Goal: Task Accomplishment & Management: Manage account settings

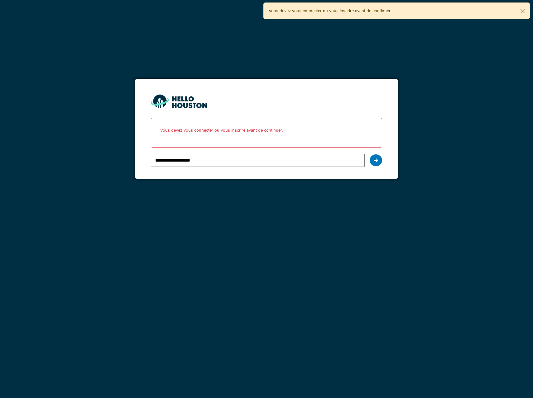
click at [211, 159] on input "**********" at bounding box center [258, 160] width 214 height 13
click at [379, 161] on div at bounding box center [376, 160] width 12 height 12
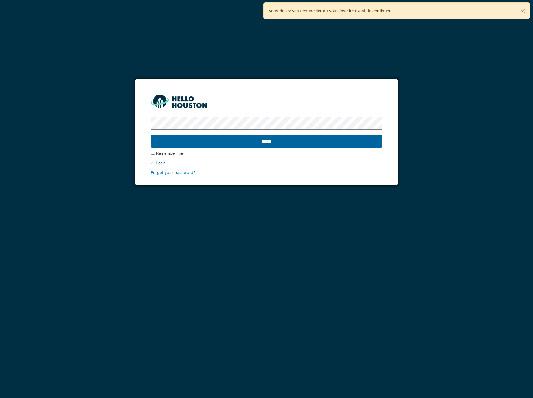
click at [281, 140] on input "******" at bounding box center [266, 141] width 231 height 13
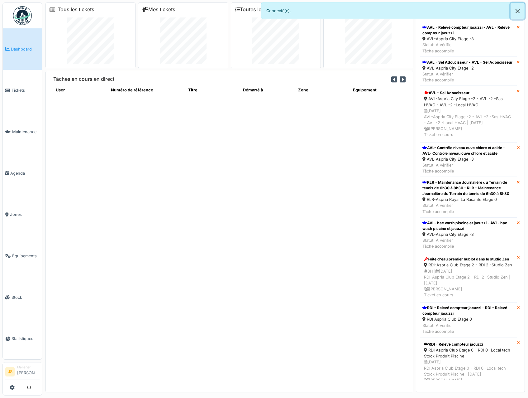
click at [517, 12] on button "Close" at bounding box center [518, 11] width 14 height 17
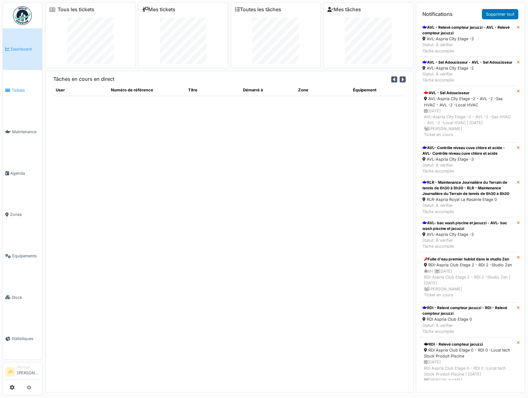
click at [16, 90] on span "Tickets" at bounding box center [26, 90] width 28 height 6
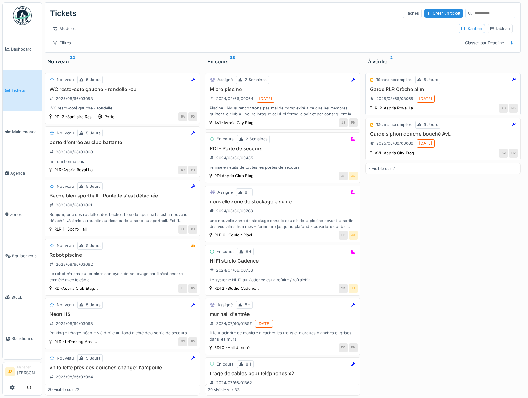
click at [392, 92] on h3 "Garde RLR Crèche alim" at bounding box center [443, 89] width 150 height 6
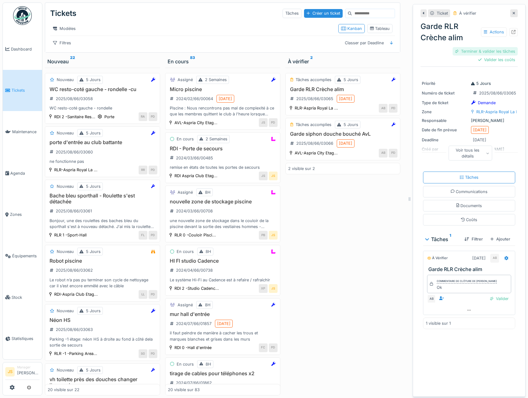
click at [493, 51] on div "Terminer & valider les tâches" at bounding box center [485, 51] width 65 height 8
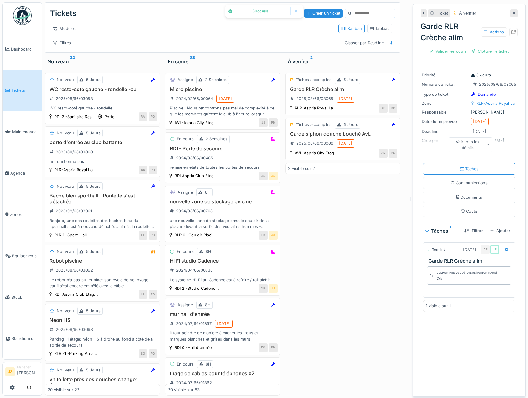
click at [493, 52] on div "Clôturer le ticket" at bounding box center [490, 51] width 42 height 8
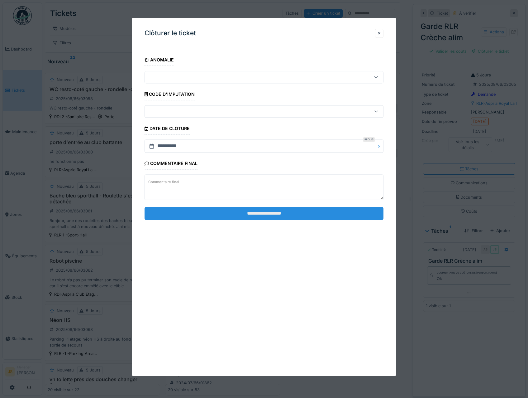
click at [282, 214] on input "**********" at bounding box center [264, 213] width 239 height 13
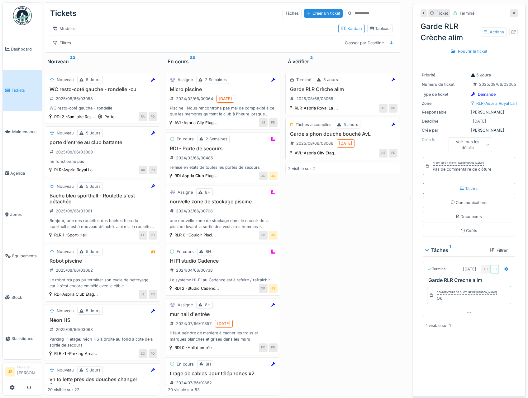
click at [313, 137] on h3 "Garde siphon douche bouché AvL" at bounding box center [343, 134] width 110 height 6
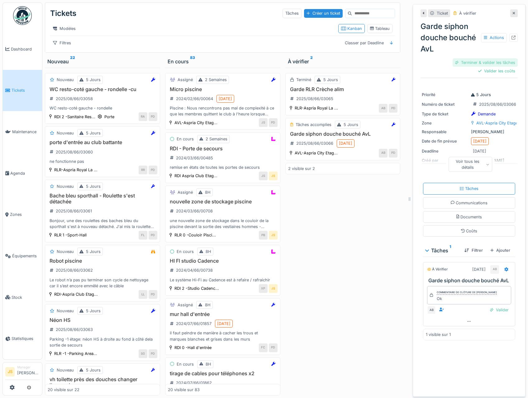
click at [493, 61] on div "Terminer & valider les tâches" at bounding box center [485, 62] width 65 height 8
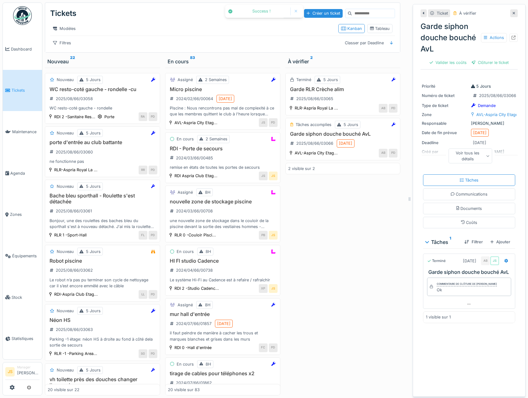
click at [493, 61] on div "Clôturer le ticket" at bounding box center [490, 62] width 42 height 8
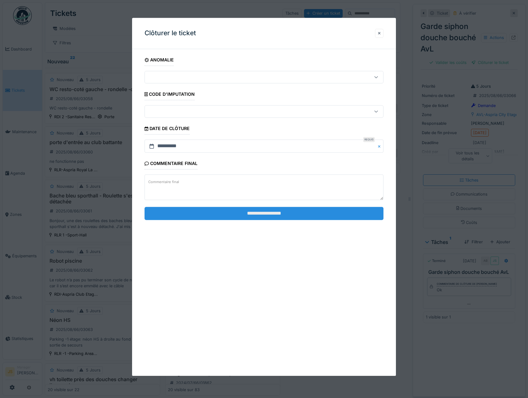
click at [268, 217] on input "**********" at bounding box center [264, 213] width 239 height 13
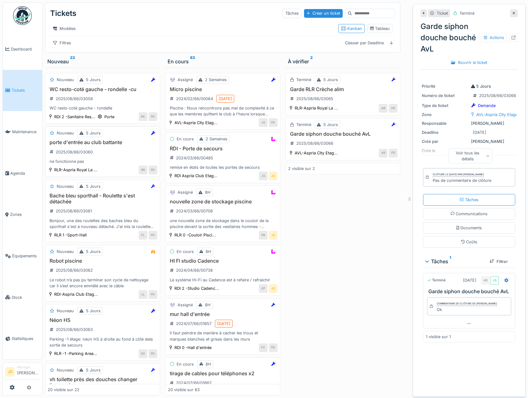
click at [86, 147] on div "porte d'entrée au club battante 2025/08/66/03060 ne fonctionne pas" at bounding box center [103, 151] width 110 height 25
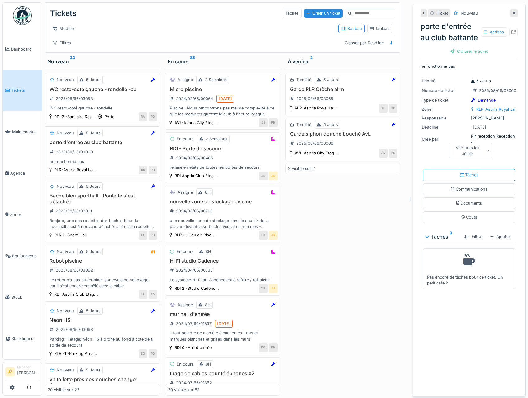
click at [67, 145] on h3 "porte d'entrée au club battante" at bounding box center [103, 142] width 110 height 6
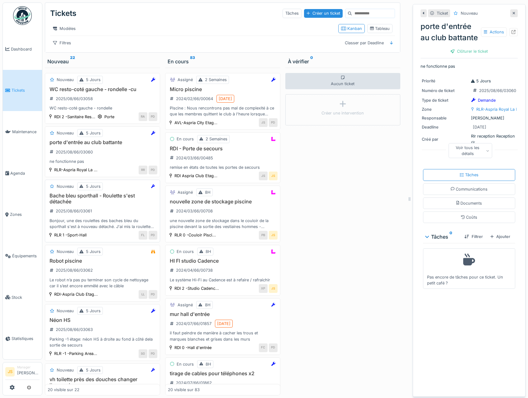
click at [91, 201] on h3 "Bache bleu sporthall - Roulette s'est détachée" at bounding box center [103, 199] width 110 height 12
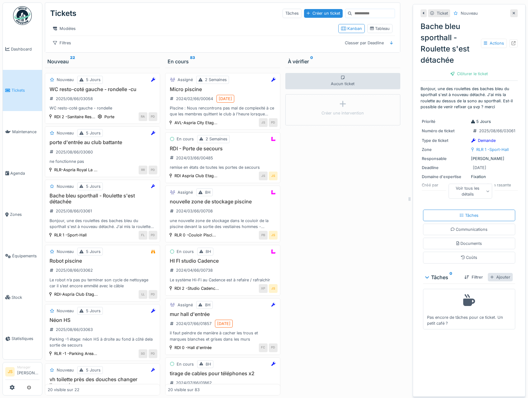
click at [495, 278] on div "Ajouter" at bounding box center [500, 277] width 25 height 8
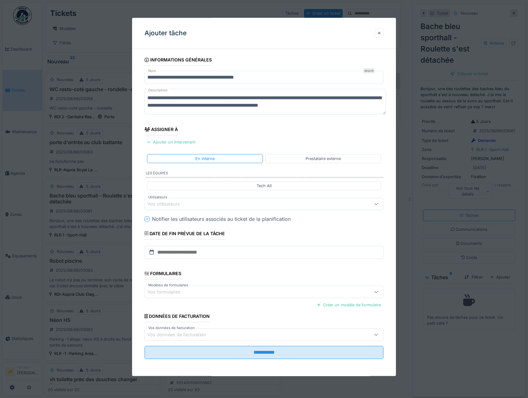
click at [177, 204] on div "Vos utilisateurs" at bounding box center [167, 203] width 41 height 7
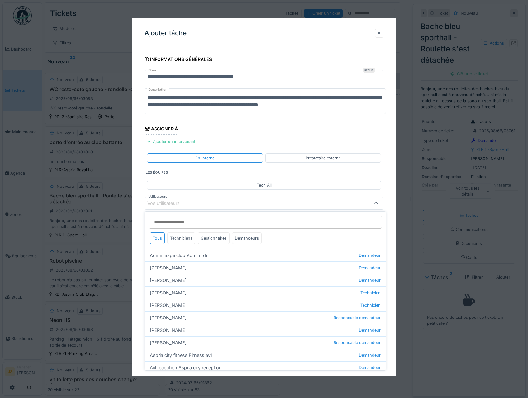
click at [183, 237] on div "Techniciens" at bounding box center [181, 238] width 28 height 12
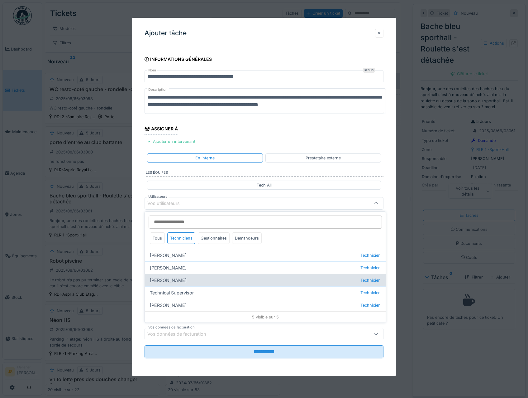
click at [170, 281] on div "[PERSON_NAME] Technicien" at bounding box center [265, 280] width 241 height 12
type input "*****"
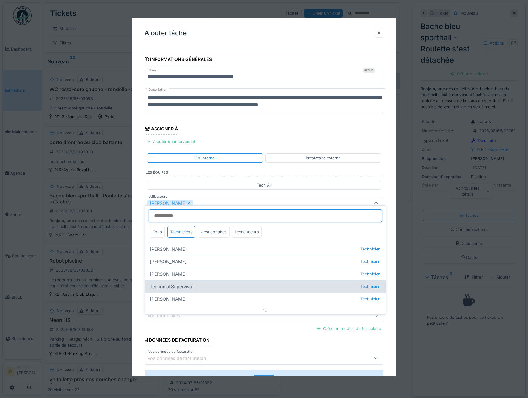
scroll to position [7, 0]
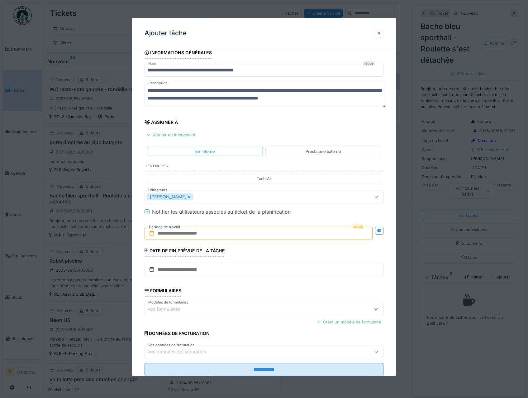
click at [137, 280] on div "**********" at bounding box center [264, 220] width 264 height 347
click at [174, 234] on input "text" at bounding box center [259, 233] width 229 height 13
click at [230, 293] on div "11" at bounding box center [229, 294] width 8 height 9
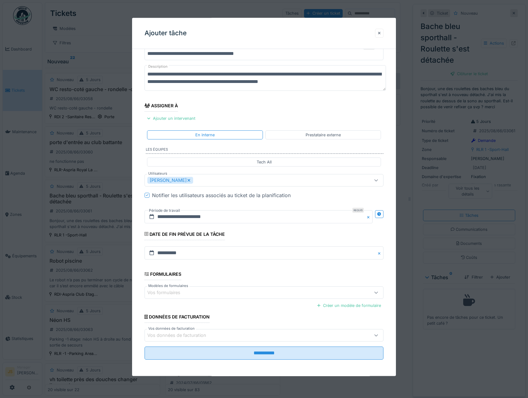
scroll to position [25, 0]
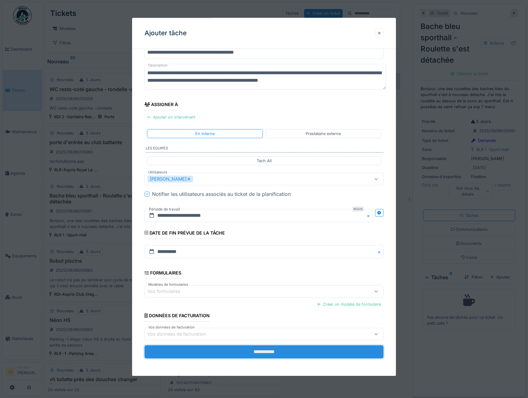
click at [255, 348] on input "**********" at bounding box center [264, 351] width 239 height 13
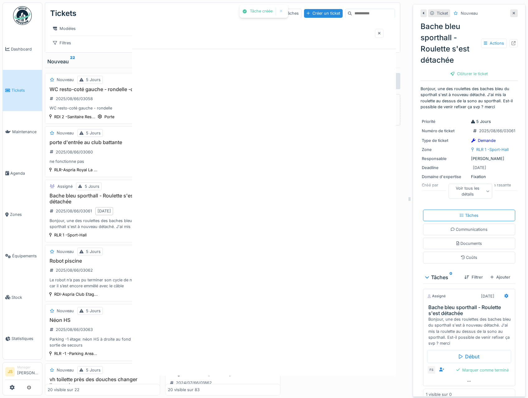
scroll to position [0, 0]
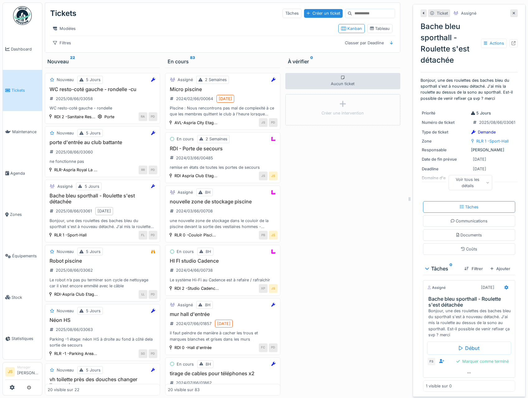
click at [70, 264] on h3 "Robot piscine" at bounding box center [103, 261] width 110 height 6
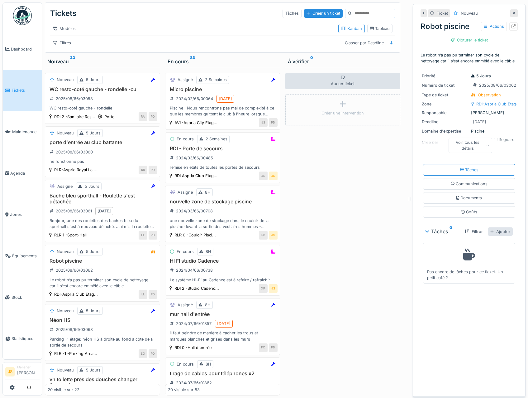
click at [494, 236] on div "Ajouter" at bounding box center [500, 231] width 25 height 8
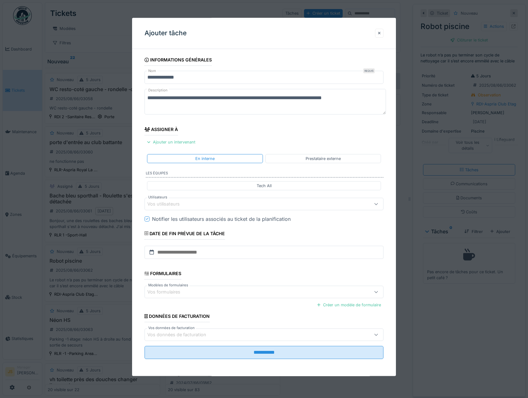
click at [169, 203] on div "Vos utilisateurs" at bounding box center [167, 203] width 41 height 7
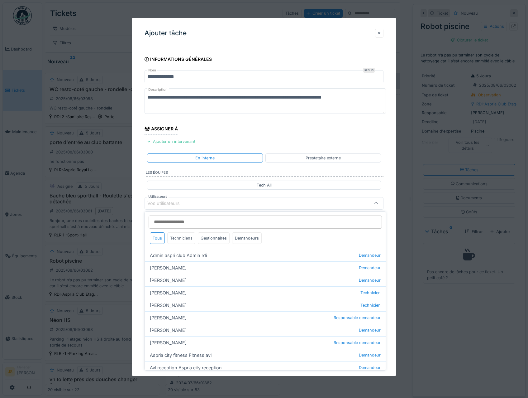
click at [176, 242] on div "Techniciens" at bounding box center [181, 238] width 28 height 12
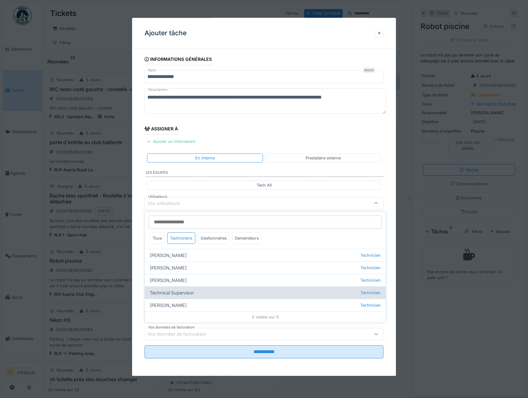
click at [176, 292] on div "Technical Supervisor Technicien" at bounding box center [265, 292] width 241 height 12
type input "****"
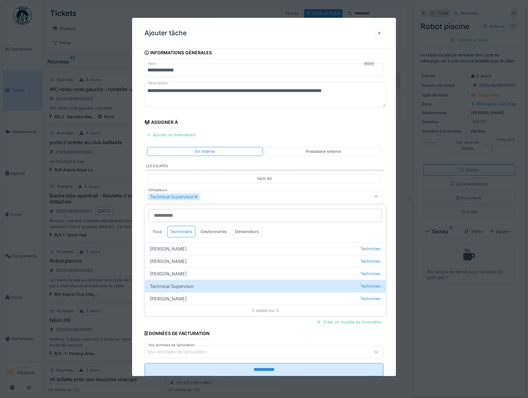
click at [134, 269] on div "**********" at bounding box center [264, 220] width 264 height 347
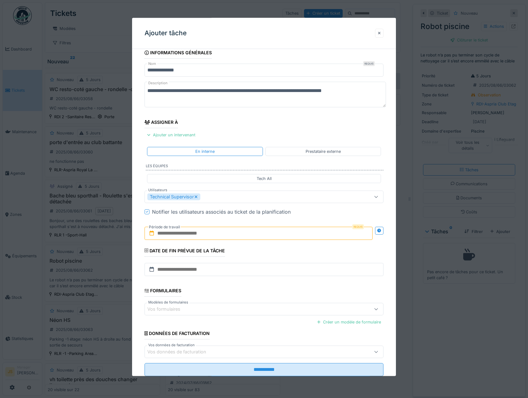
click at [199, 235] on input "text" at bounding box center [259, 233] width 229 height 13
click at [230, 295] on div "11" at bounding box center [229, 294] width 8 height 9
click at [229, 294] on div "11" at bounding box center [229, 294] width 8 height 9
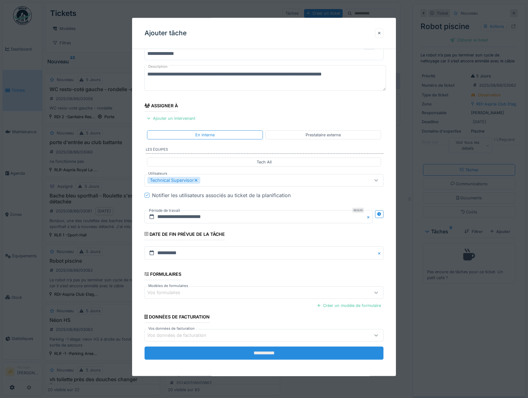
scroll to position [25, 0]
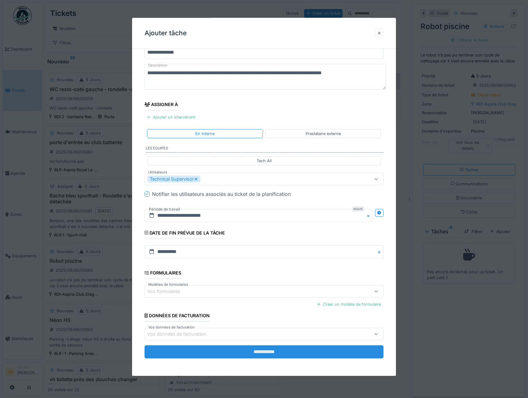
click at [259, 354] on input "**********" at bounding box center [264, 351] width 239 height 13
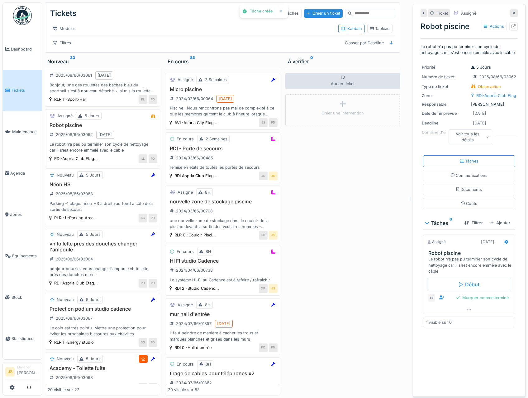
scroll to position [156, 0]
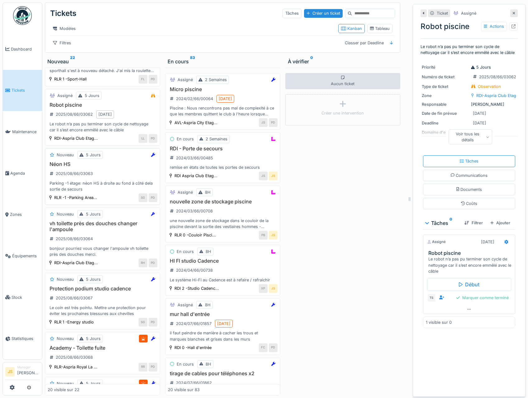
click at [57, 167] on h3 "Néon HS" at bounding box center [103, 164] width 110 height 6
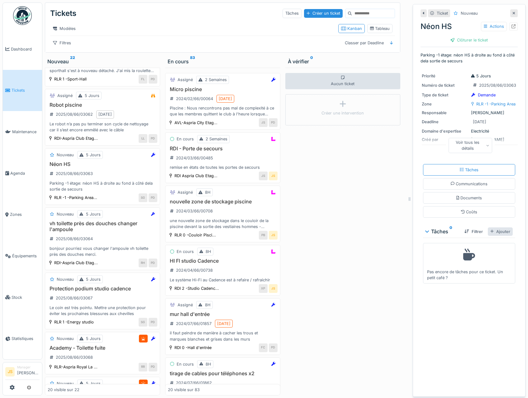
click at [492, 230] on div "Ajouter" at bounding box center [500, 231] width 25 height 8
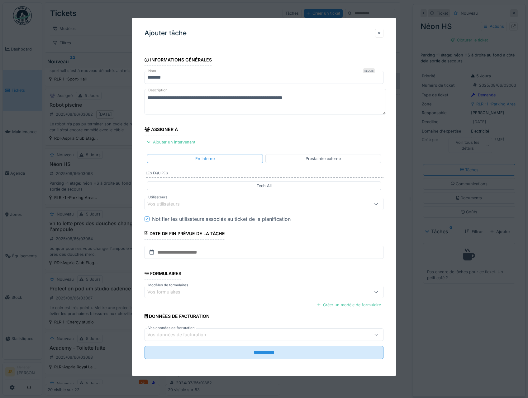
click at [164, 204] on div "Vos utilisateurs" at bounding box center [167, 203] width 41 height 7
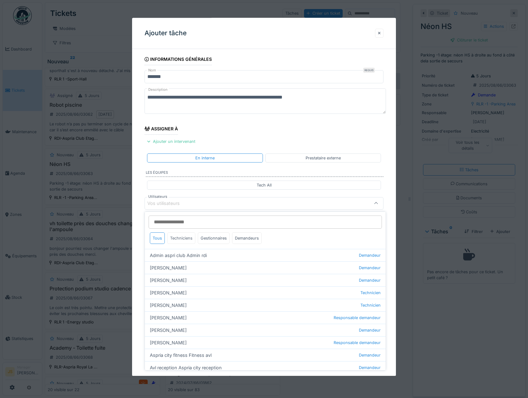
click at [185, 235] on div "Techniciens" at bounding box center [181, 238] width 28 height 12
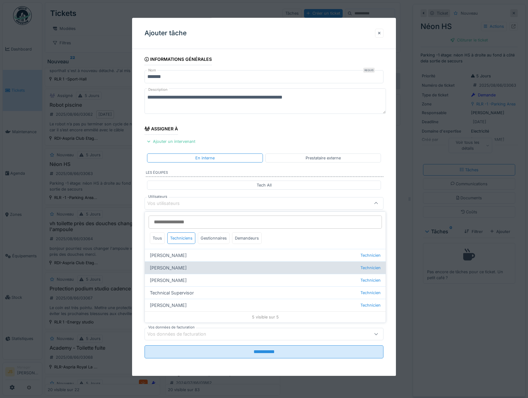
click at [179, 268] on div "Alexsander Batista Technicien" at bounding box center [265, 267] width 241 height 12
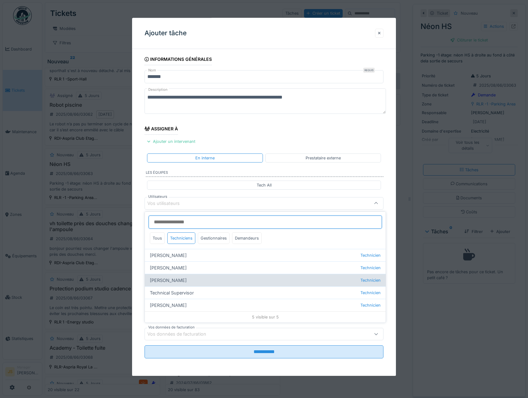
type input "*****"
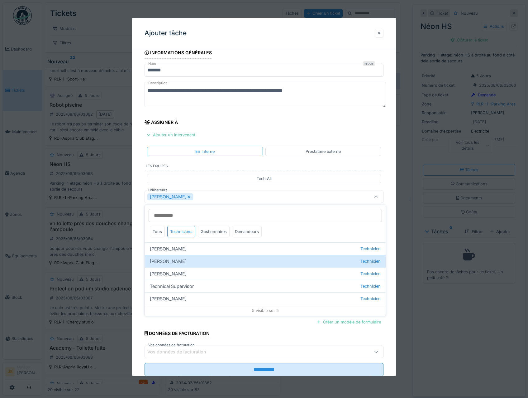
click at [135, 265] on div "**********" at bounding box center [264, 220] width 264 height 347
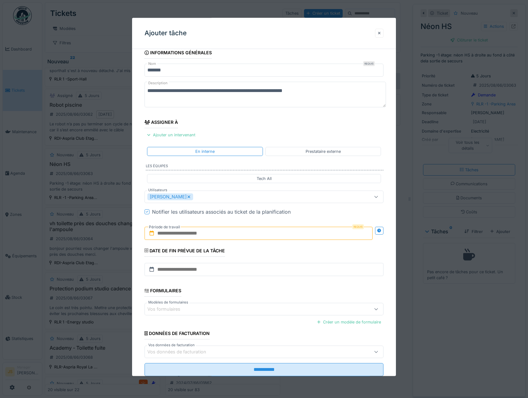
click at [194, 233] on input "text" at bounding box center [259, 233] width 229 height 13
click at [231, 294] on div "11" at bounding box center [229, 294] width 8 height 9
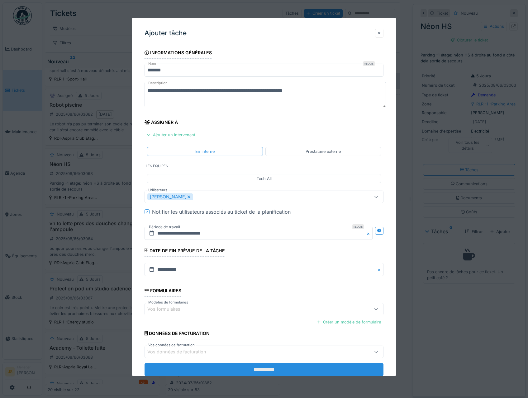
click at [278, 372] on input "**********" at bounding box center [264, 369] width 239 height 13
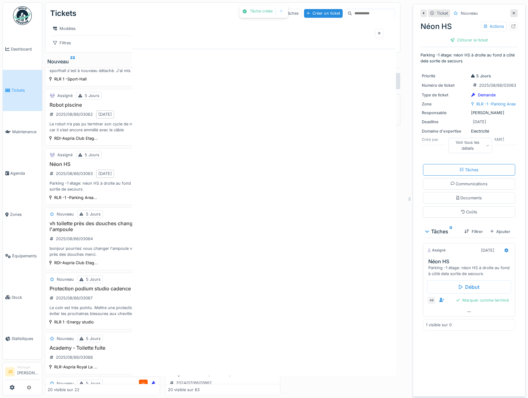
scroll to position [0, 0]
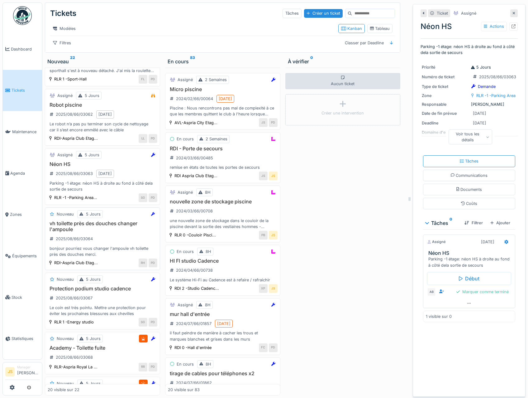
click at [69, 231] on h3 "vh toilette près des douches changer l'ampoule" at bounding box center [103, 226] width 110 height 12
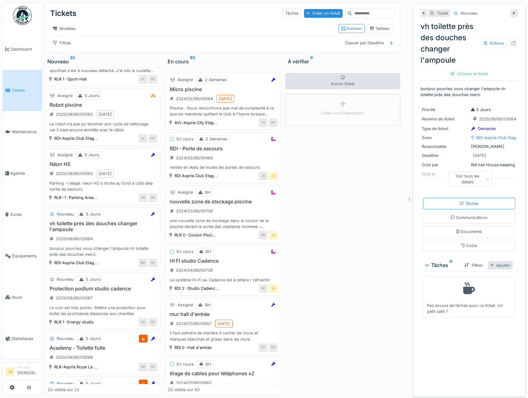
click at [493, 267] on div "Ajouter" at bounding box center [500, 265] width 25 height 8
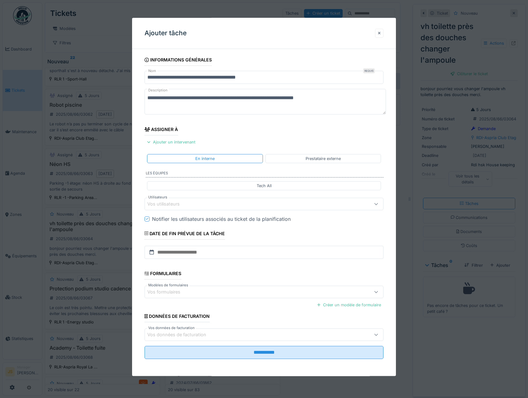
click at [168, 205] on div "Vos utilisateurs" at bounding box center [167, 203] width 41 height 7
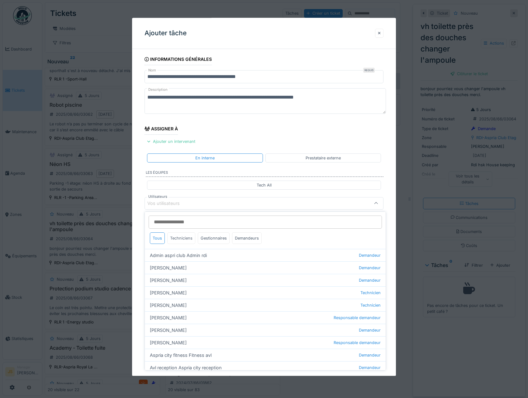
click at [176, 237] on div "Techniciens" at bounding box center [181, 238] width 28 height 12
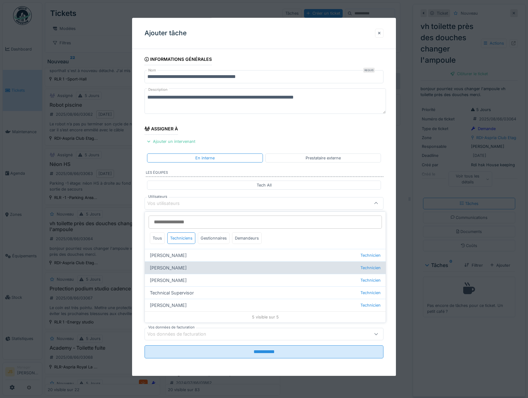
click at [170, 265] on div "Alexsander Batista Technicien" at bounding box center [265, 267] width 241 height 12
type input "*****"
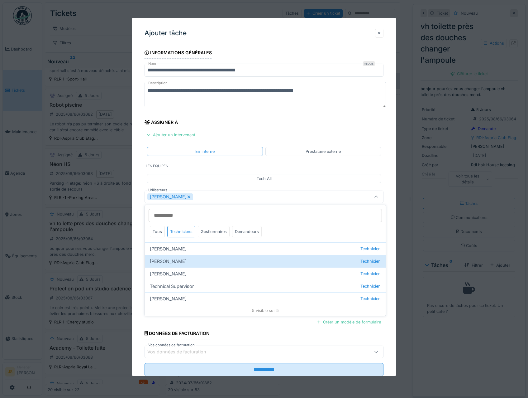
drag, startPoint x: 137, startPoint y: 262, endPoint x: 140, endPoint y: 262, distance: 3.1
click at [137, 262] on div "**********" at bounding box center [264, 220] width 264 height 347
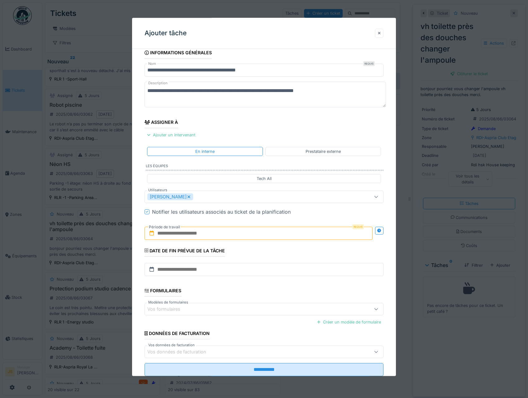
click at [173, 233] on input "text" at bounding box center [259, 233] width 229 height 13
click at [228, 292] on div "11" at bounding box center [229, 294] width 8 height 9
click at [228, 293] on div "11" at bounding box center [229, 294] width 8 height 9
click at [230, 294] on fieldset "**********" at bounding box center [264, 214] width 239 height 334
click at [229, 295] on fieldset "**********" at bounding box center [264, 214] width 239 height 334
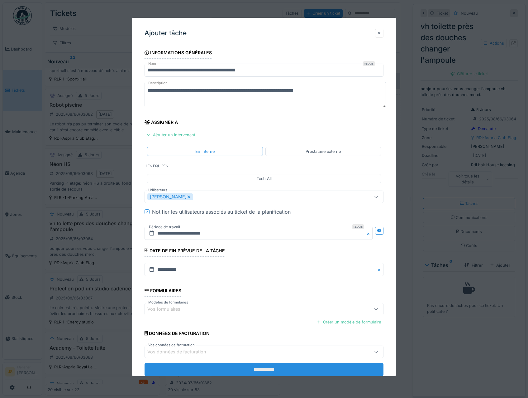
click at [274, 370] on input "**********" at bounding box center [264, 369] width 239 height 13
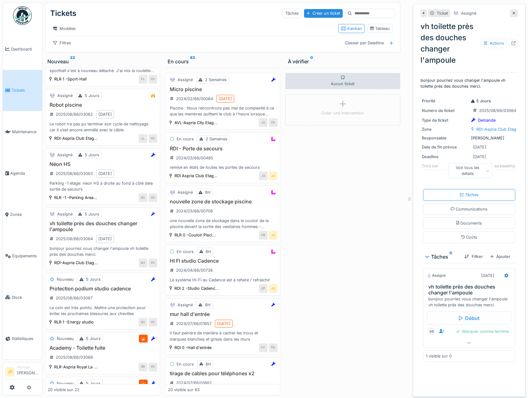
scroll to position [0, 0]
click at [271, 367] on div "Assigné 2 Semaines Micro piscine 2024/02/66/00064 04/08/2025 Piscine : Nous ren…" at bounding box center [222, 232] width 115 height 328
click at [381, 33] on div "Tableau" at bounding box center [381, 28] width 26 height 9
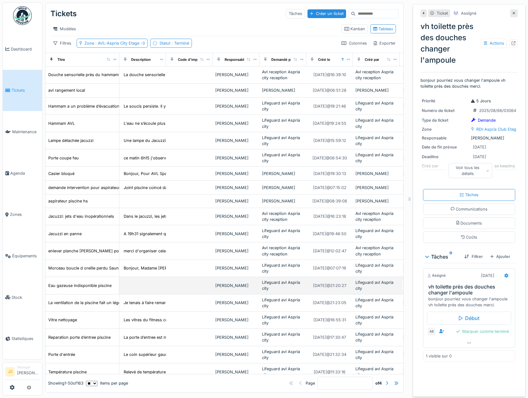
click at [231, 294] on td "[PERSON_NAME]" at bounding box center [236, 285] width 47 height 17
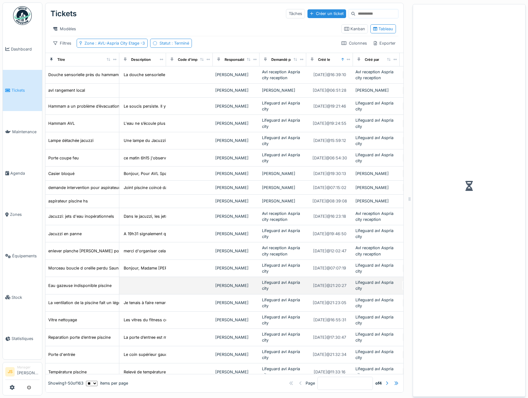
click at [231, 294] on td "[PERSON_NAME]" at bounding box center [236, 285] width 47 height 17
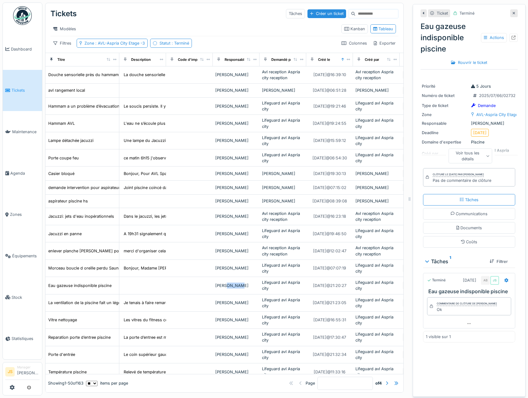
click at [18, 90] on span "Tickets" at bounding box center [26, 90] width 28 height 6
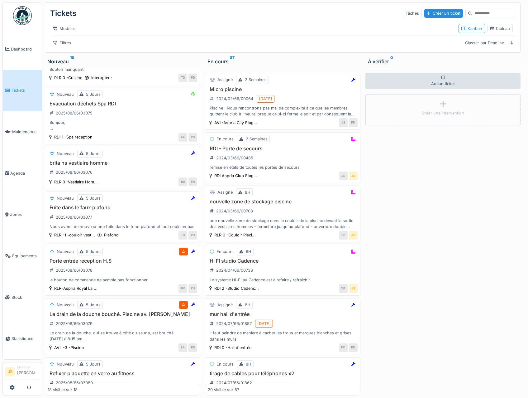
scroll to position [646, 0]
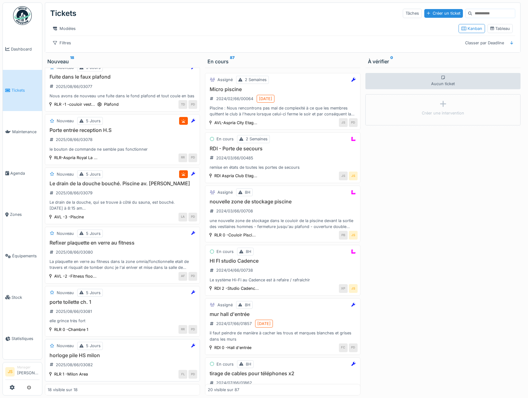
click at [71, 357] on h3 "horloge pile HS milon" at bounding box center [123, 355] width 150 height 6
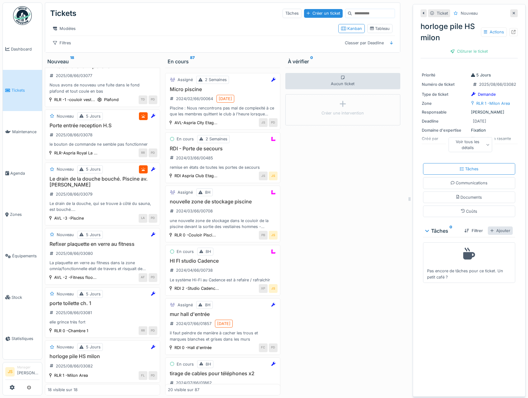
click at [496, 232] on div "Ajouter" at bounding box center [500, 230] width 25 height 8
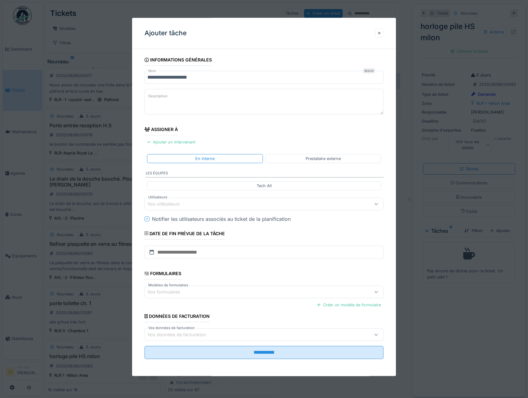
click at [175, 203] on div "Vos utilisateurs" at bounding box center [167, 203] width 41 height 7
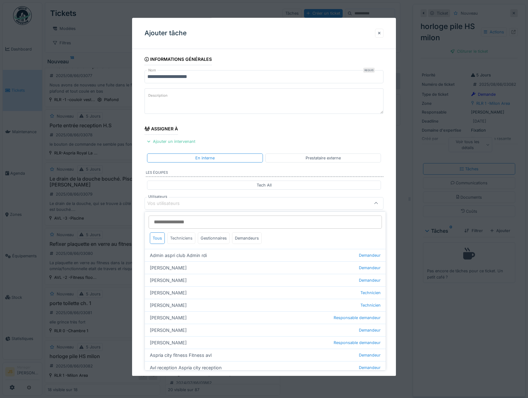
click at [183, 238] on div "Techniciens" at bounding box center [181, 238] width 28 height 12
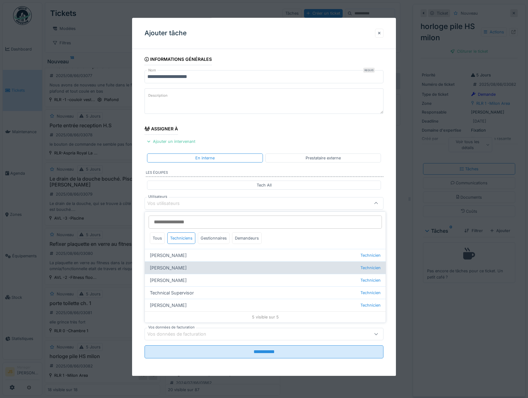
click at [174, 267] on div "Alexsander Batista Technicien" at bounding box center [265, 267] width 241 height 12
type input "*****"
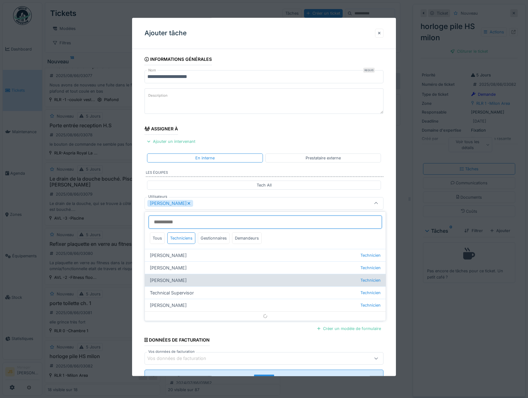
scroll to position [7, 0]
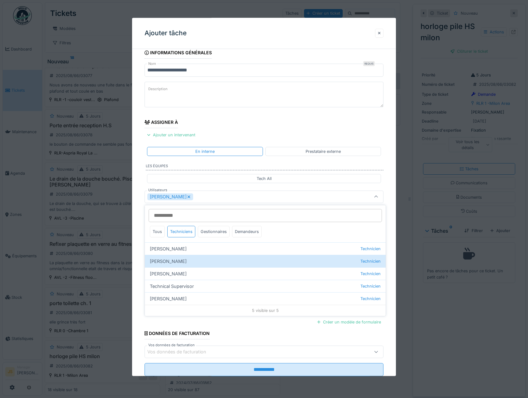
click at [137, 254] on div "**********" at bounding box center [264, 220] width 264 height 347
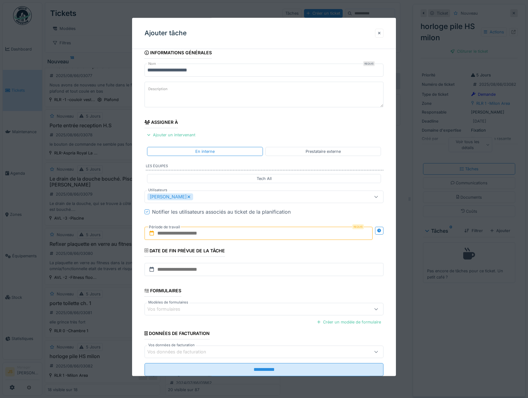
click at [185, 237] on input "text" at bounding box center [259, 233] width 229 height 13
click at [228, 296] on div "11" at bounding box center [229, 294] width 8 height 9
click at [229, 296] on div "11" at bounding box center [229, 294] width 8 height 9
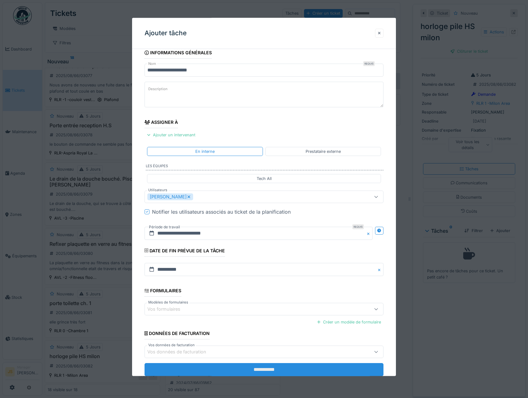
click at [251, 367] on input "**********" at bounding box center [264, 369] width 239 height 13
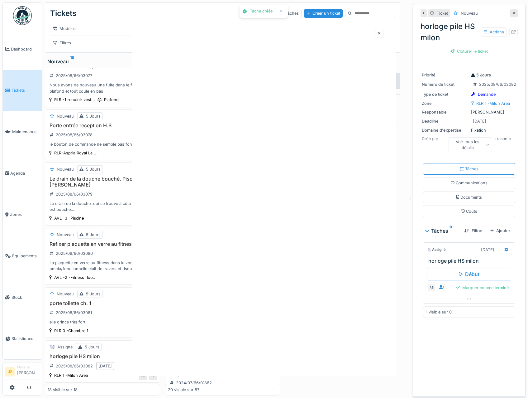
scroll to position [0, 0]
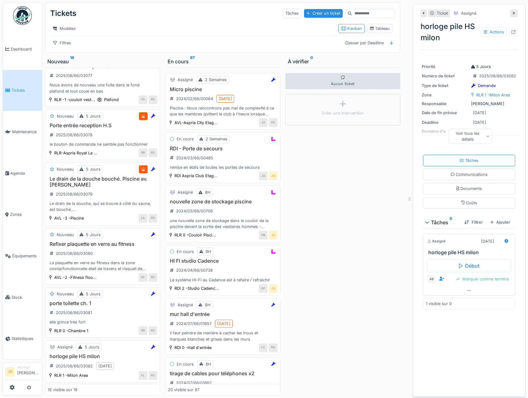
click at [68, 306] on h3 "porte toilette ch. 1" at bounding box center [103, 303] width 110 height 6
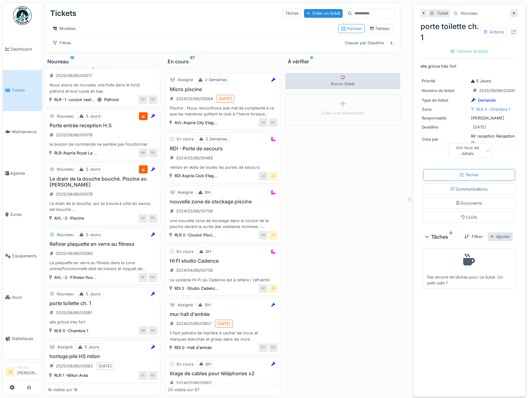
click at [490, 237] on div "Ajouter" at bounding box center [500, 236] width 25 height 8
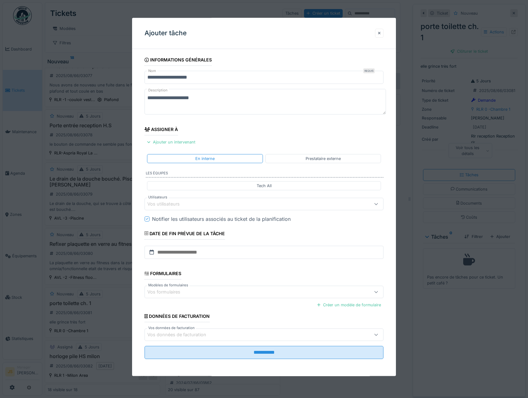
click at [180, 205] on div "Vos utilisateurs" at bounding box center [167, 203] width 41 height 7
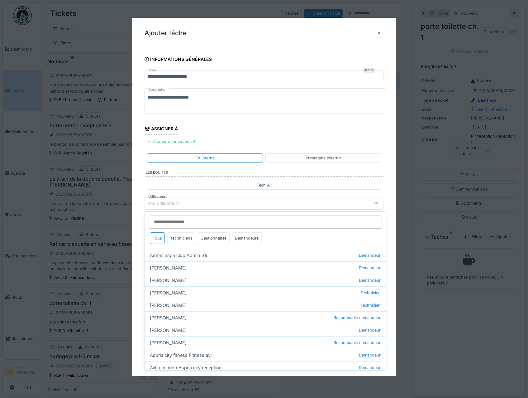
click at [180, 237] on div "Techniciens" at bounding box center [181, 238] width 28 height 12
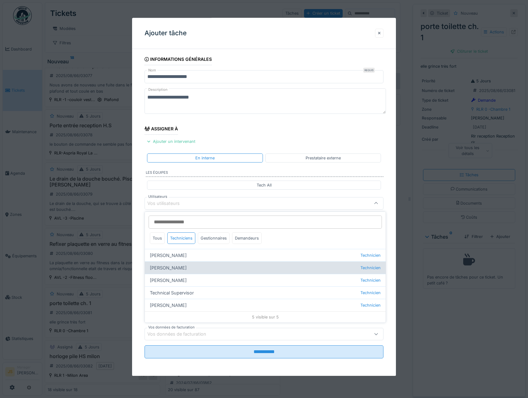
click at [181, 269] on div "Alexsander Batista Technicien" at bounding box center [265, 267] width 241 height 12
type input "*****"
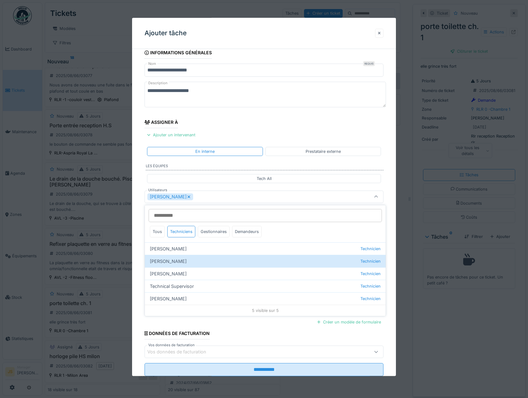
click at [142, 263] on div "**********" at bounding box center [264, 220] width 264 height 347
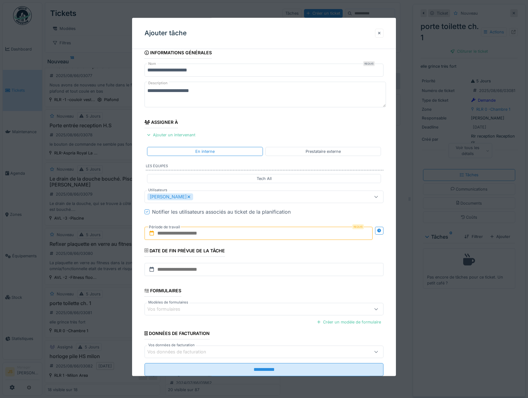
click at [174, 235] on input "text" at bounding box center [259, 233] width 229 height 13
click at [228, 292] on div "11" at bounding box center [229, 294] width 8 height 9
click at [228, 293] on div "11" at bounding box center [229, 294] width 8 height 9
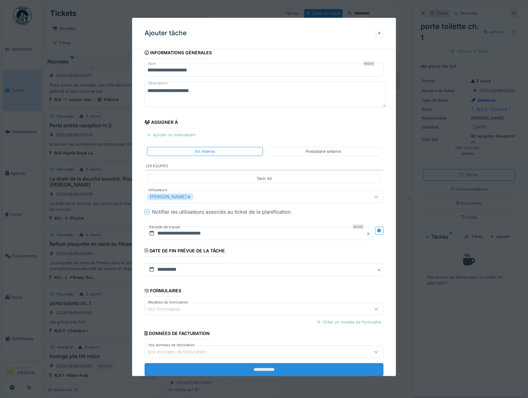
click at [242, 366] on input "**********" at bounding box center [264, 369] width 239 height 13
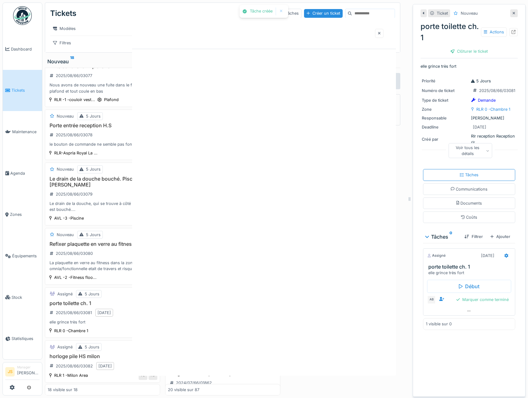
scroll to position [0, 0]
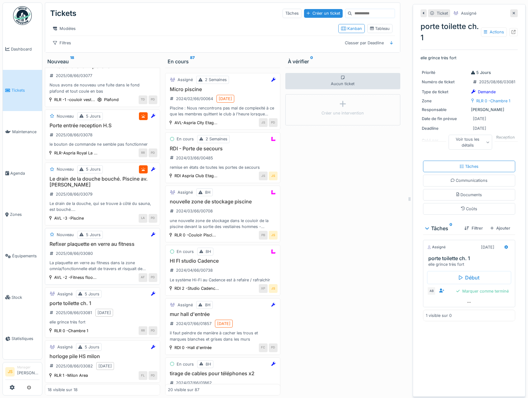
click at [85, 247] on h3 "Refixer plaquette en verre au fitness" at bounding box center [103, 244] width 110 height 6
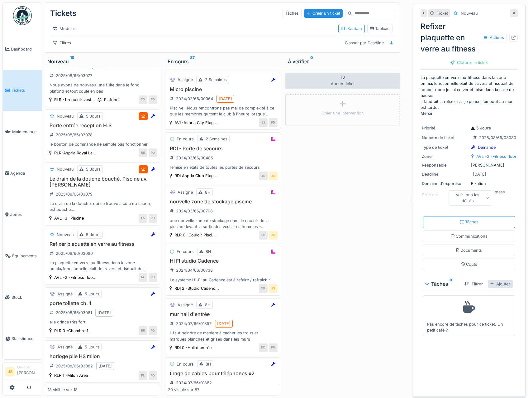
click at [499, 288] on div "Ajouter" at bounding box center [500, 284] width 25 height 8
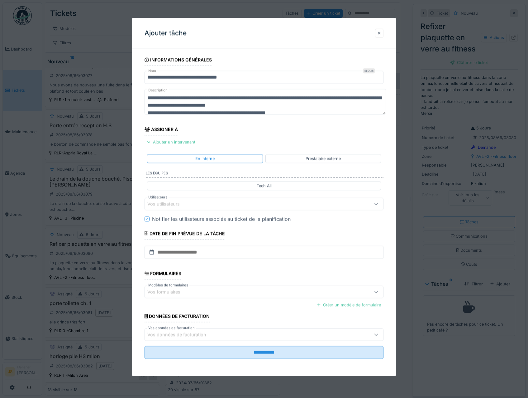
click at [176, 204] on div "Vos utilisateurs" at bounding box center [167, 203] width 41 height 7
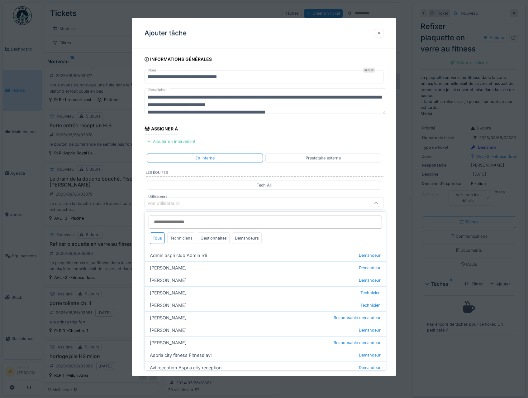
click at [176, 239] on div "Techniciens" at bounding box center [181, 238] width 28 height 12
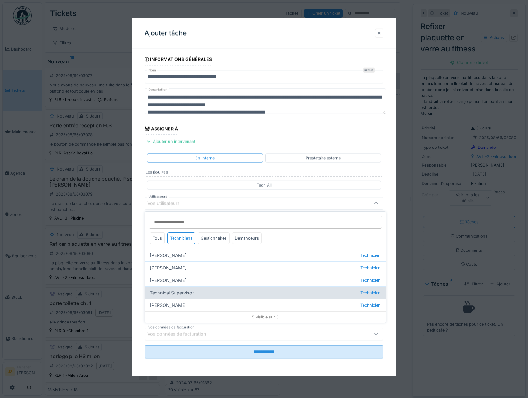
click at [174, 293] on div "Technical Supervisor Technicien" at bounding box center [265, 292] width 241 height 12
type input "****"
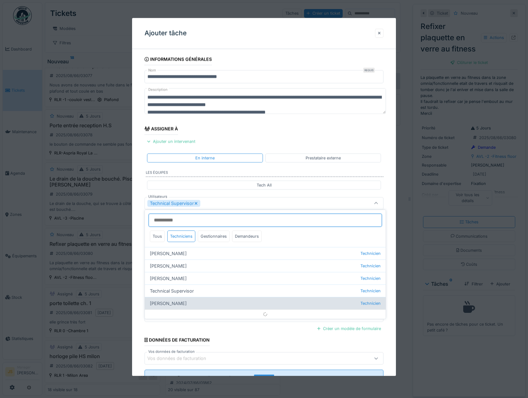
scroll to position [7, 0]
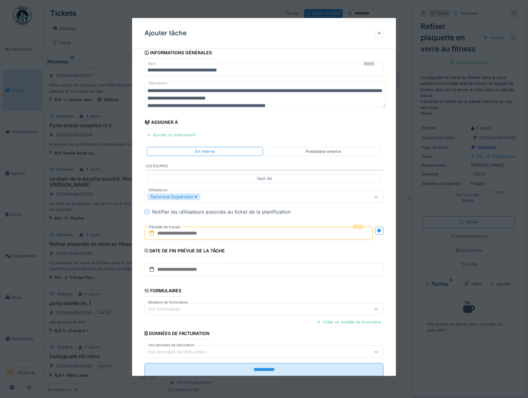
click at [134, 281] on div "**********" at bounding box center [264, 220] width 264 height 347
click at [182, 232] on input "text" at bounding box center [259, 233] width 229 height 13
click at [228, 294] on div "11" at bounding box center [229, 294] width 8 height 9
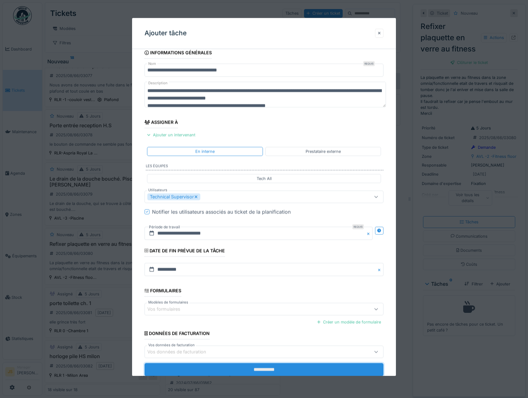
click at [249, 368] on input "**********" at bounding box center [264, 369] width 239 height 13
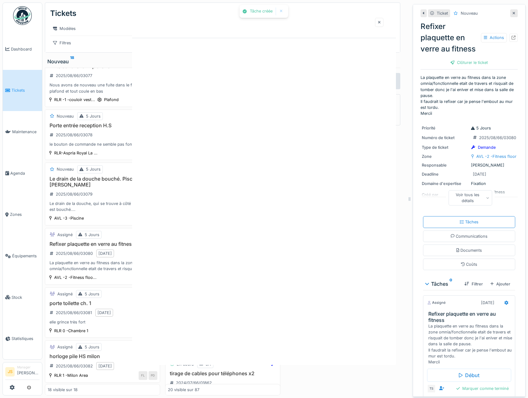
scroll to position [0, 0]
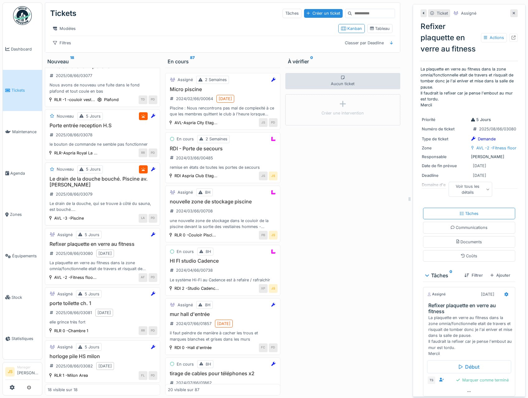
click at [67, 184] on h3 "Le drain de la douche bouché. Piscine av. Louise" at bounding box center [103, 182] width 110 height 12
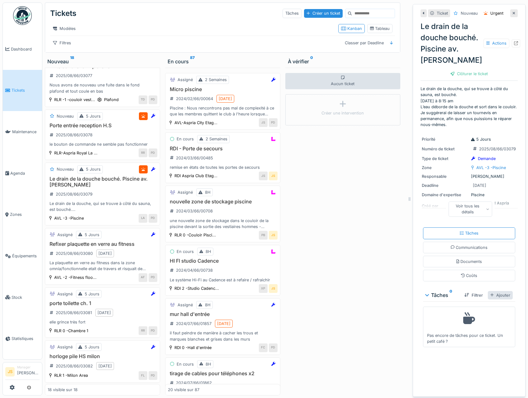
click at [488, 299] on div "Ajouter" at bounding box center [500, 295] width 25 height 8
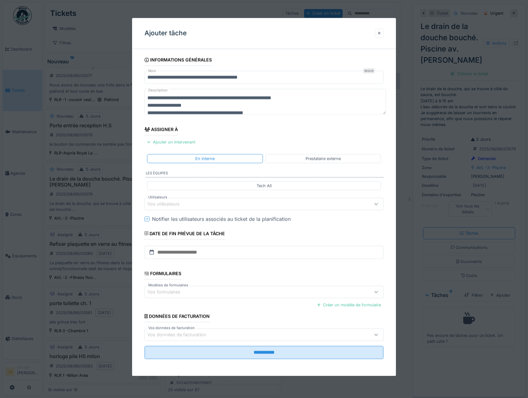
click at [185, 201] on div "Vos utilisateurs" at bounding box center [167, 203] width 41 height 7
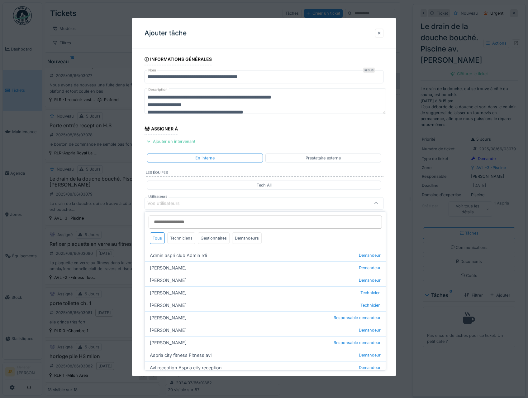
click at [176, 240] on div "Techniciens" at bounding box center [181, 238] width 28 height 12
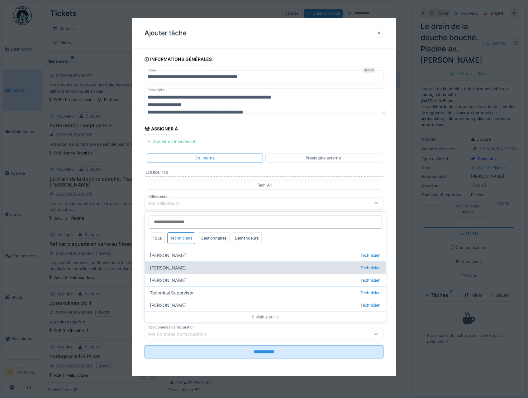
click at [173, 268] on div "Alexsander Batista Technicien" at bounding box center [265, 267] width 241 height 12
type input "*****"
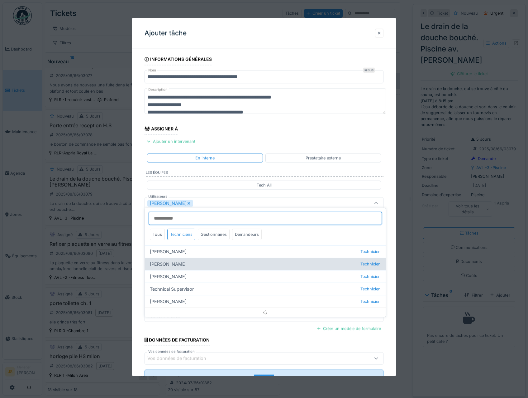
scroll to position [7, 0]
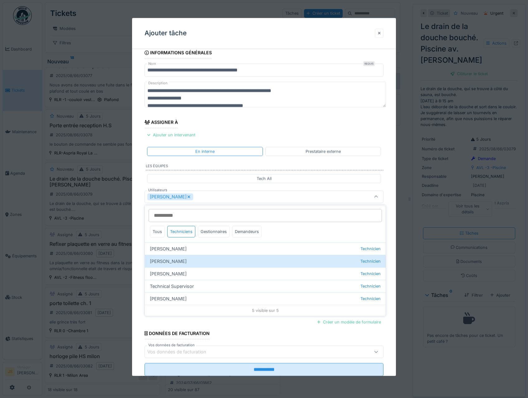
click at [191, 196] on icon at bounding box center [188, 197] width 3 height 4
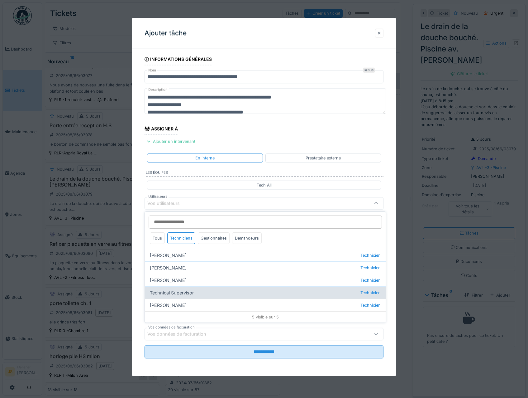
click at [169, 294] on div "Technical Supervisor Technicien" at bounding box center [265, 292] width 241 height 12
type input "****"
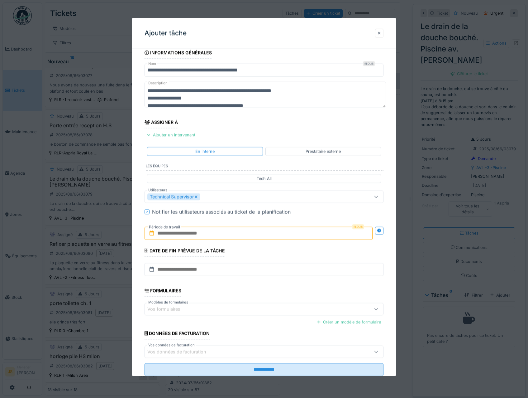
click at [137, 277] on div "**********" at bounding box center [264, 220] width 264 height 347
click at [169, 235] on input "text" at bounding box center [259, 233] width 229 height 13
click at [229, 299] on div "11" at bounding box center [229, 294] width 8 height 9
click at [229, 295] on div "11" at bounding box center [229, 294] width 8 height 9
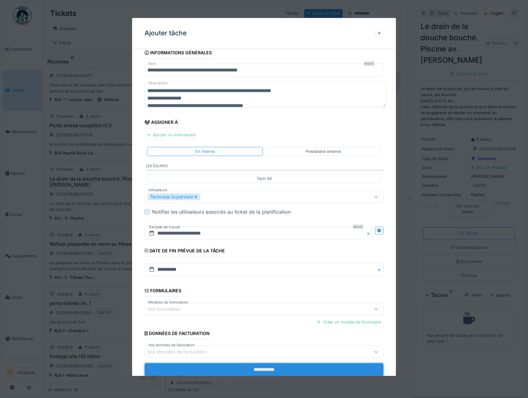
click at [245, 369] on input "**********" at bounding box center [264, 369] width 239 height 13
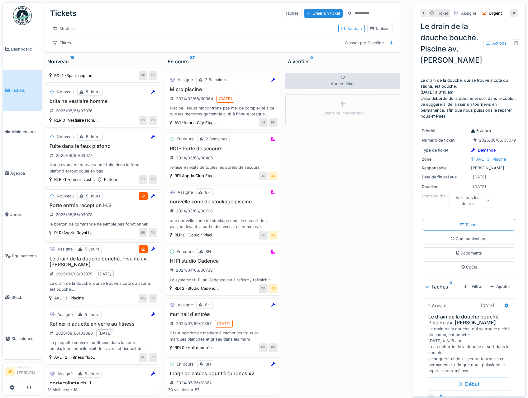
scroll to position [570, 0]
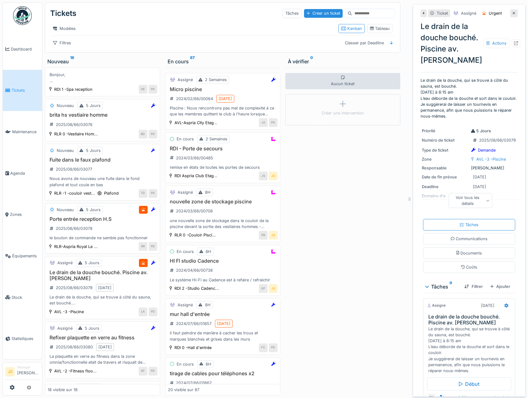
click at [88, 222] on h3 "Porte entrée reception H.S" at bounding box center [103, 219] width 110 height 6
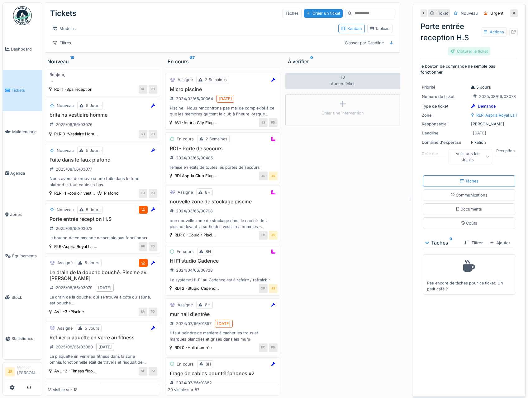
click at [461, 53] on div "Clôturer le ticket" at bounding box center [469, 51] width 42 height 8
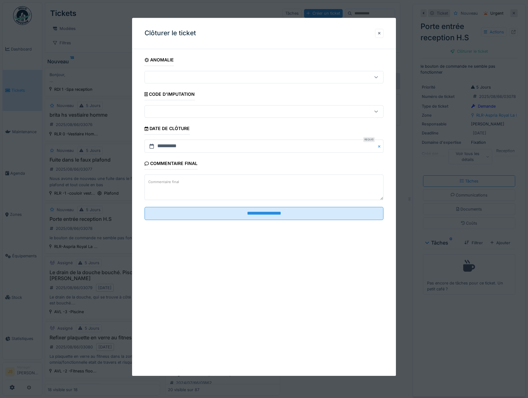
click at [221, 191] on textarea "Commentaire final" at bounding box center [264, 188] width 239 height 26
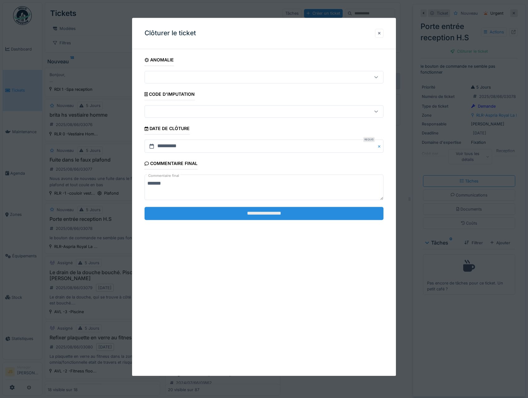
type textarea "*******"
click at [286, 214] on input "**********" at bounding box center [264, 213] width 239 height 13
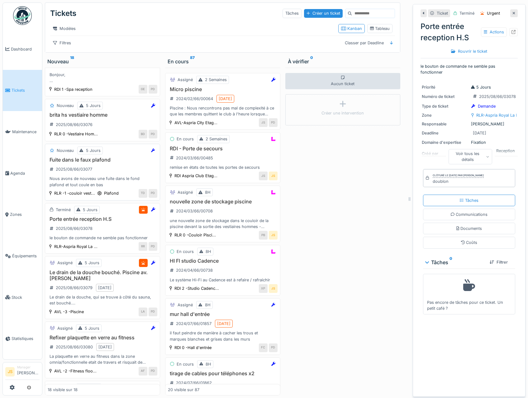
click at [72, 163] on h3 "Fuite dans le faux plafond" at bounding box center [103, 160] width 110 height 6
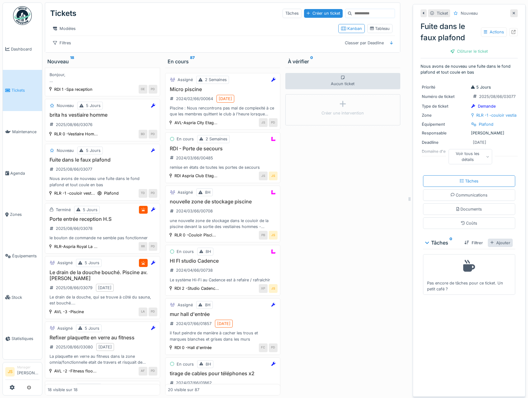
click at [494, 245] on div "Ajouter" at bounding box center [500, 242] width 25 height 8
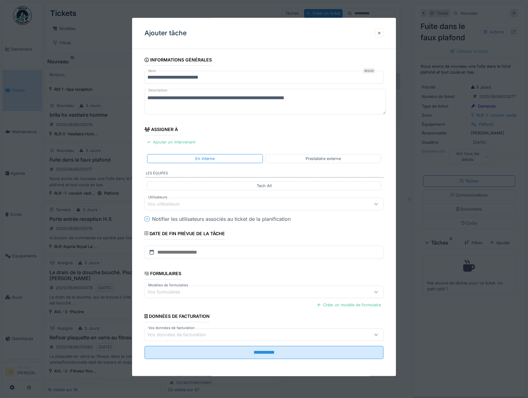
click at [167, 202] on div "Vos utilisateurs" at bounding box center [167, 203] width 41 height 7
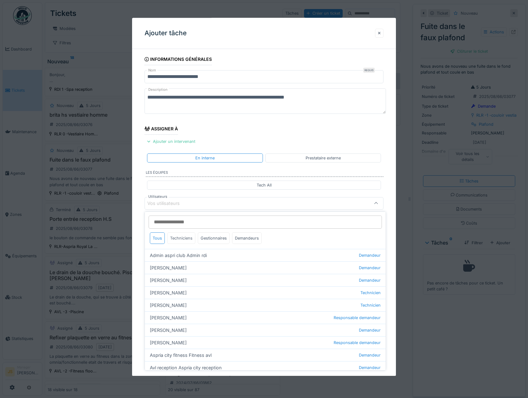
click at [182, 241] on div "Techniciens" at bounding box center [181, 238] width 28 height 12
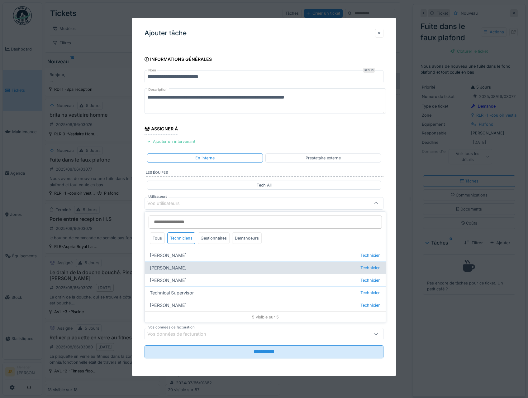
click at [179, 267] on div "Alexsander Batista Technicien" at bounding box center [265, 267] width 241 height 12
type input "*****"
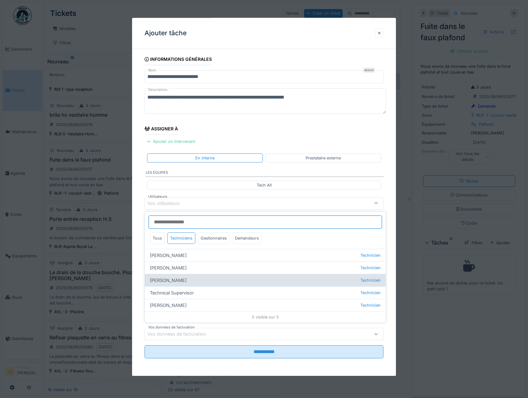
scroll to position [7, 0]
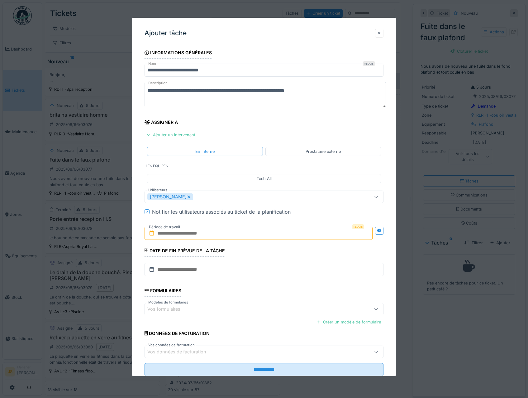
click at [140, 264] on div "**********" at bounding box center [264, 220] width 264 height 347
click at [178, 233] on input "text" at bounding box center [259, 233] width 229 height 13
click at [229, 293] on div "11" at bounding box center [229, 294] width 8 height 9
click at [229, 294] on div "11" at bounding box center [229, 294] width 8 height 9
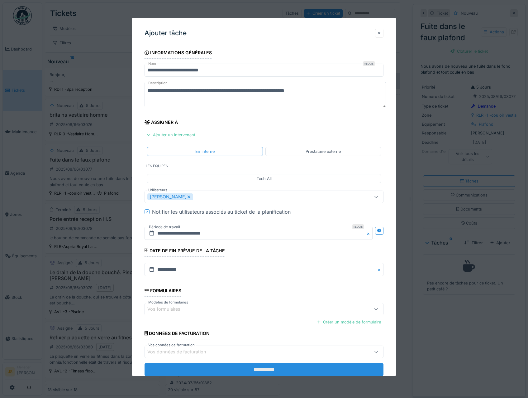
click at [252, 366] on input "**********" at bounding box center [264, 369] width 239 height 13
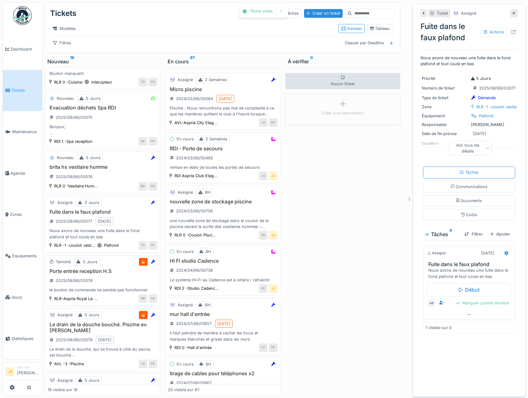
scroll to position [508, 0]
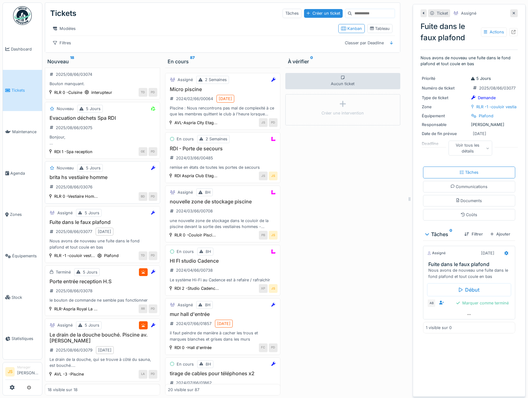
click at [65, 180] on h3 "brita hs vestiaire homme" at bounding box center [103, 177] width 110 height 6
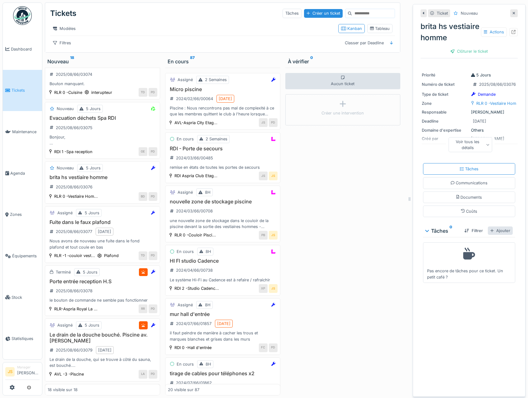
click at [497, 235] on div "Ajouter" at bounding box center [500, 230] width 25 height 8
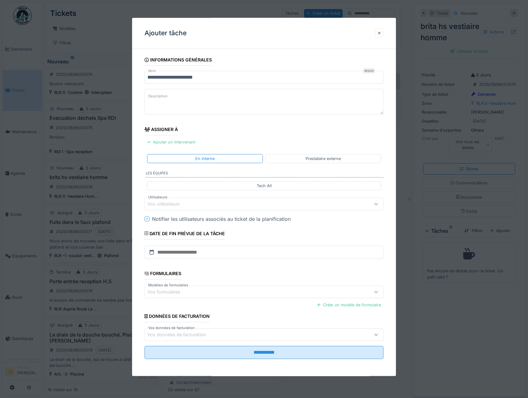
click at [171, 202] on div "Vos utilisateurs" at bounding box center [167, 203] width 41 height 7
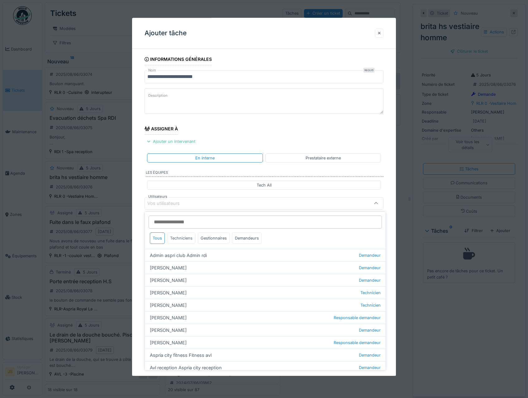
click at [180, 239] on div "Techniciens" at bounding box center [181, 238] width 28 height 12
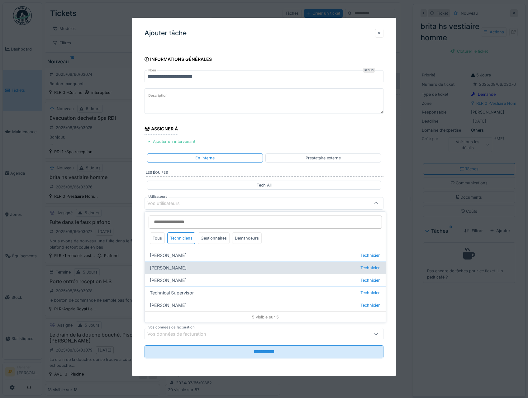
click at [178, 268] on div "Alexsander Batista Technicien" at bounding box center [265, 267] width 241 height 12
type input "*****"
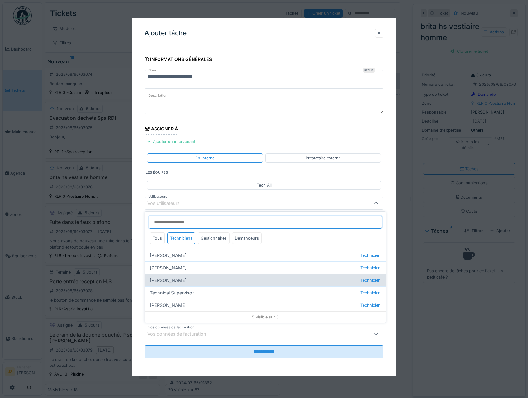
scroll to position [7, 0]
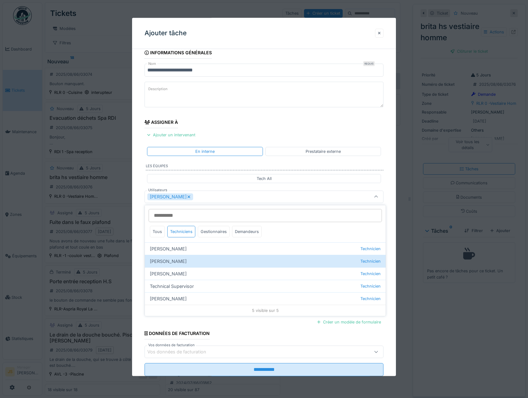
click at [134, 258] on div "**********" at bounding box center [264, 220] width 264 height 347
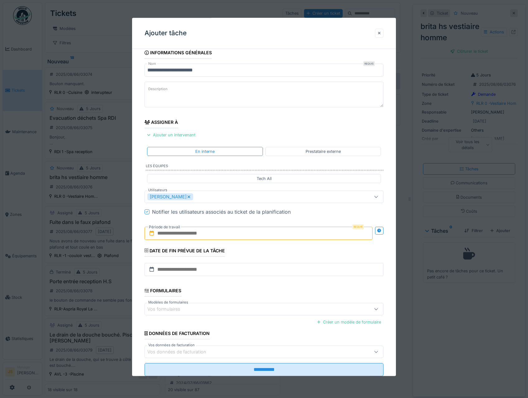
click at [174, 235] on input "text" at bounding box center [259, 233] width 229 height 13
click at [227, 293] on div "11" at bounding box center [229, 294] width 8 height 9
click at [227, 294] on div "11" at bounding box center [229, 294] width 8 height 9
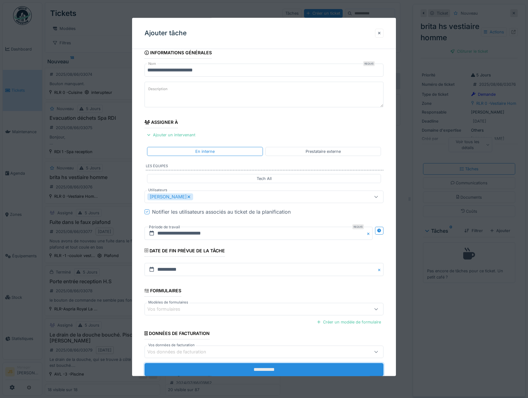
click at [250, 370] on input "**********" at bounding box center [264, 369] width 239 height 13
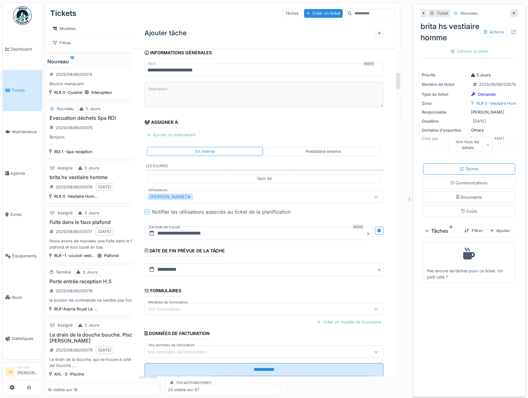
scroll to position [0, 0]
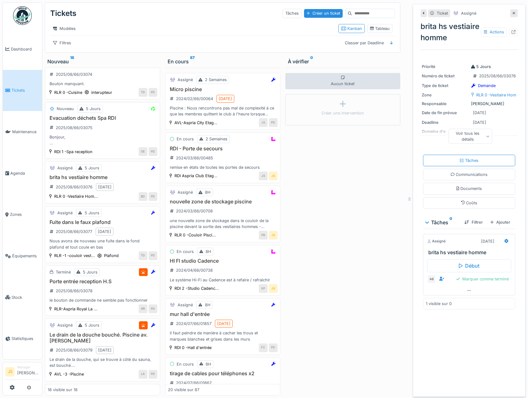
click at [74, 121] on h3 "Evacuation déchets Spa RDI" at bounding box center [103, 118] width 110 height 6
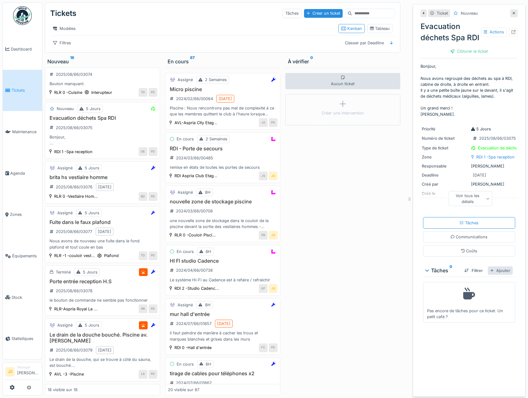
click at [498, 275] on div "Ajouter" at bounding box center [500, 270] width 25 height 8
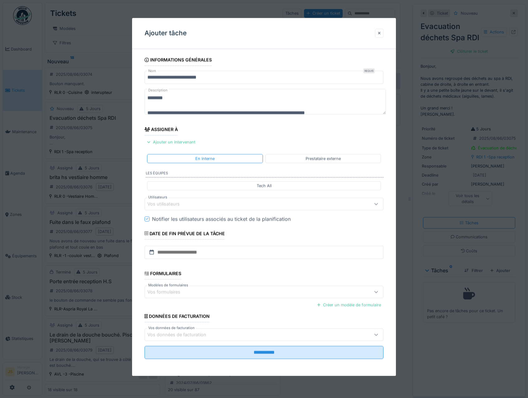
click at [160, 206] on div "Vos utilisateurs" at bounding box center [167, 203] width 41 height 7
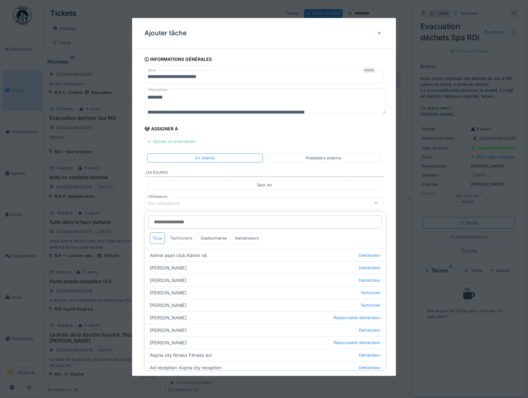
click at [178, 238] on div "Techniciens" at bounding box center [181, 238] width 28 height 12
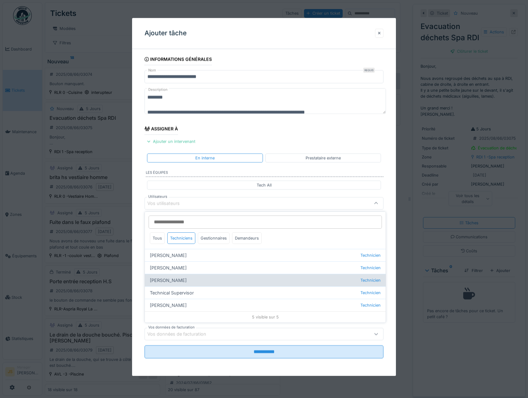
click at [167, 282] on div "Florian Sappart Technicien" at bounding box center [265, 280] width 241 height 12
type input "*****"
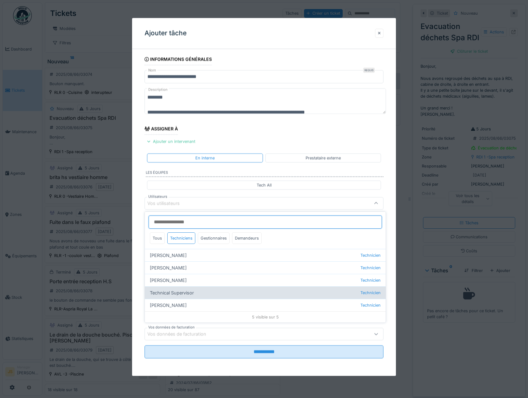
scroll to position [7, 0]
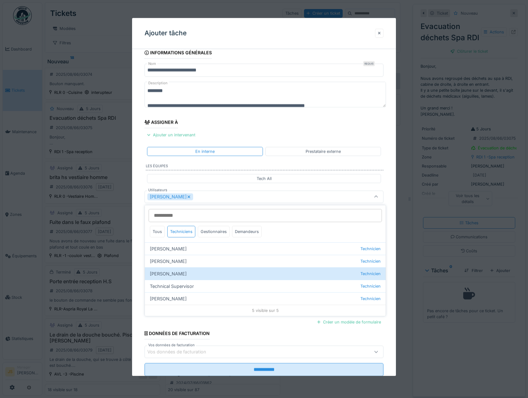
click at [135, 276] on div "**********" at bounding box center [264, 220] width 264 height 347
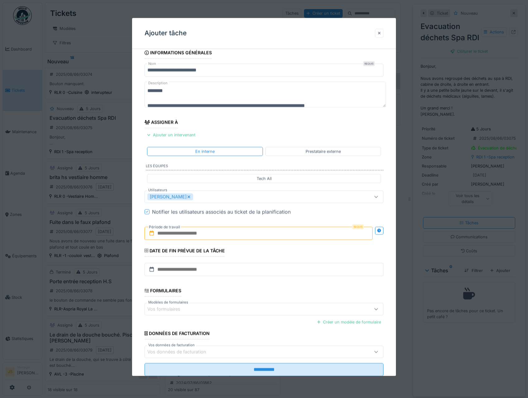
click at [166, 229] on label "Période de travail" at bounding box center [164, 227] width 32 height 7
click at [166, 233] on input "text" at bounding box center [259, 233] width 229 height 13
click at [227, 295] on div "11" at bounding box center [229, 294] width 8 height 9
click at [228, 294] on div "11" at bounding box center [229, 294] width 8 height 9
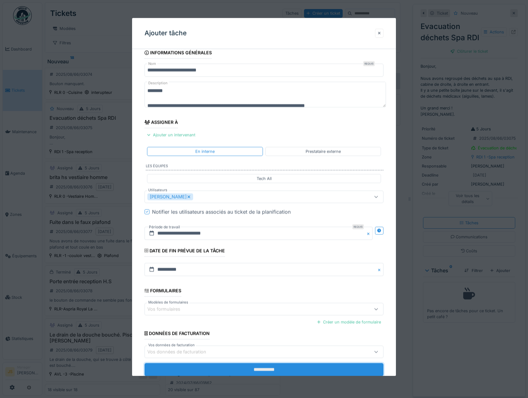
click at [260, 368] on input "**********" at bounding box center [264, 369] width 239 height 13
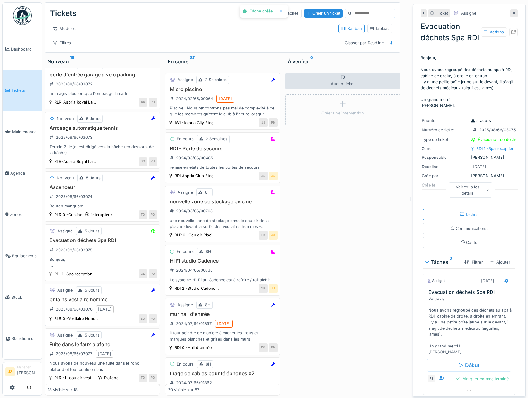
scroll to position [383, 0]
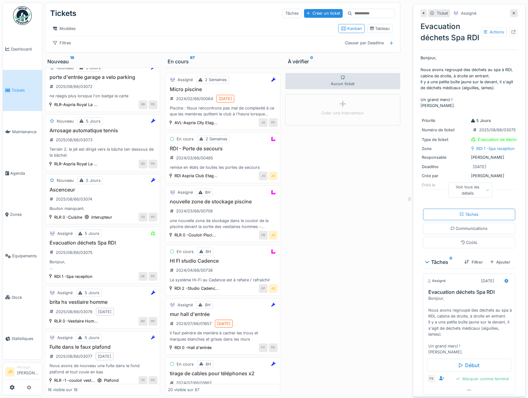
click at [62, 193] on h3 "Ascenceur" at bounding box center [103, 190] width 110 height 6
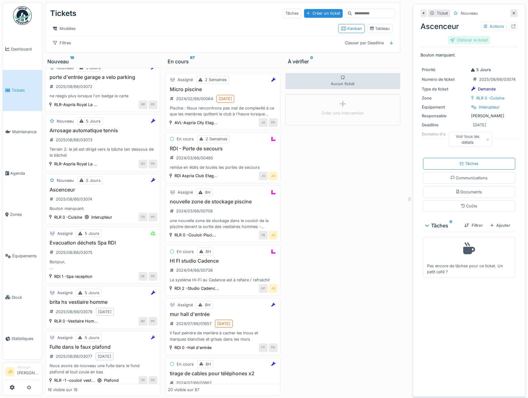
click at [461, 39] on div "Clôturer le ticket" at bounding box center [469, 40] width 42 height 8
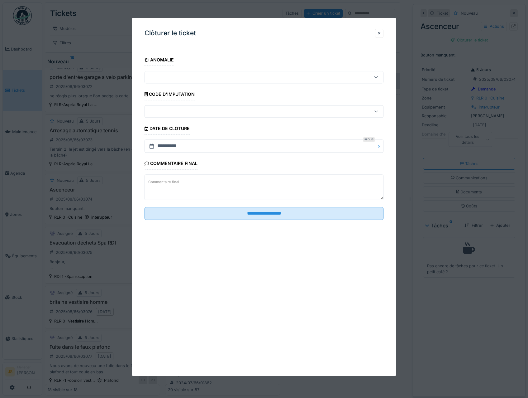
click at [204, 182] on textarea "Commentaire final" at bounding box center [264, 188] width 239 height 26
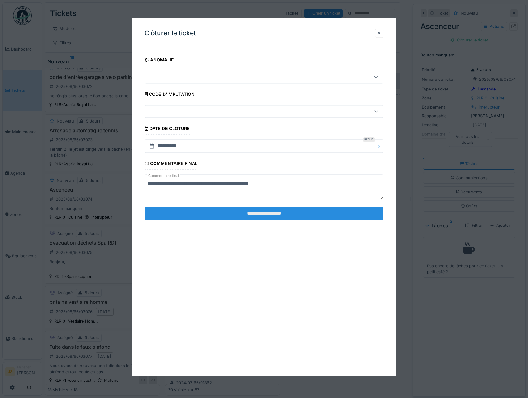
type textarea "**********"
click at [253, 214] on input "**********" at bounding box center [264, 213] width 239 height 13
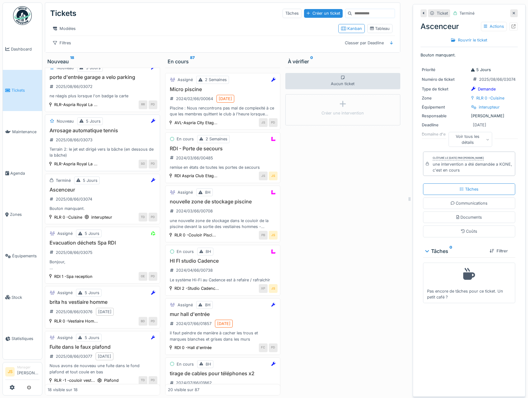
click at [87, 133] on h3 "Arrosage automatique tennis" at bounding box center [103, 131] width 110 height 6
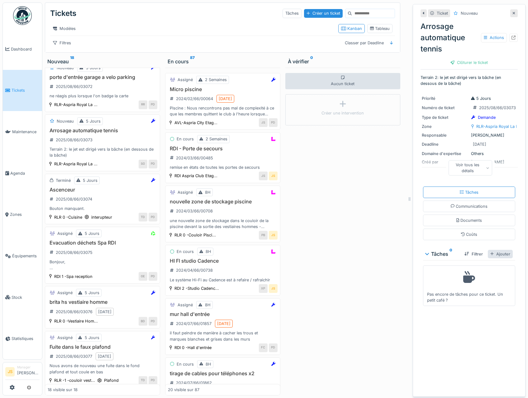
click at [491, 255] on div "Ajouter" at bounding box center [500, 254] width 25 height 8
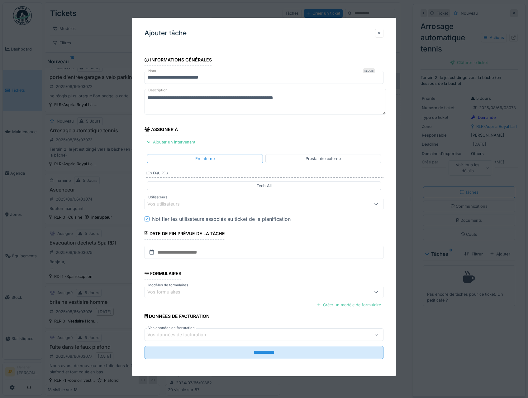
click at [185, 206] on div "Vos utilisateurs" at bounding box center [167, 203] width 41 height 7
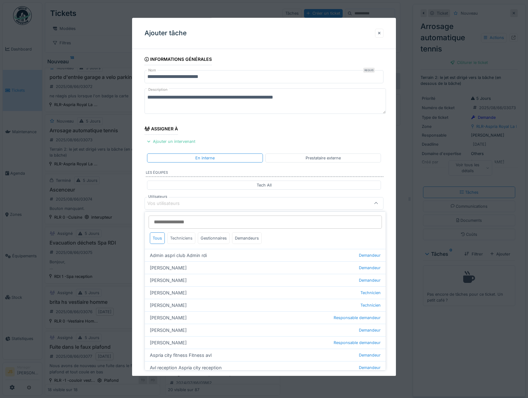
click at [180, 240] on div "Techniciens" at bounding box center [181, 238] width 28 height 12
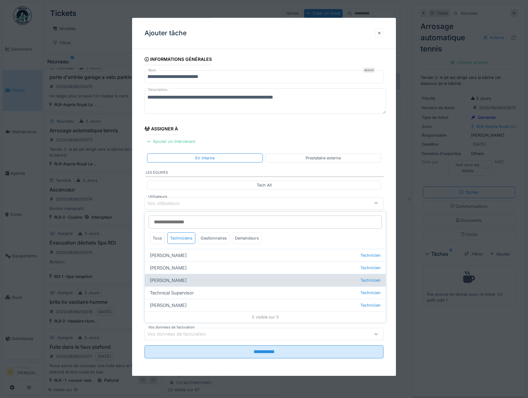
click at [170, 282] on div "Florian Sappart Technicien" at bounding box center [265, 280] width 241 height 12
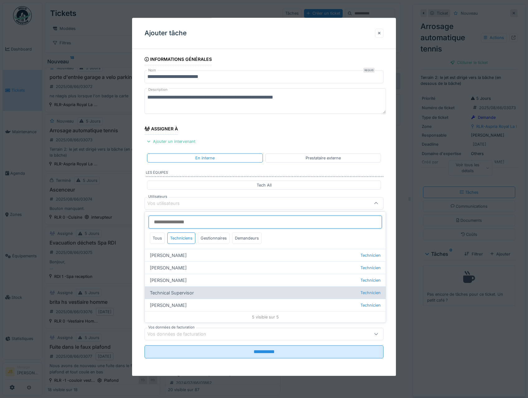
type input "*****"
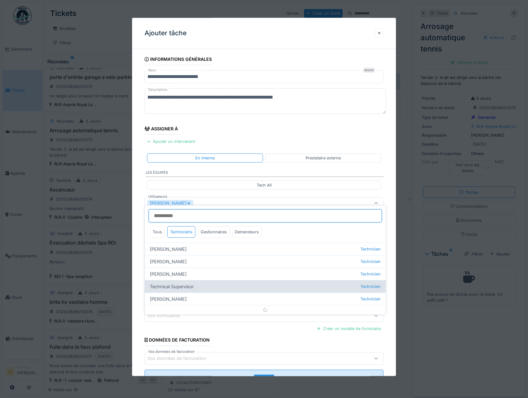
scroll to position [7, 0]
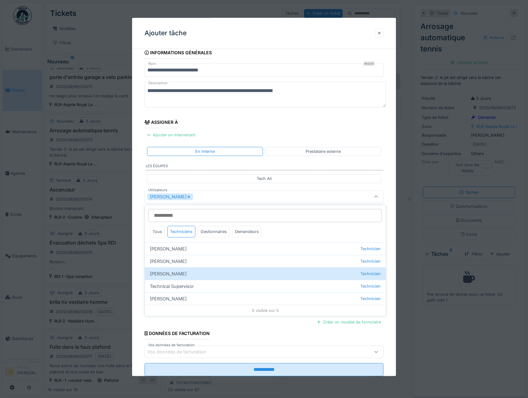
click at [137, 281] on div "**********" at bounding box center [264, 220] width 264 height 347
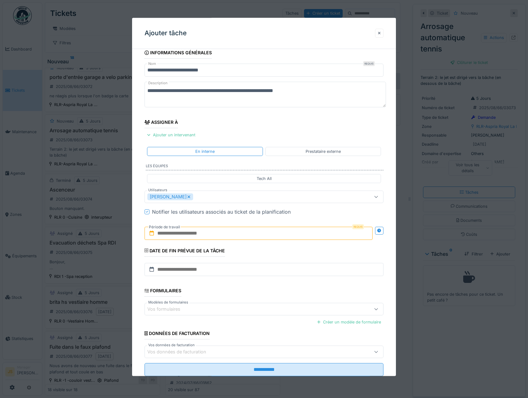
click at [173, 234] on input "text" at bounding box center [259, 233] width 229 height 13
click at [228, 295] on div "11" at bounding box center [229, 294] width 8 height 9
click at [229, 295] on div "11" at bounding box center [229, 294] width 8 height 9
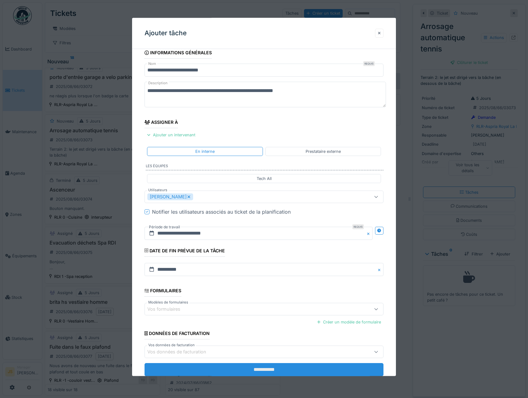
click at [237, 371] on input "**********" at bounding box center [264, 369] width 239 height 13
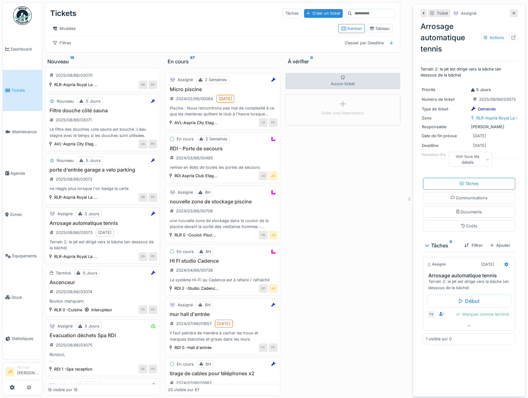
scroll to position [290, 0]
click at [75, 174] on h3 "porte d'entrée garage a velo parking" at bounding box center [103, 171] width 110 height 6
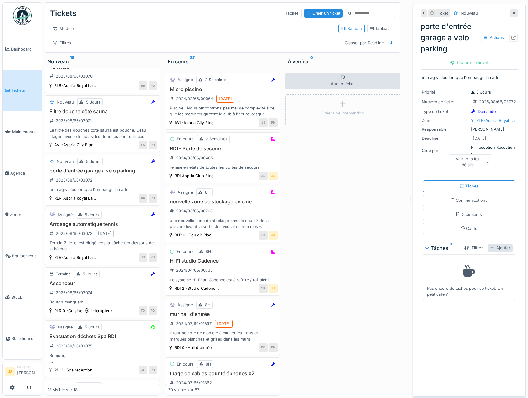
click at [488, 247] on div "Ajouter" at bounding box center [500, 247] width 25 height 8
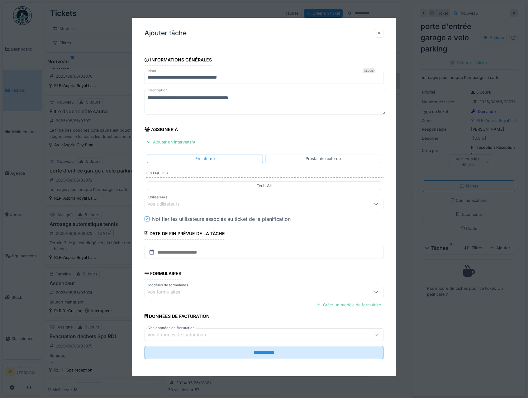
click at [175, 204] on div "Vos utilisateurs" at bounding box center [167, 203] width 41 height 7
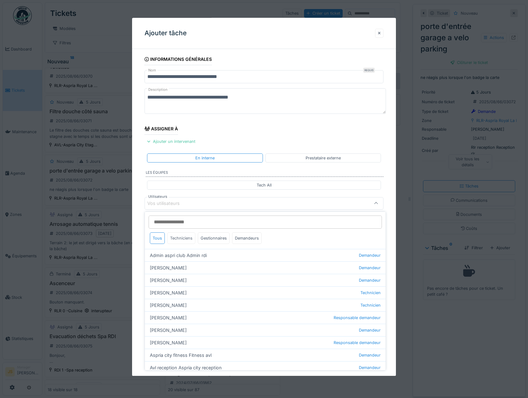
click at [180, 240] on div "Techniciens" at bounding box center [181, 238] width 28 height 12
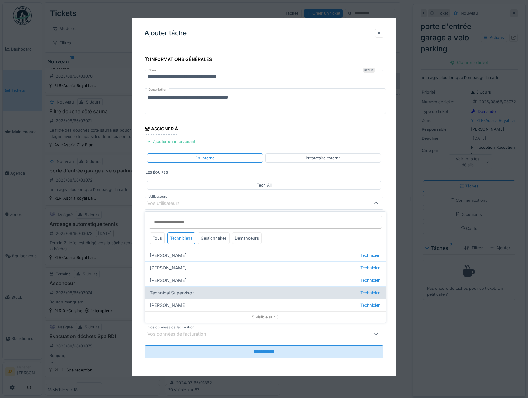
click at [173, 295] on div "Technical Supervisor Technicien" at bounding box center [265, 292] width 241 height 12
type input "****"
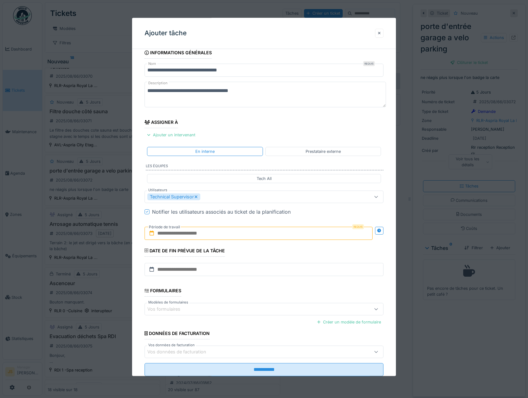
click at [140, 282] on div "**********" at bounding box center [264, 220] width 264 height 347
click at [172, 234] on input "text" at bounding box center [259, 233] width 229 height 13
click at [228, 291] on div "11" at bounding box center [229, 294] width 8 height 9
drag, startPoint x: 229, startPoint y: 293, endPoint x: 238, endPoint y: 306, distance: 16.5
click at [229, 293] on div "11" at bounding box center [229, 294] width 8 height 9
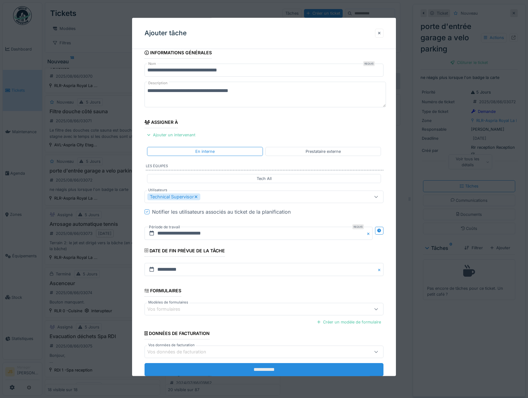
click at [272, 370] on input "**********" at bounding box center [264, 369] width 239 height 13
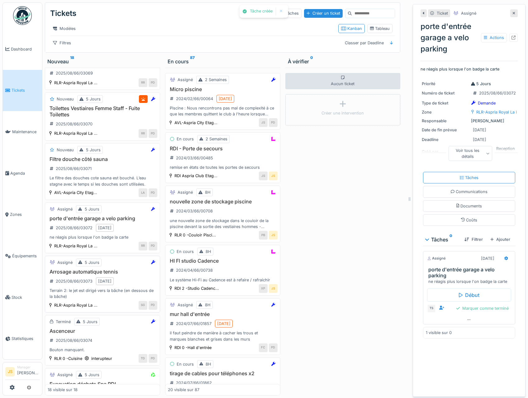
scroll to position [227, 0]
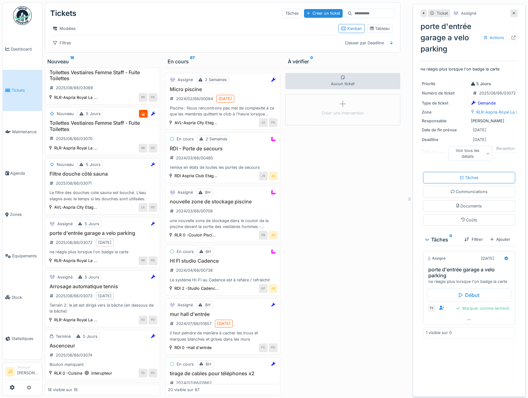
click at [80, 177] on h3 "Filtre douche côté sauna" at bounding box center [103, 174] width 110 height 6
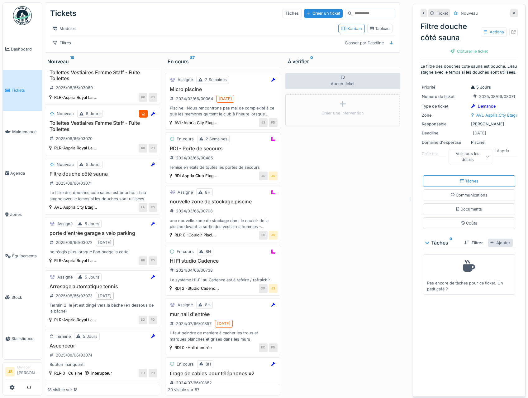
click at [488, 247] on div "Ajouter" at bounding box center [500, 242] width 25 height 8
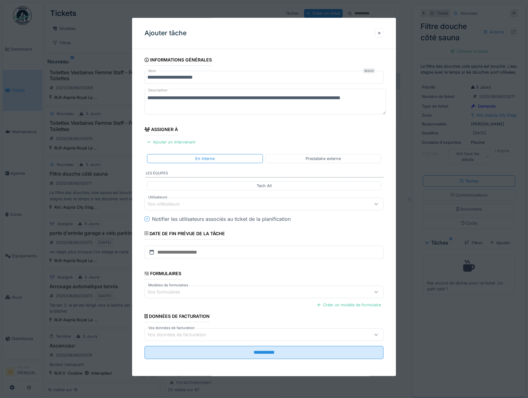
click at [167, 204] on div "Vos utilisateurs" at bounding box center [167, 203] width 41 height 7
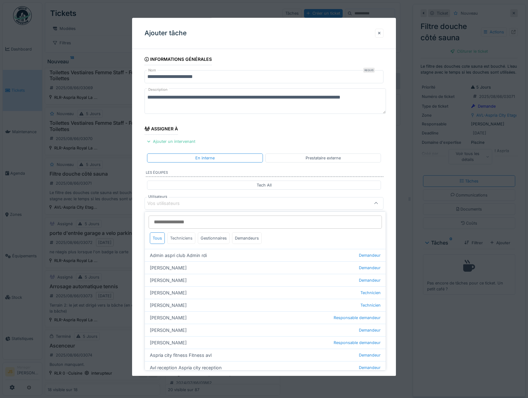
click at [184, 240] on div "Techniciens" at bounding box center [181, 238] width 28 height 12
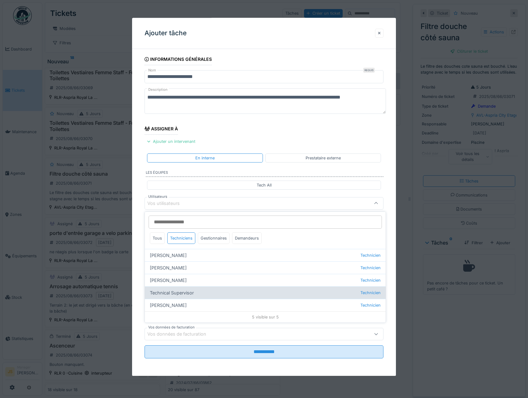
click at [173, 291] on div "Technical Supervisor Technicien" at bounding box center [265, 292] width 241 height 12
type input "****"
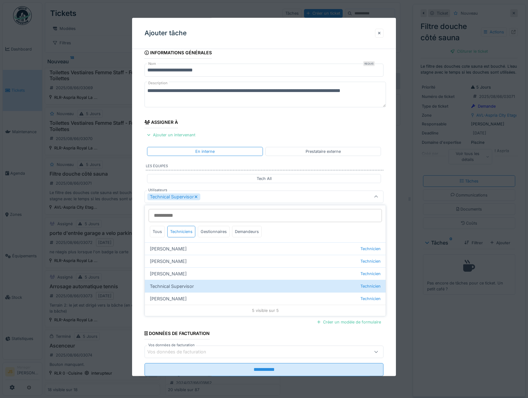
click at [135, 275] on div "**********" at bounding box center [264, 220] width 264 height 347
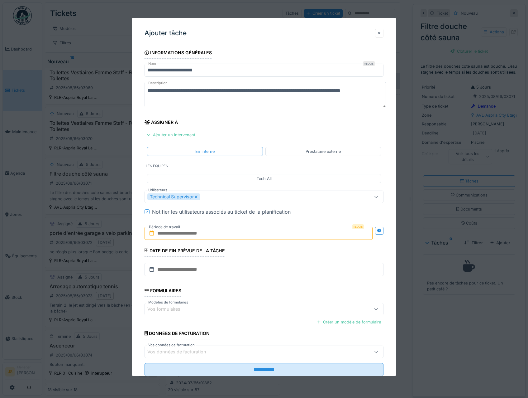
click at [168, 233] on input "text" at bounding box center [259, 233] width 229 height 13
click at [230, 292] on div "11" at bounding box center [229, 294] width 8 height 9
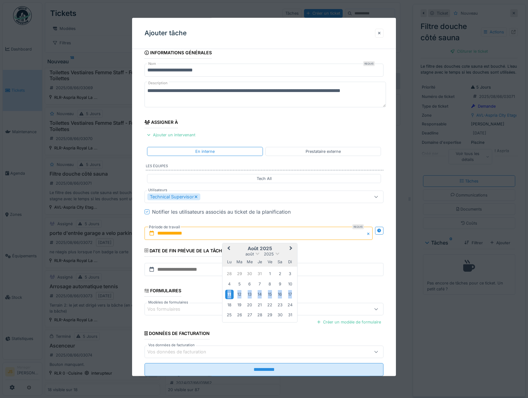
click at [230, 292] on div "11" at bounding box center [229, 294] width 8 height 9
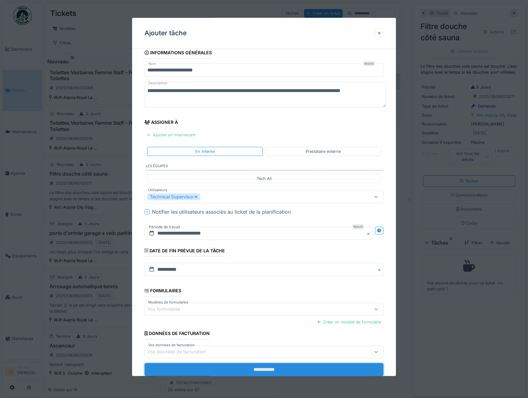
click at [265, 372] on input "**********" at bounding box center [264, 369] width 239 height 13
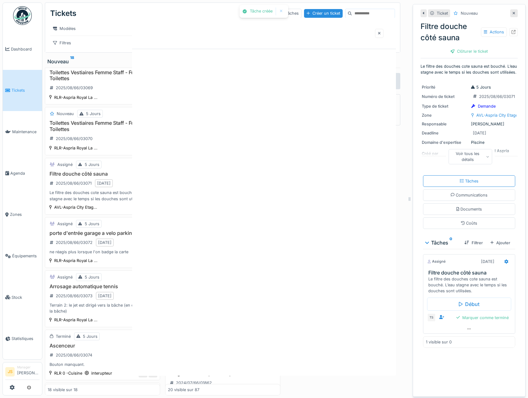
scroll to position [0, 0]
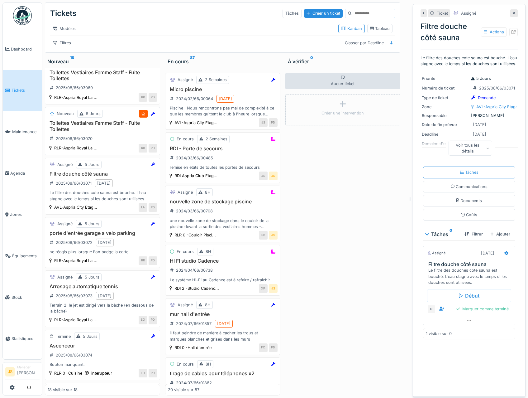
click at [75, 127] on h3 "Toilettes Vestiaires Femme Staff - Fuite Toilettes" at bounding box center [103, 126] width 110 height 12
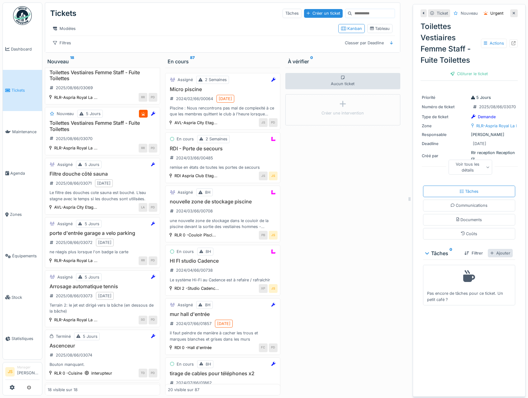
click at [492, 255] on div "Ajouter" at bounding box center [500, 253] width 25 height 8
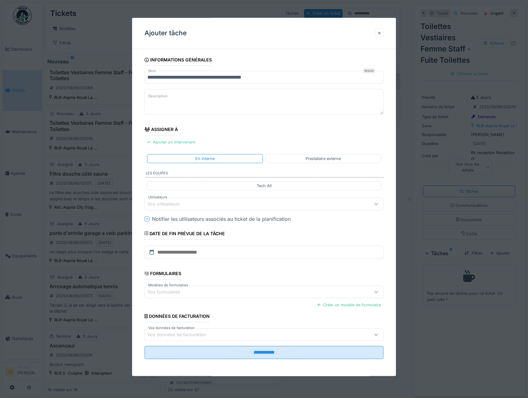
click at [170, 203] on div "Vos utilisateurs" at bounding box center [167, 203] width 41 height 7
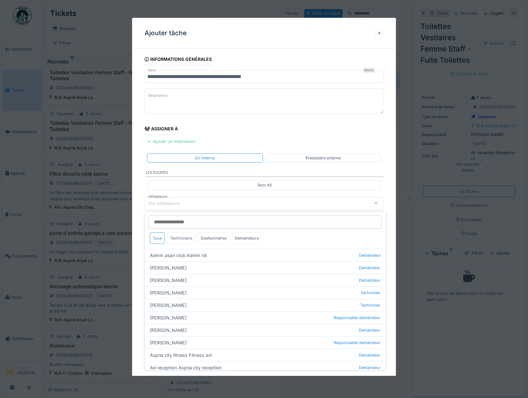
click at [185, 238] on div "Techniciens" at bounding box center [181, 238] width 28 height 12
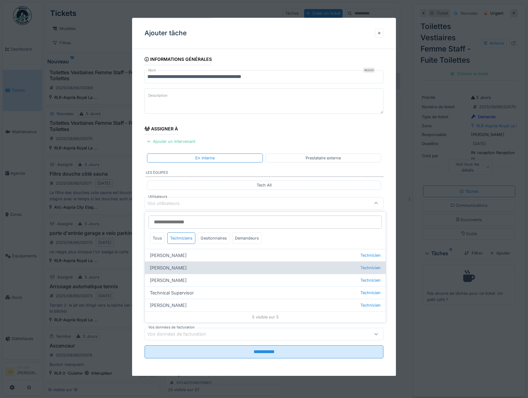
click at [176, 267] on div "Alexsander Batista Technicien" at bounding box center [265, 267] width 241 height 12
type input "*****"
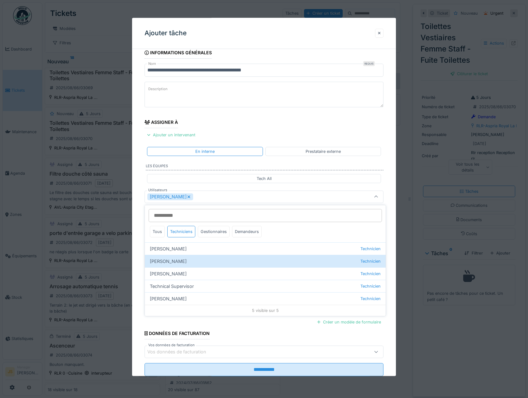
click at [135, 255] on div "**********" at bounding box center [264, 220] width 264 height 347
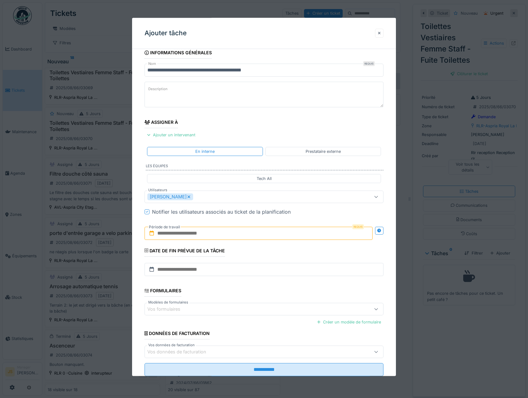
click at [173, 234] on input "text" at bounding box center [259, 233] width 229 height 13
click at [229, 293] on div "11" at bounding box center [229, 294] width 8 height 9
click at [229, 294] on div "11" at bounding box center [229, 294] width 8 height 9
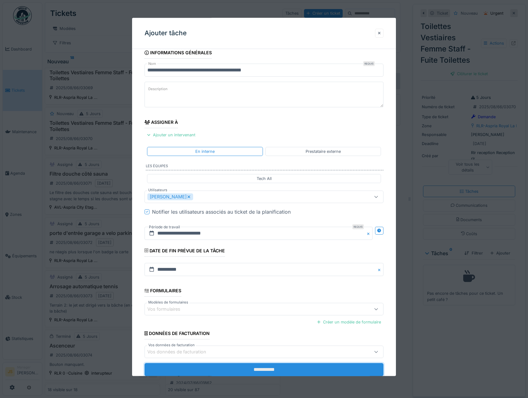
click at [288, 373] on input "**********" at bounding box center [264, 369] width 239 height 13
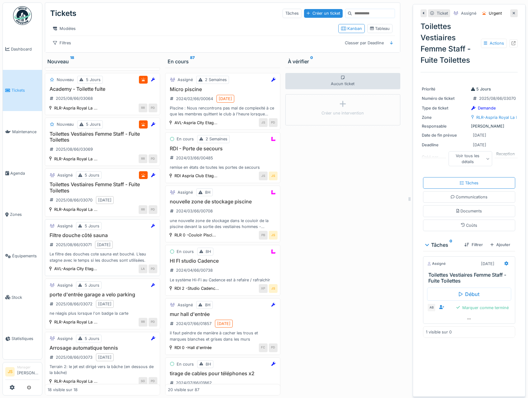
scroll to position [165, 0]
click at [93, 140] on h3 "Toilettes Vestiaires Femme Staff - Fuite Toilettes" at bounding box center [103, 138] width 110 height 12
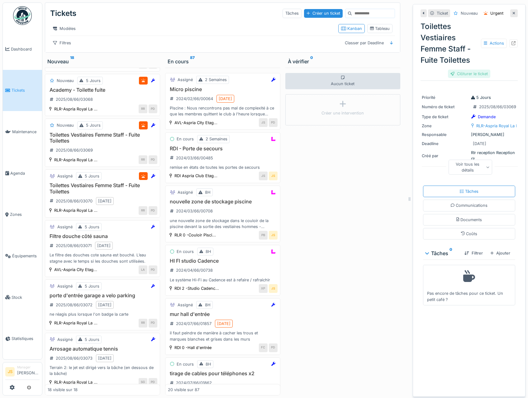
click at [464, 75] on div "Clôturer le ticket" at bounding box center [469, 74] width 42 height 8
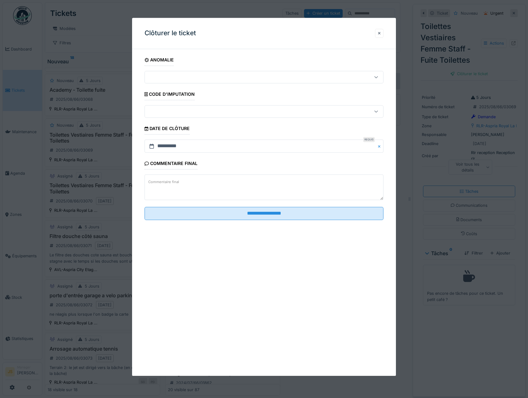
click at [202, 189] on textarea "Commentaire final" at bounding box center [264, 188] width 239 height 26
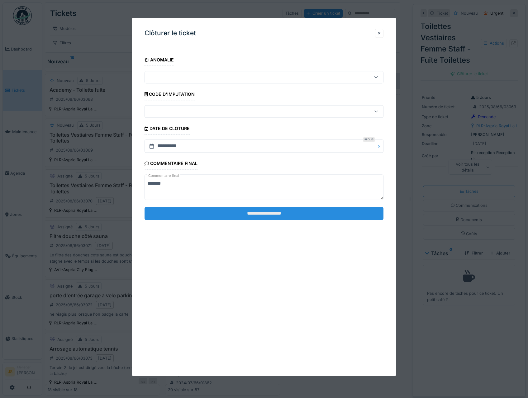
type textarea "*******"
click at [252, 216] on input "**********" at bounding box center [264, 213] width 239 height 13
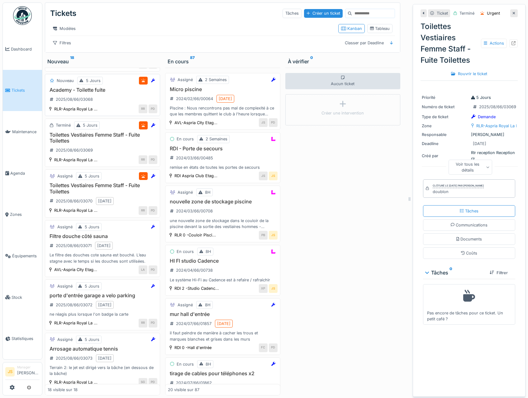
click at [79, 93] on h3 "Academy - Toilette fuite" at bounding box center [103, 90] width 110 height 6
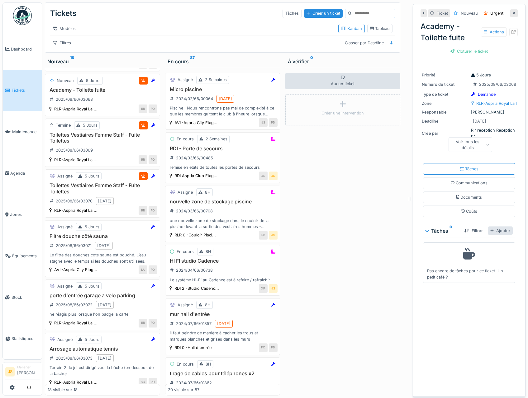
click at [499, 232] on div "Ajouter" at bounding box center [500, 230] width 25 height 8
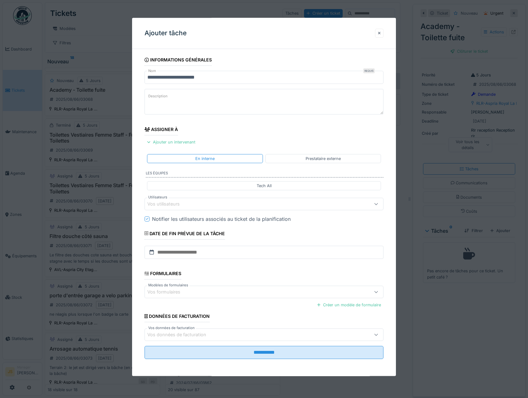
click at [183, 202] on div "Vos utilisateurs" at bounding box center [167, 203] width 41 height 7
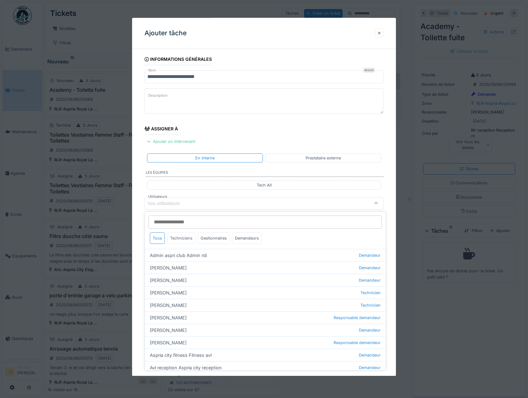
click at [183, 239] on div "Techniciens" at bounding box center [181, 238] width 28 height 12
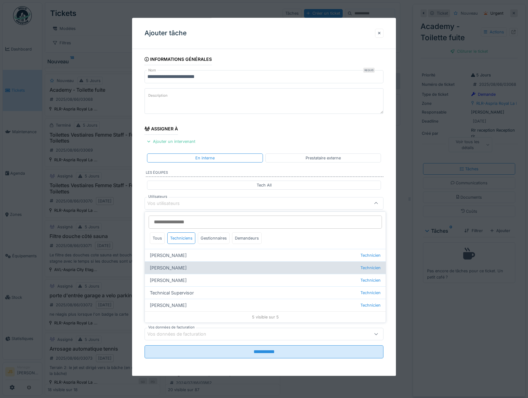
click at [177, 267] on div "Alexsander Batista Technicien" at bounding box center [265, 267] width 241 height 12
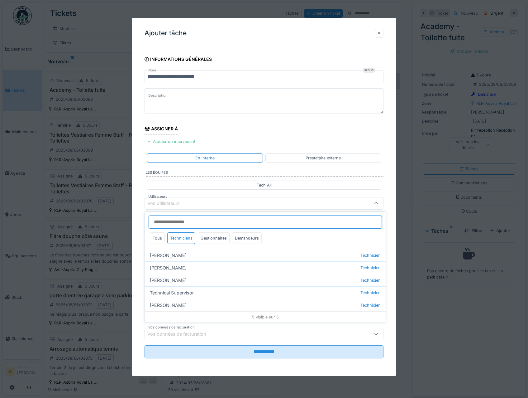
type input "*****"
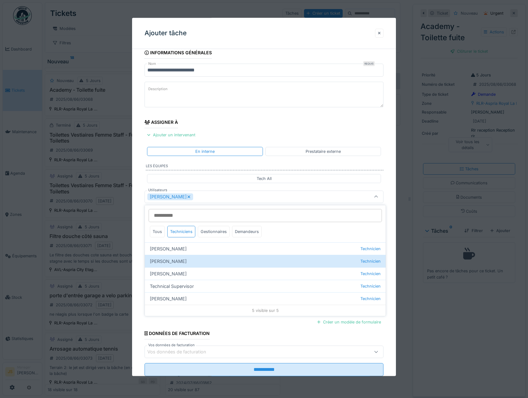
click at [137, 260] on div "**********" at bounding box center [264, 220] width 264 height 347
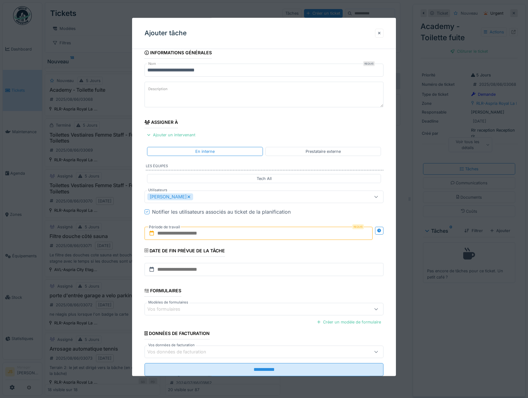
click at [170, 232] on input "text" at bounding box center [259, 233] width 229 height 13
click at [229, 294] on div "11" at bounding box center [229, 294] width 8 height 9
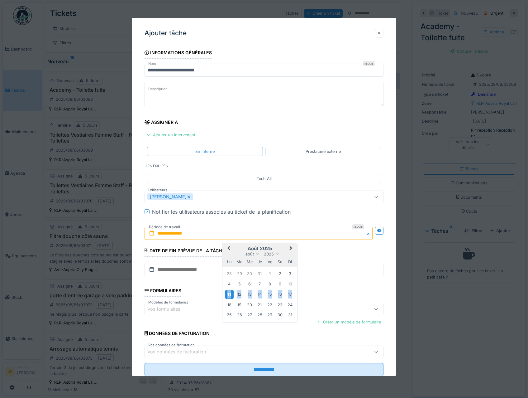
click at [229, 294] on div "11" at bounding box center [229, 294] width 8 height 9
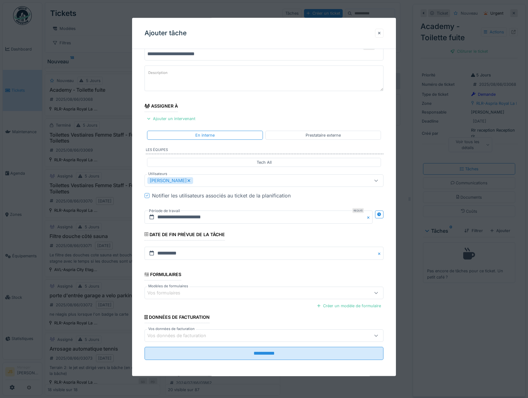
scroll to position [25, 0]
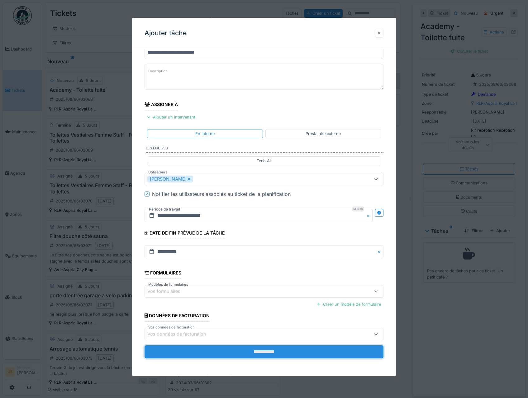
click at [288, 351] on input "**********" at bounding box center [264, 351] width 239 height 13
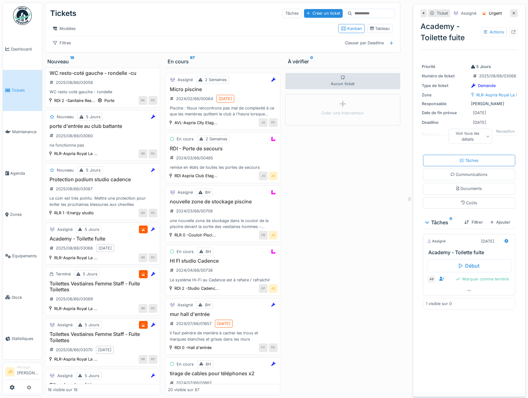
scroll to position [9, 0]
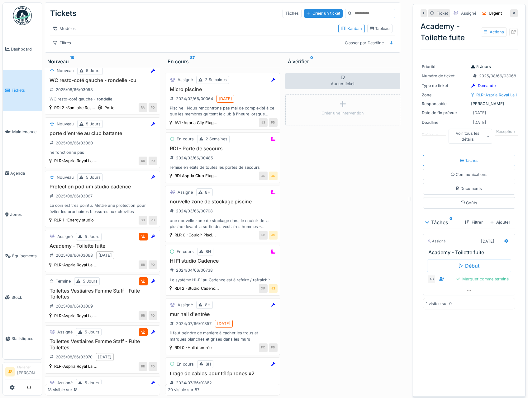
click at [88, 189] on h3 "Protection podium studio cadence" at bounding box center [103, 187] width 110 height 6
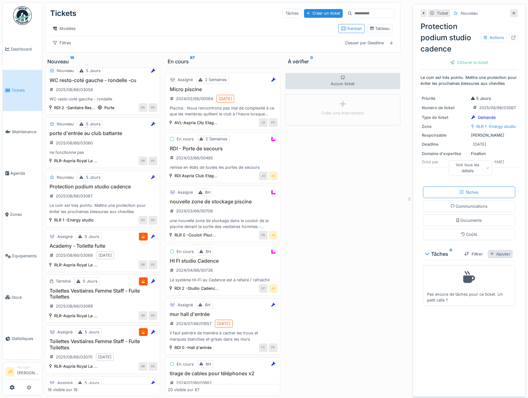
click at [488, 258] on div "Ajouter" at bounding box center [500, 254] width 25 height 8
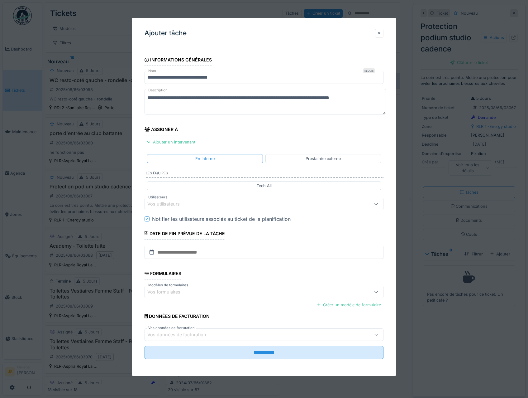
click at [173, 202] on div "Vos utilisateurs" at bounding box center [167, 203] width 41 height 7
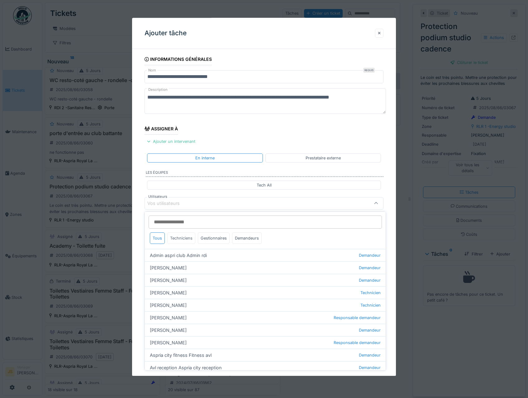
click at [186, 236] on div "Techniciens" at bounding box center [181, 238] width 28 height 12
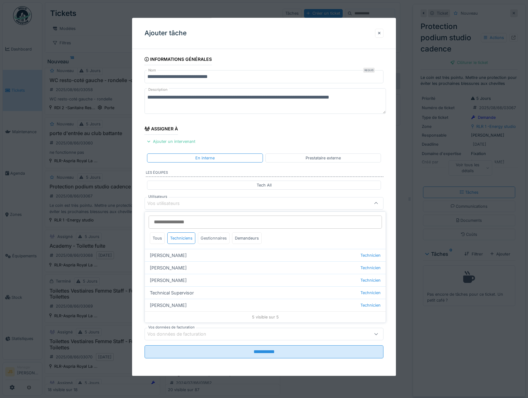
click at [212, 238] on div "Gestionnaires" at bounding box center [214, 238] width 32 height 12
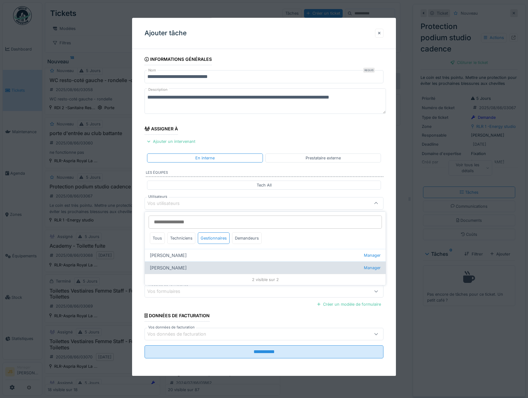
click at [165, 267] on div "Pierre De kan Manager" at bounding box center [265, 267] width 241 height 12
type input "****"
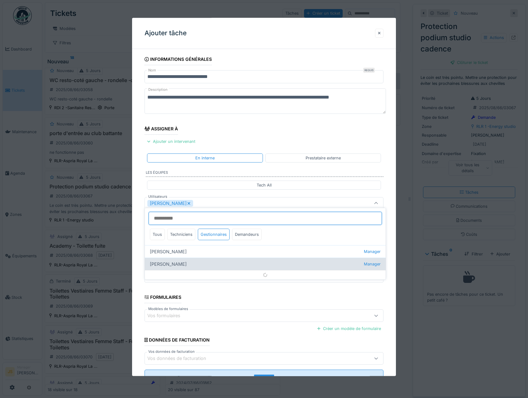
scroll to position [7, 0]
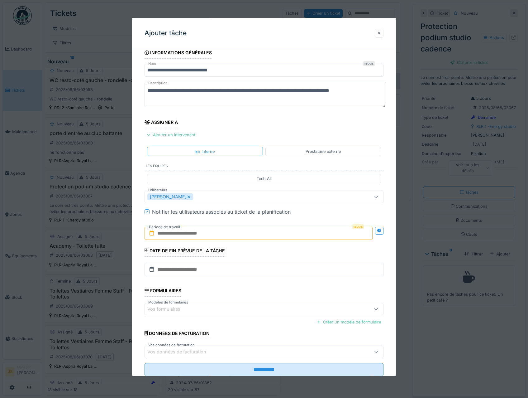
click at [140, 239] on div "**********" at bounding box center [264, 220] width 264 height 347
click at [168, 234] on input "text" at bounding box center [259, 233] width 229 height 13
click at [230, 295] on div "11" at bounding box center [229, 294] width 8 height 9
click at [230, 294] on div "11" at bounding box center [229, 294] width 8 height 9
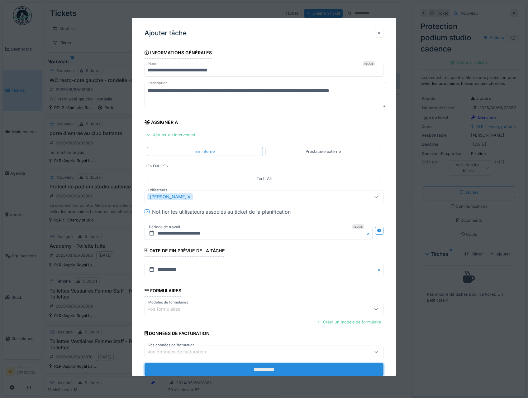
click at [272, 370] on input "**********" at bounding box center [264, 369] width 239 height 13
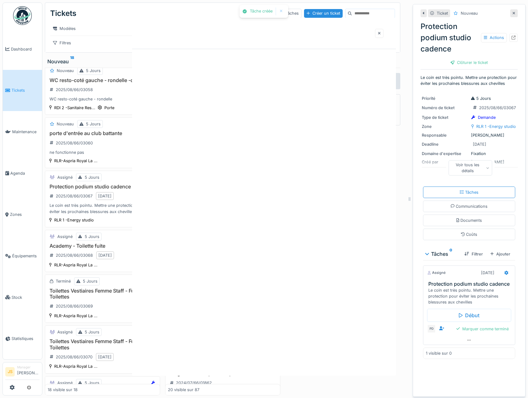
scroll to position [0, 0]
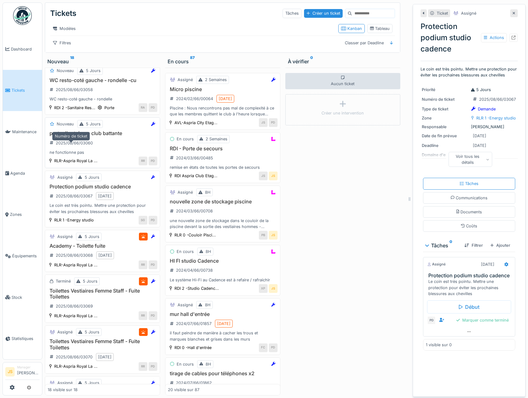
click at [77, 146] on div "2025/08/66/03060" at bounding box center [74, 143] width 37 height 6
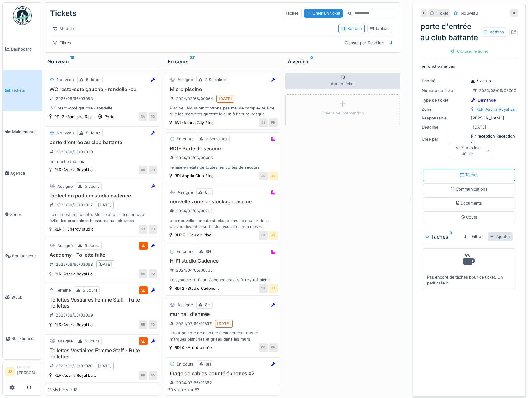
click at [493, 241] on div "Ajouter" at bounding box center [500, 236] width 25 height 8
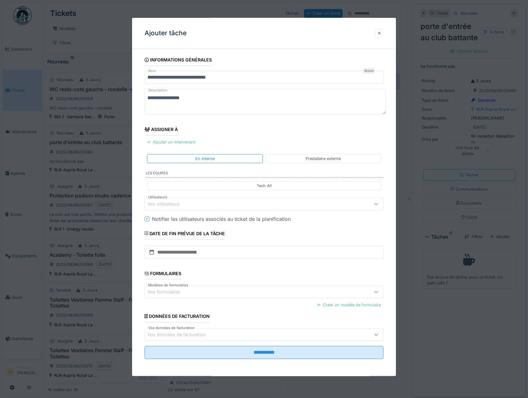
click at [177, 201] on div "Vos utilisateurs" at bounding box center [167, 203] width 41 height 7
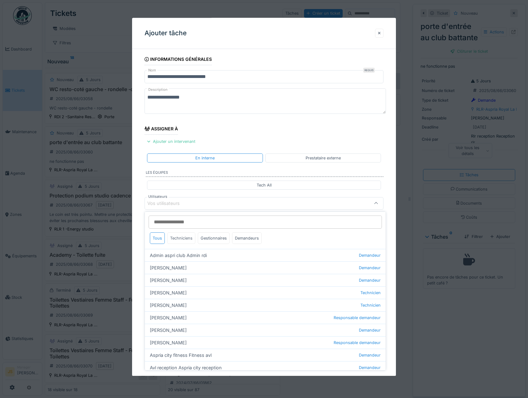
click at [188, 238] on div "Techniciens" at bounding box center [181, 238] width 28 height 12
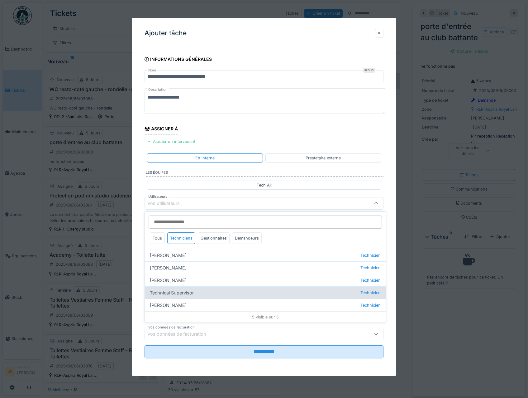
click at [179, 293] on div "Technical Supervisor Technicien" at bounding box center [265, 292] width 241 height 12
type input "****"
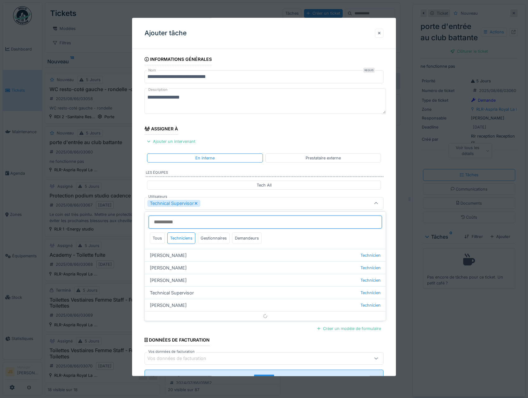
scroll to position [7, 0]
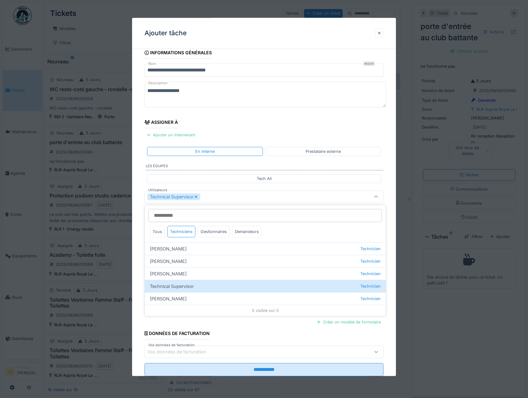
click at [141, 271] on div "**********" at bounding box center [264, 220] width 264 height 347
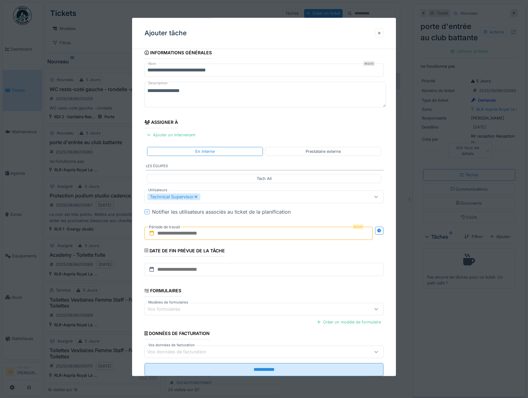
click at [175, 236] on input "text" at bounding box center [259, 233] width 229 height 13
click at [233, 293] on div "11" at bounding box center [229, 294] width 8 height 9
click at [230, 294] on div "11" at bounding box center [229, 294] width 8 height 9
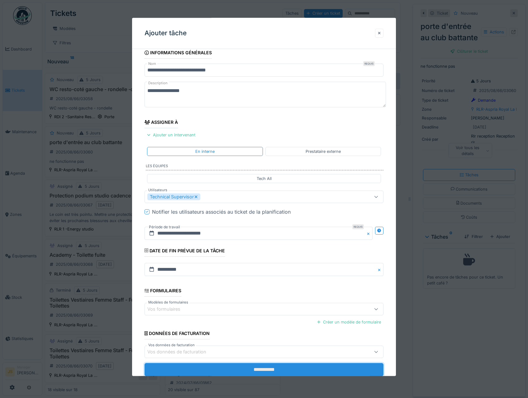
click at [313, 370] on input "**********" at bounding box center [264, 369] width 239 height 13
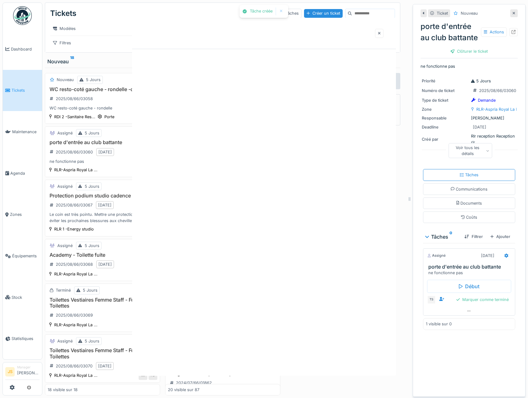
scroll to position [0, 0]
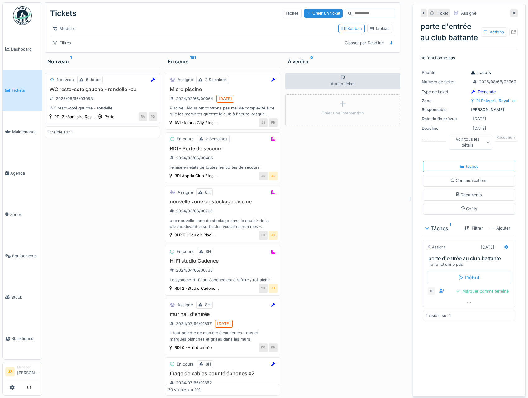
click at [84, 92] on h3 "WC resto-coté gauche - rondelle -cu" at bounding box center [103, 89] width 110 height 6
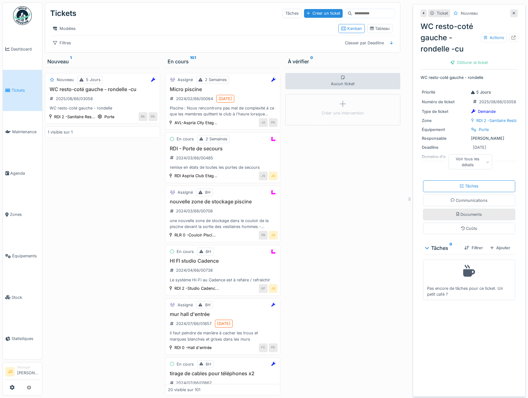
click at [464, 218] on div "Documents" at bounding box center [469, 215] width 92 height 12
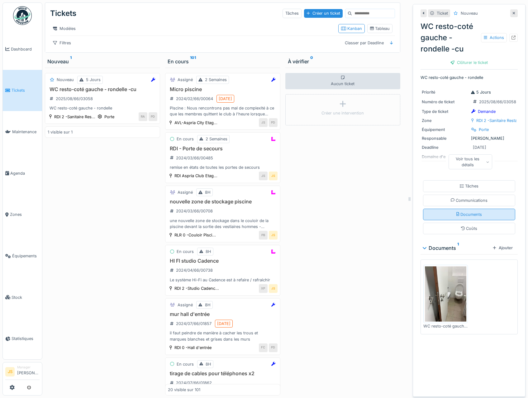
scroll to position [5, 0]
click at [444, 296] on img at bounding box center [445, 293] width 41 height 55
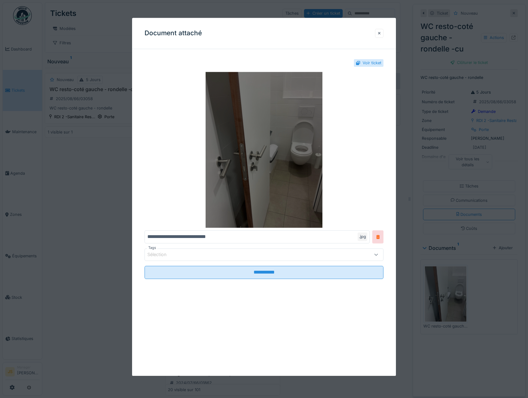
click at [259, 156] on img at bounding box center [264, 150] width 239 height 156
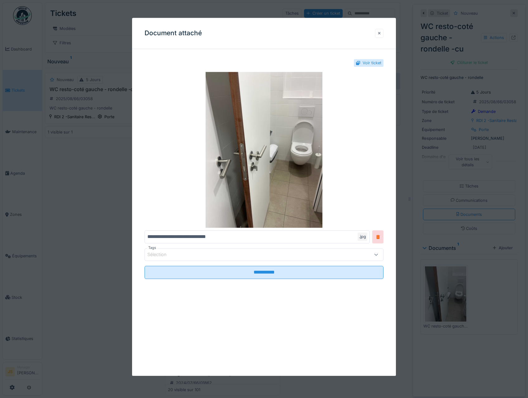
click at [381, 33] on div at bounding box center [379, 33] width 3 height 6
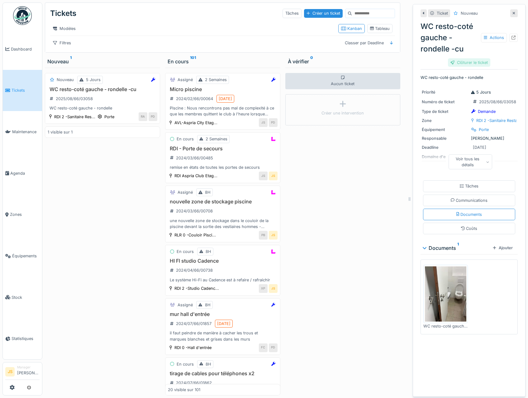
click at [453, 58] on div "Clôturer le ticket" at bounding box center [469, 62] width 42 height 8
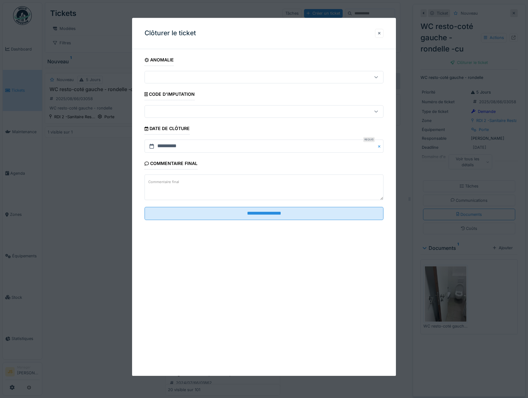
click at [259, 183] on textarea "Commentaire final" at bounding box center [264, 188] width 239 height 26
type textarea "*"
click at [381, 32] on div at bounding box center [379, 33] width 3 height 6
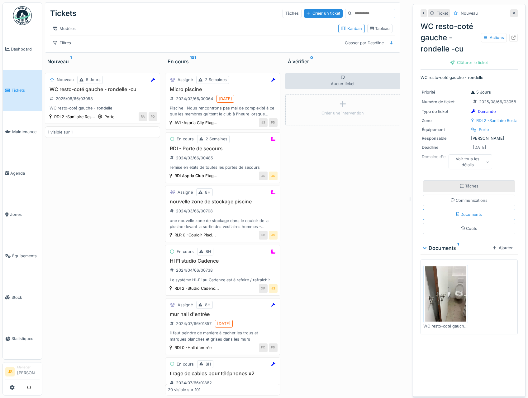
click at [474, 180] on div "Tâches" at bounding box center [469, 186] width 92 height 12
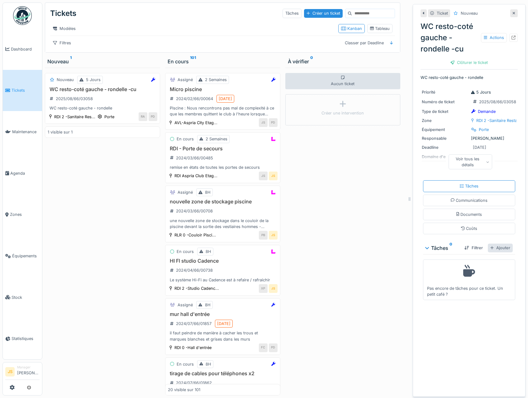
click at [495, 246] on div "Ajouter" at bounding box center [500, 247] width 25 height 8
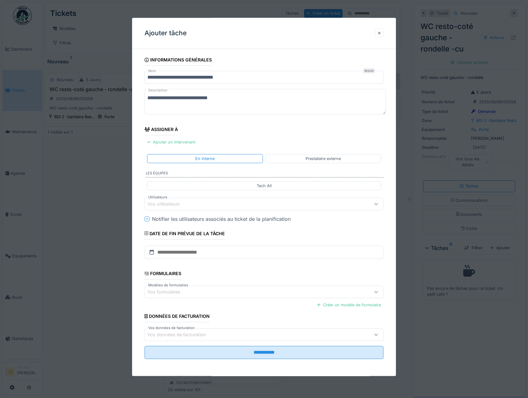
click at [166, 204] on div "Vos utilisateurs" at bounding box center [167, 203] width 41 height 7
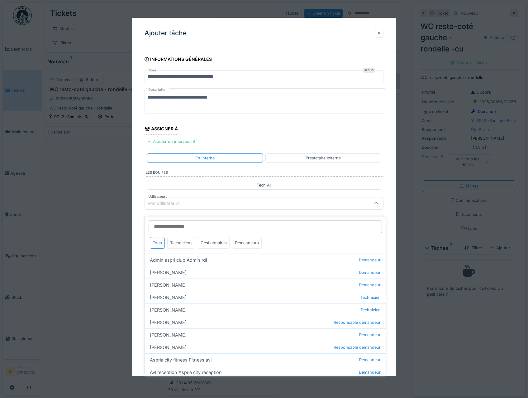
click at [184, 237] on div "Techniciens" at bounding box center [181, 243] width 28 height 12
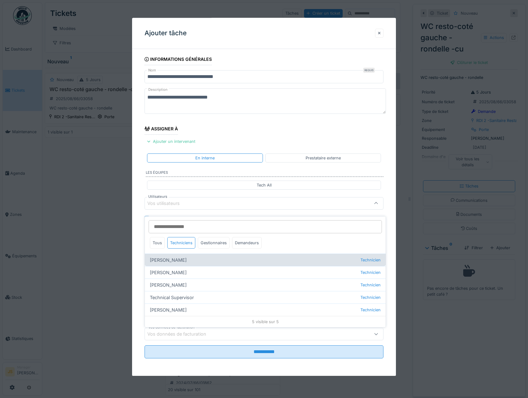
click at [190, 256] on div "[PERSON_NAME] Technicien" at bounding box center [265, 259] width 241 height 12
type input "*****"
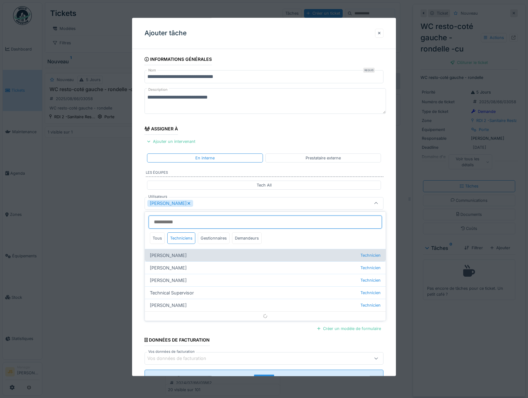
scroll to position [7, 0]
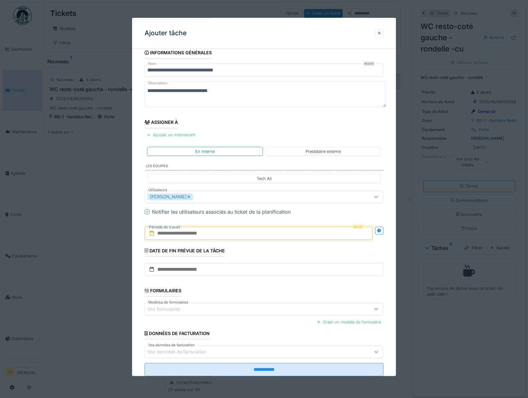
click at [136, 262] on div "**********" at bounding box center [264, 220] width 264 height 347
click at [166, 233] on input "text" at bounding box center [259, 233] width 229 height 13
click at [229, 306] on div "18" at bounding box center [229, 305] width 8 height 8
click at [231, 304] on div "18" at bounding box center [229, 305] width 8 height 8
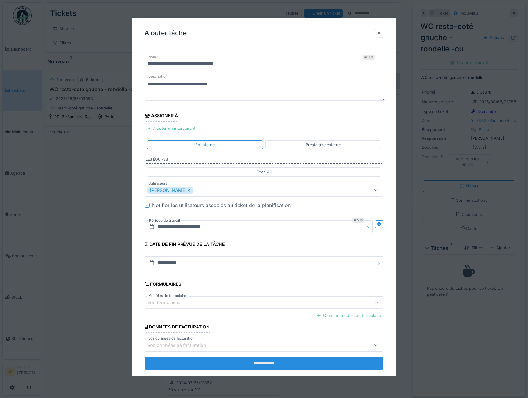
scroll to position [25, 0]
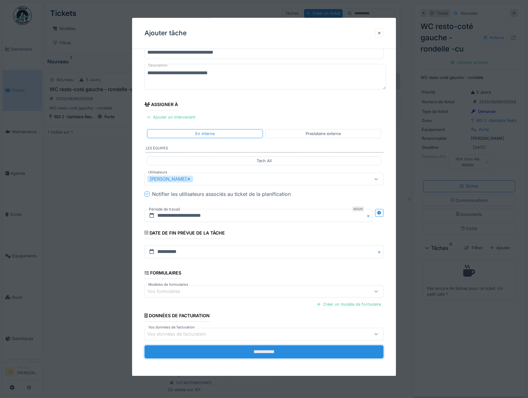
click at [261, 356] on input "**********" at bounding box center [264, 351] width 239 height 13
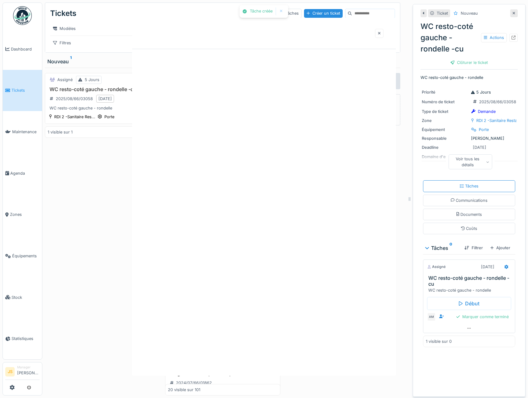
scroll to position [0, 0]
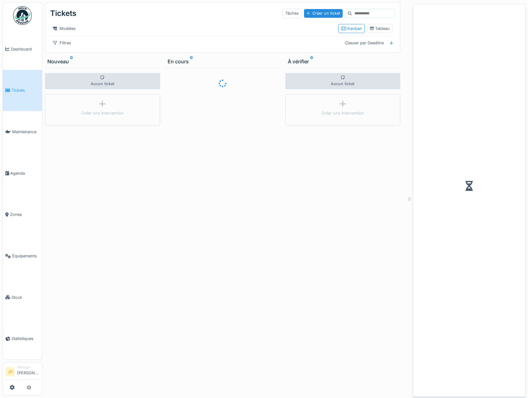
scroll to position [5, 0]
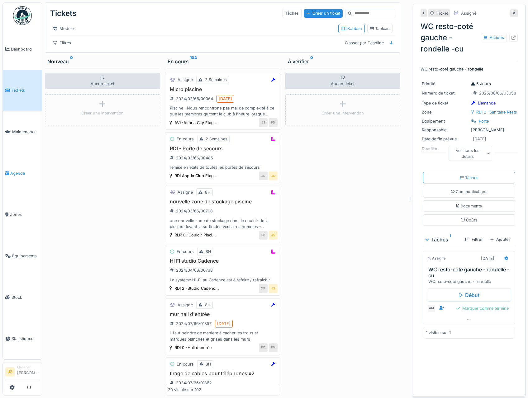
click at [14, 170] on span "Agenda" at bounding box center [24, 173] width 29 height 6
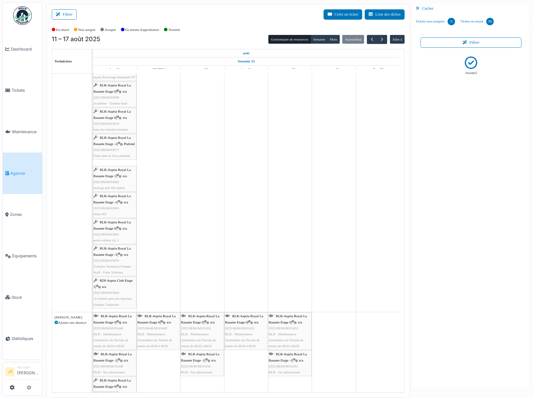
scroll to position [31, 0]
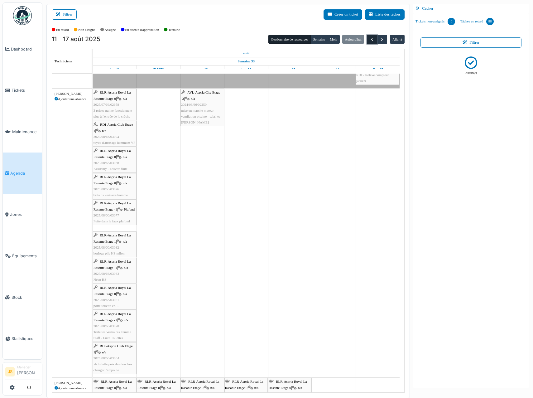
click at [372, 39] on span "button" at bounding box center [371, 39] width 5 height 5
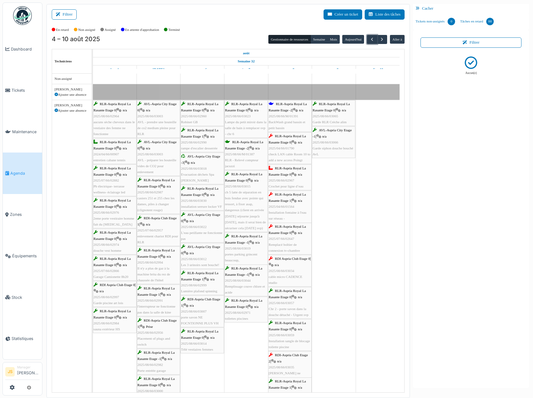
click at [299, 151] on div "RLR-Aspria Royal La Rasante Etage 0 | n/a 2025/04/66/01790 check LAN cable Room…" at bounding box center [290, 148] width 42 height 30
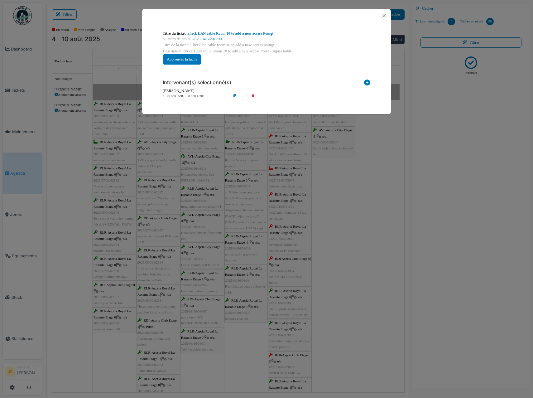
click at [197, 97] on li "08 Aoû 05h00 - 08 Aoû 17h00" at bounding box center [195, 96] width 71 height 5
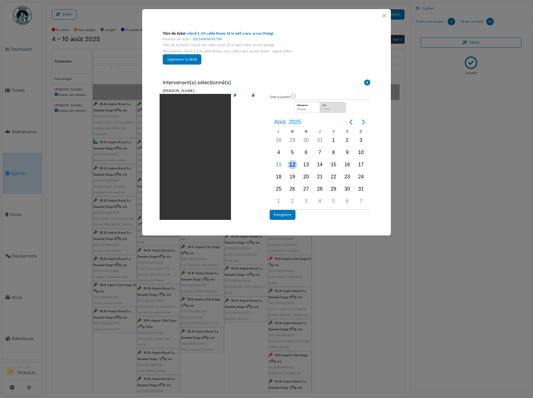
click at [289, 163] on div "12" at bounding box center [292, 164] width 9 height 9
click at [290, 163] on div "12" at bounding box center [292, 164] width 9 height 9
click at [283, 216] on button "Enregistrer" at bounding box center [283, 214] width 26 height 10
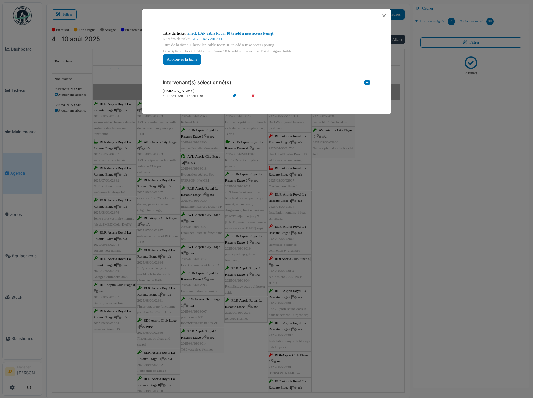
click at [358, 211] on div "**********" at bounding box center [266, 199] width 533 height 398
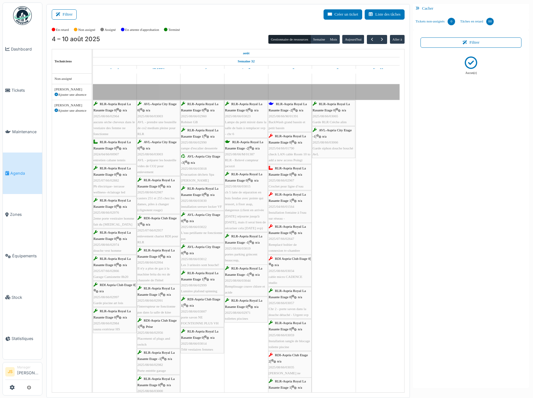
click at [290, 181] on span "2025/08/66/02967" at bounding box center [282, 180] width 26 height 4
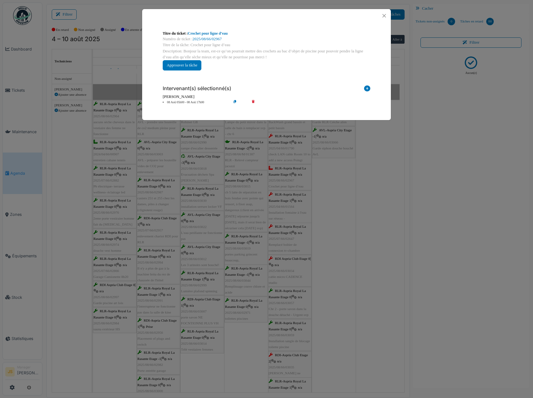
click at [193, 102] on li "08 Aoû 05h00 - 08 Aoû 17h00" at bounding box center [195, 102] width 71 height 5
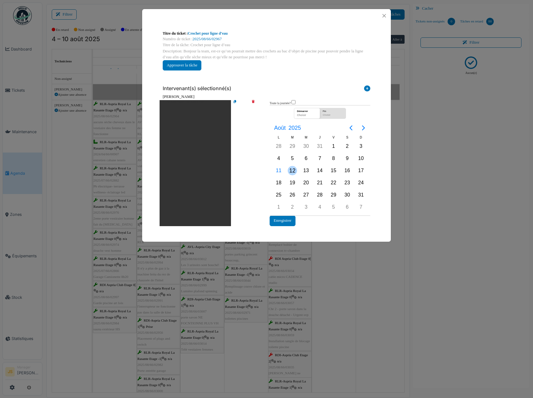
click at [289, 168] on div "12" at bounding box center [292, 170] width 9 height 9
click at [291, 168] on div "12" at bounding box center [292, 170] width 9 height 9
click at [286, 223] on button "Enregistrer" at bounding box center [283, 220] width 26 height 10
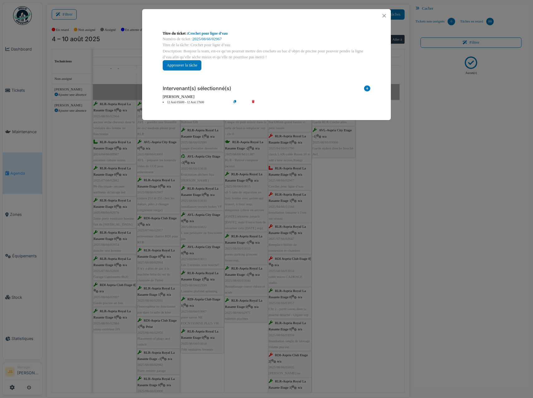
click at [336, 223] on div "**********" at bounding box center [266, 199] width 533 height 398
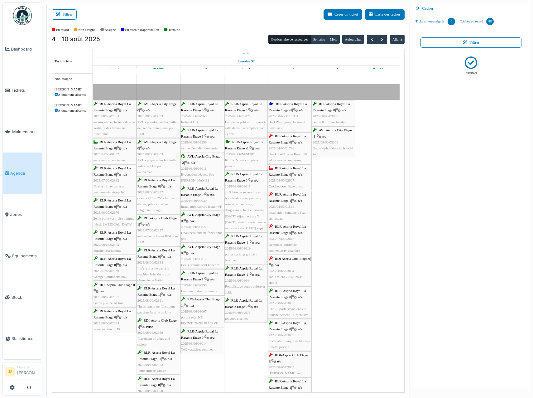
click at [299, 211] on span "Installation fontaine à l'eau sur réseau - Joël" at bounding box center [288, 218] width 38 height 16
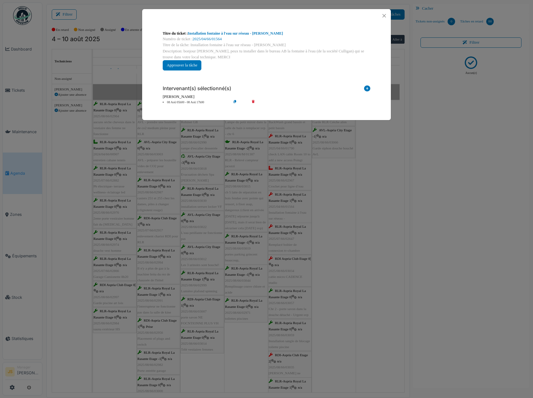
click at [196, 103] on li "08 Aoû 05h00 - 08 Aoû 17h00" at bounding box center [195, 102] width 71 height 5
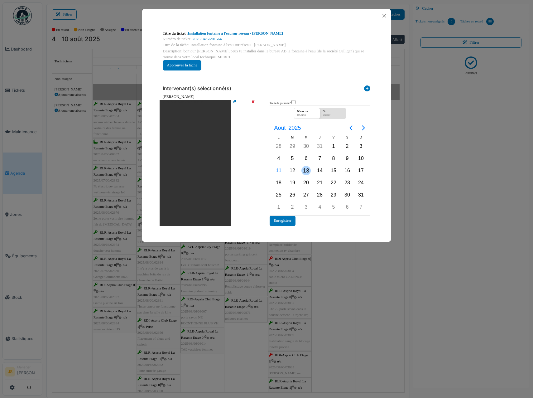
click at [305, 171] on div "13" at bounding box center [305, 170] width 9 height 9
click at [305, 170] on div "13" at bounding box center [305, 170] width 9 height 9
click at [288, 222] on button "Enregistrer" at bounding box center [283, 220] width 26 height 10
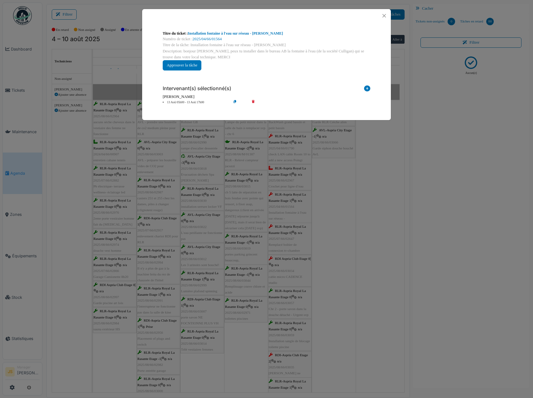
click at [335, 229] on div "**********" at bounding box center [266, 199] width 533 height 398
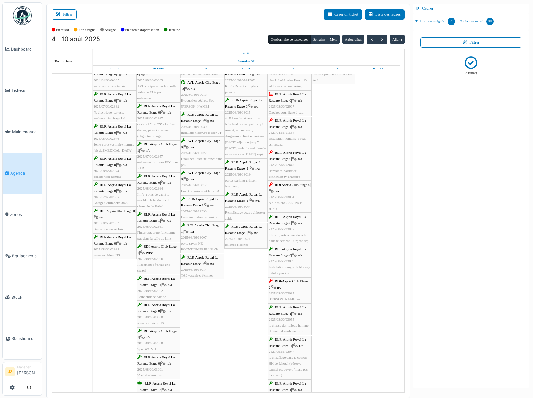
scroll to position [94, 0]
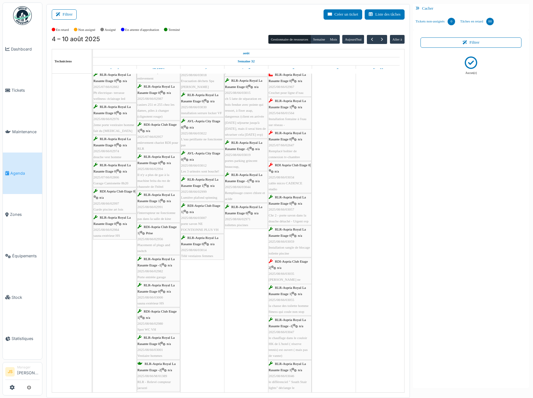
drag, startPoint x: 292, startPoint y: 150, endPoint x: 298, endPoint y: 152, distance: 5.5
click at [292, 150] on span "Remplacé boîtier de connexion tv-chambre" at bounding box center [284, 154] width 31 height 10
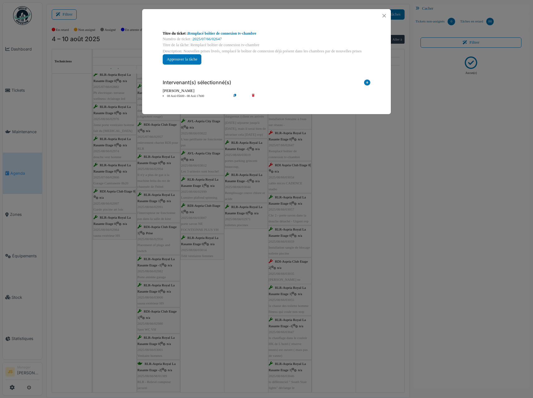
click at [190, 96] on li "08 Aoû 05h00 - 08 Aoû 17h00" at bounding box center [195, 96] width 71 height 5
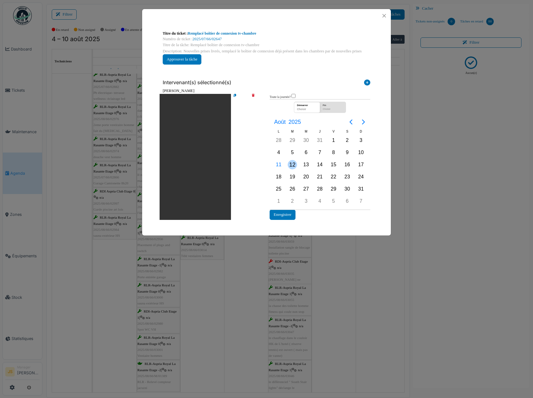
click at [292, 164] on div "12" at bounding box center [292, 164] width 9 height 9
click at [293, 164] on div "12" at bounding box center [292, 164] width 9 height 9
click at [287, 213] on button "Enregistrer" at bounding box center [283, 214] width 26 height 10
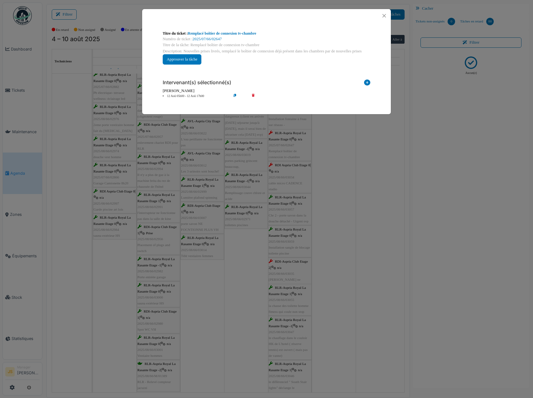
click at [336, 221] on div "**********" at bounding box center [266, 199] width 533 height 398
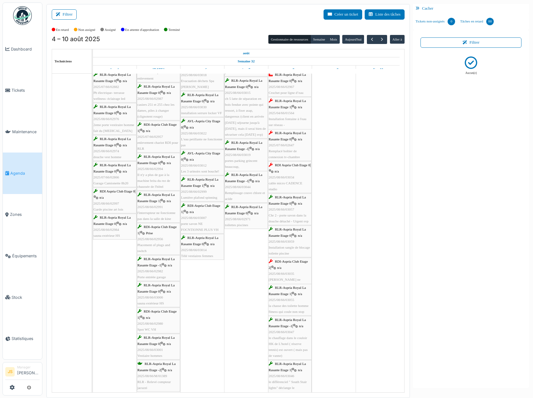
click at [283, 177] on span "2025/08/66/03034" at bounding box center [282, 177] width 26 height 4
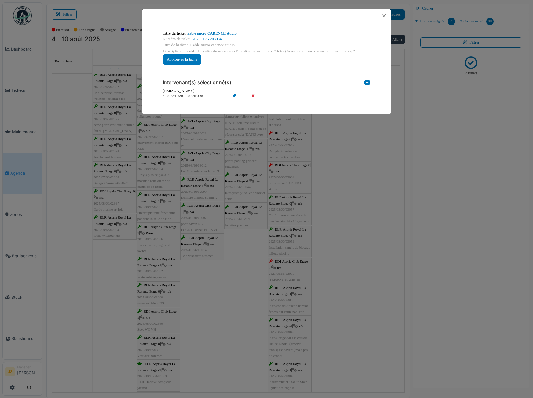
click at [254, 95] on icon at bounding box center [258, 96] width 18 height 5
click at [368, 82] on icon at bounding box center [367, 83] width 6 height 8
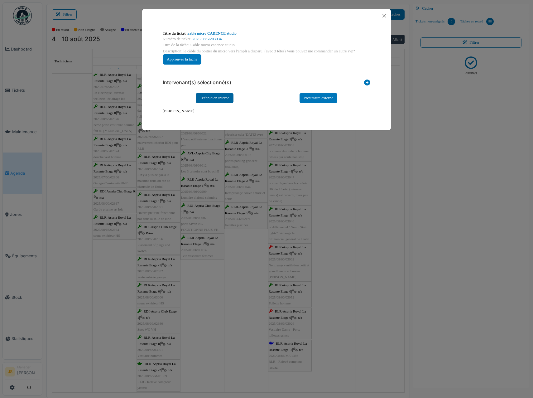
click at [227, 96] on div "Technicien interne" at bounding box center [215, 98] width 38 height 10
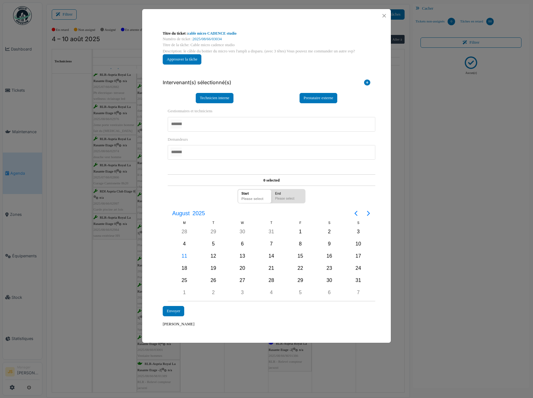
click at [200, 128] on div at bounding box center [272, 124] width 208 height 15
click at [161, 197] on div "**********" at bounding box center [267, 204] width 214 height 203
click at [217, 257] on div "12" at bounding box center [213, 256] width 9 height 9
click at [215, 257] on div "12" at bounding box center [213, 256] width 9 height 9
click at [176, 314] on div "Envoyer" at bounding box center [174, 311] width 22 height 10
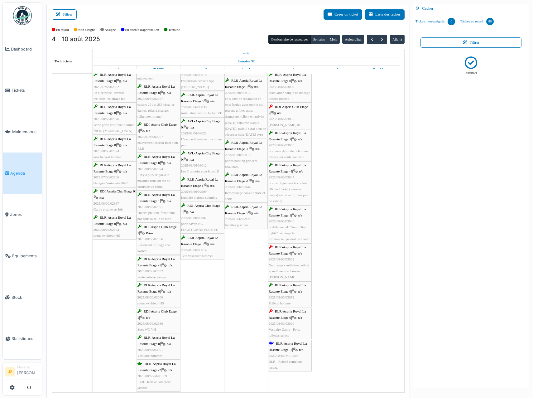
click at [285, 117] on span "2025/08/66/03035" at bounding box center [282, 119] width 26 height 4
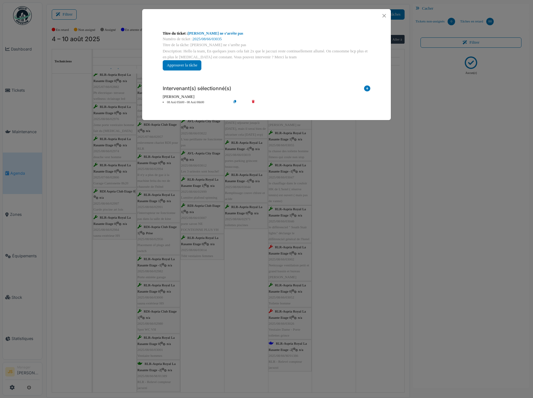
click at [254, 101] on icon at bounding box center [258, 102] width 18 height 5
click at [368, 89] on icon at bounding box center [367, 89] width 6 height 8
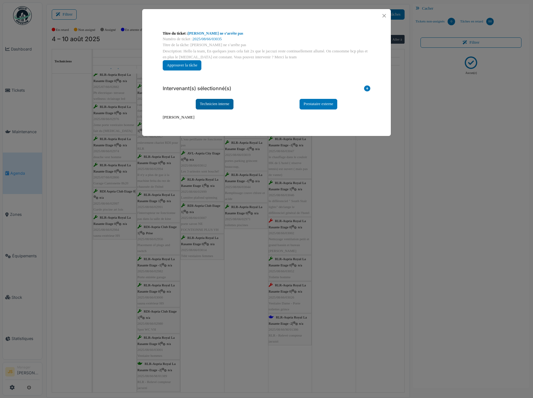
click at [215, 102] on div "Technicien interne" at bounding box center [215, 104] width 38 height 10
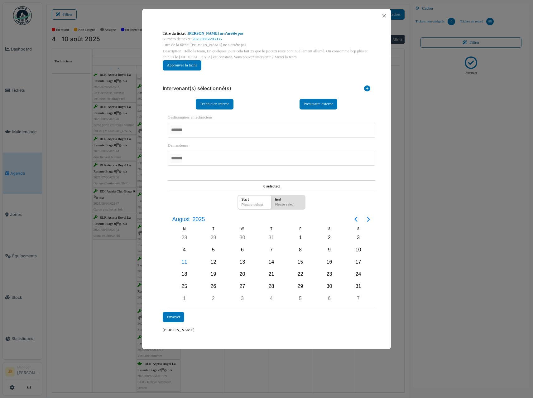
click at [197, 133] on div at bounding box center [272, 130] width 208 height 15
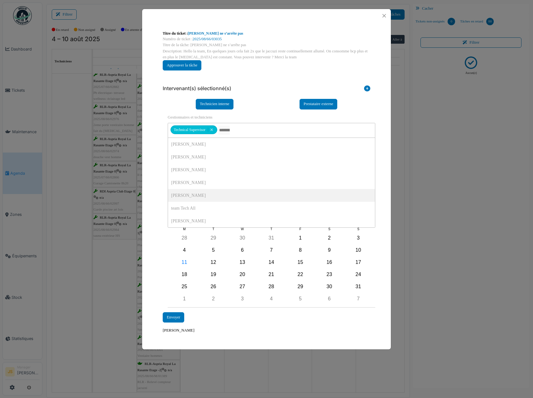
click at [152, 198] on div "**********" at bounding box center [266, 181] width 249 height 319
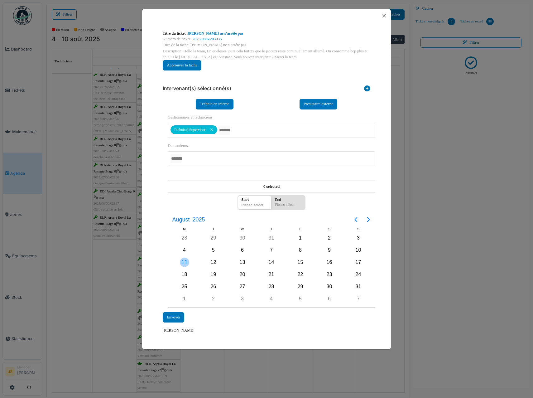
click at [190, 262] on div "11" at bounding box center [184, 262] width 29 height 12
click at [187, 261] on div "11" at bounding box center [184, 261] width 9 height 9
click at [180, 319] on div "Envoyer" at bounding box center [174, 317] width 22 height 10
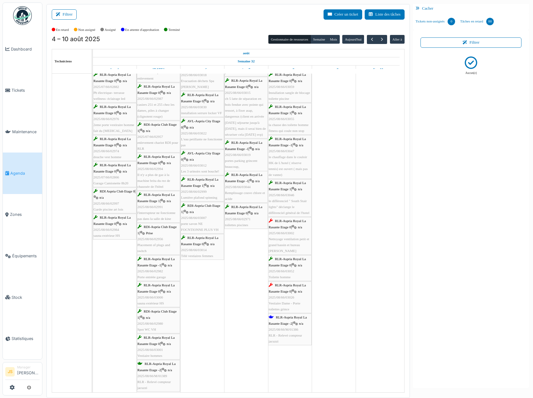
click at [294, 240] on span "Nettoyage ventilation petit et grand bassin et bureau Francesca" at bounding box center [289, 245] width 41 height 16
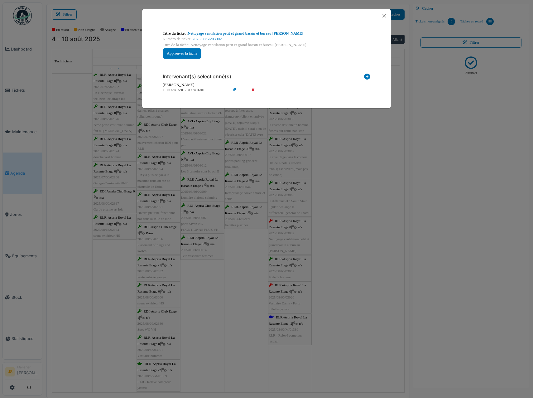
click at [199, 89] on li "08 Aoû 05h00 - 08 Aoû 06h00" at bounding box center [195, 90] width 71 height 5
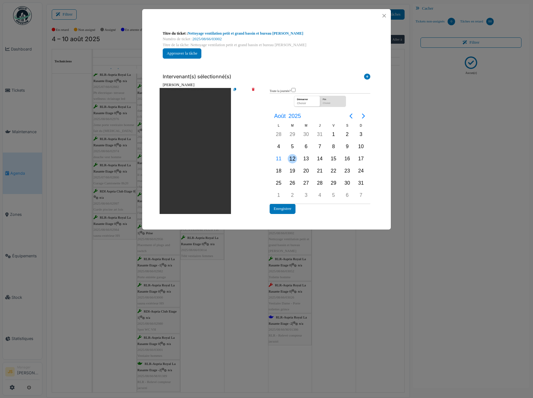
click at [295, 159] on div "12" at bounding box center [292, 158] width 9 height 9
click at [287, 209] on button "Enregistrer" at bounding box center [283, 209] width 26 height 10
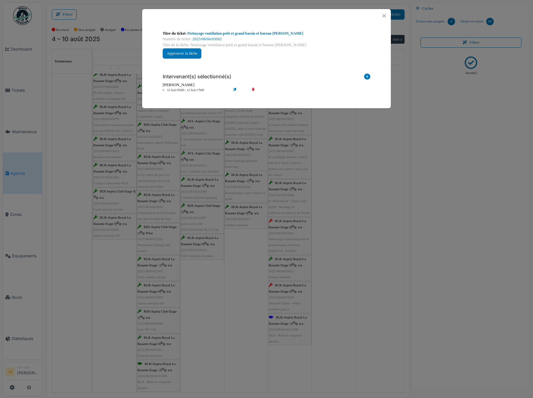
click at [349, 199] on div "**********" at bounding box center [266, 199] width 533 height 398
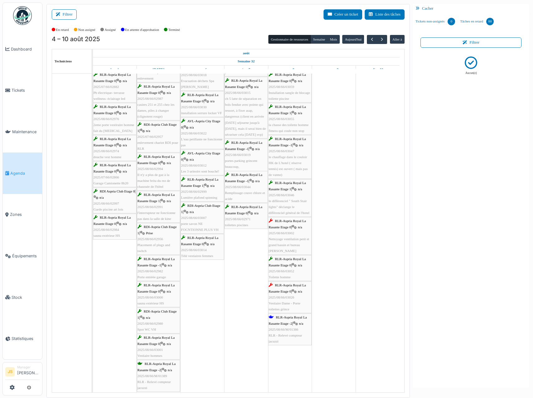
click at [284, 302] on span "Vestiaire Dame - Porte toilettes grince" at bounding box center [285, 306] width 32 height 10
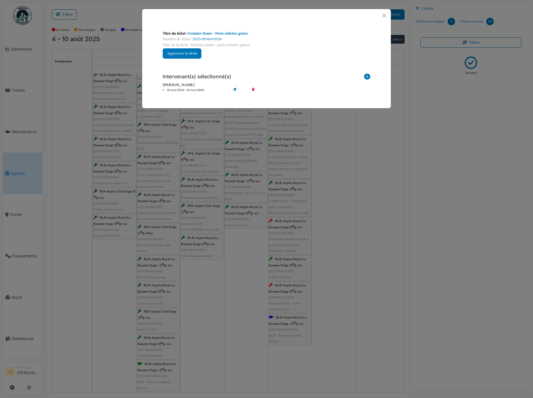
click at [187, 90] on li "08 Aoû 05h00 - 08 Aoû 06h00" at bounding box center [195, 90] width 71 height 5
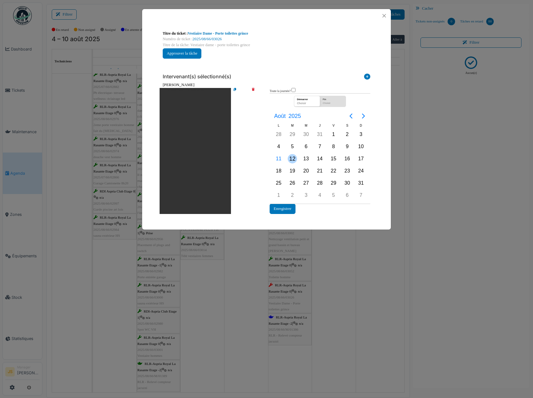
click at [295, 160] on div "12" at bounding box center [292, 158] width 9 height 9
click at [294, 158] on div "12" at bounding box center [292, 158] width 9 height 9
click at [292, 209] on button "Enregistrer" at bounding box center [283, 209] width 26 height 10
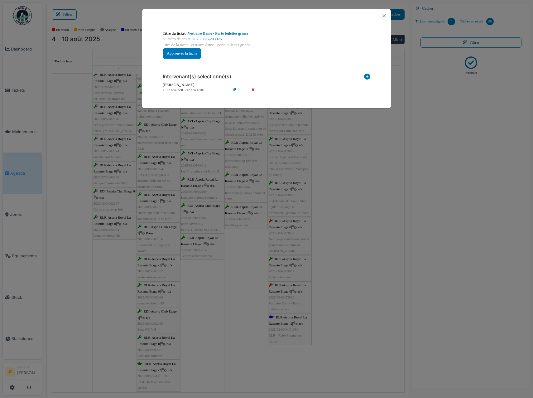
click at [347, 224] on div "**********" at bounding box center [266, 199] width 533 height 398
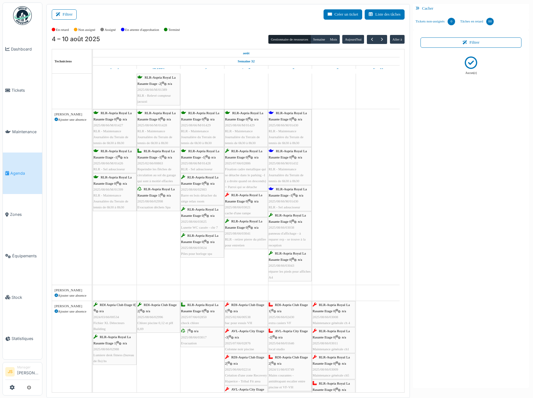
scroll to position [0, 0]
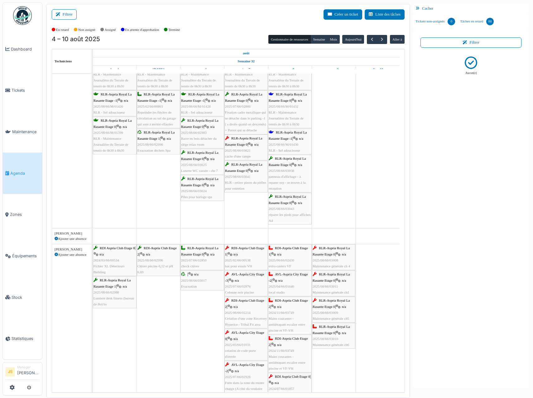
click at [243, 150] on span "2025/08/66/03021" at bounding box center [238, 150] width 26 height 4
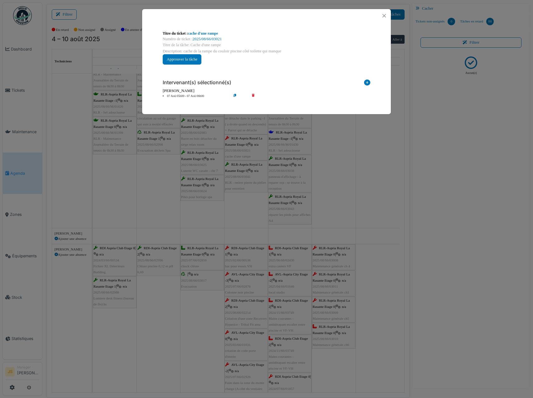
click at [199, 96] on li "07 Aoû 05h00 - 07 Aoû 06h00" at bounding box center [195, 96] width 71 height 5
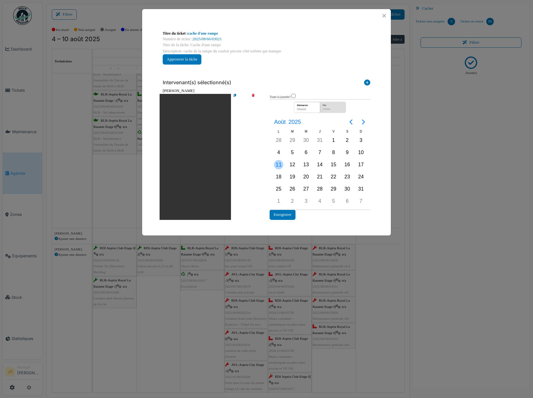
click at [282, 166] on div "11" at bounding box center [278, 164] width 9 height 9
click at [281, 164] on div "11" at bounding box center [278, 164] width 9 height 9
click at [293, 216] on button "Enregistrer" at bounding box center [283, 214] width 26 height 10
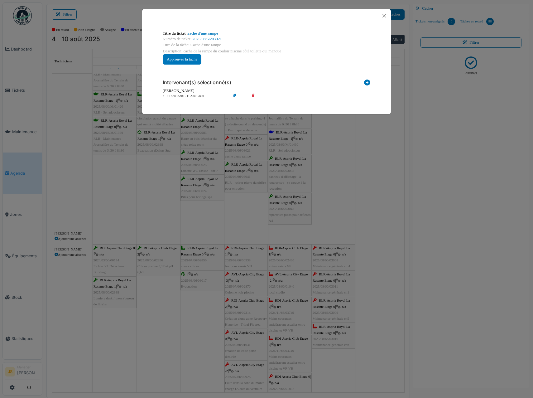
click at [351, 165] on div "**********" at bounding box center [266, 199] width 533 height 398
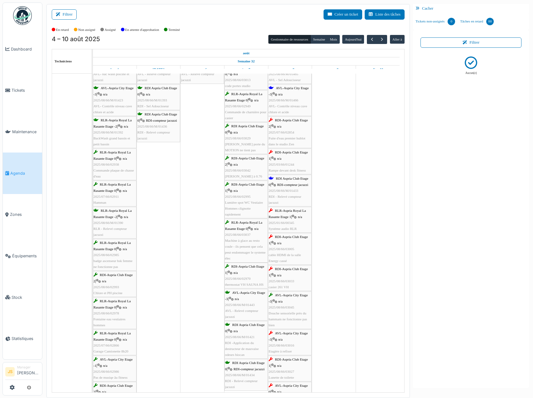
scroll to position [923, 0]
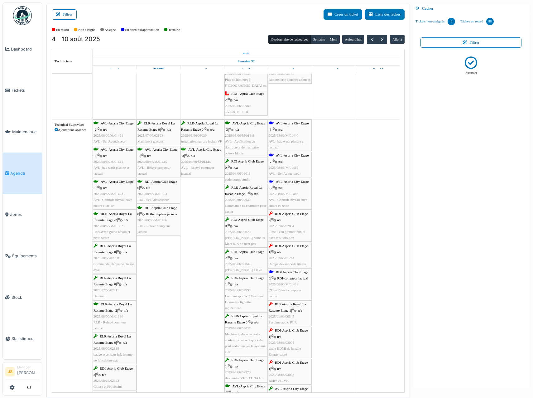
click at [293, 231] on span "Fuite d'eau premier hublot dans le studio Zen" at bounding box center [287, 235] width 37 height 10
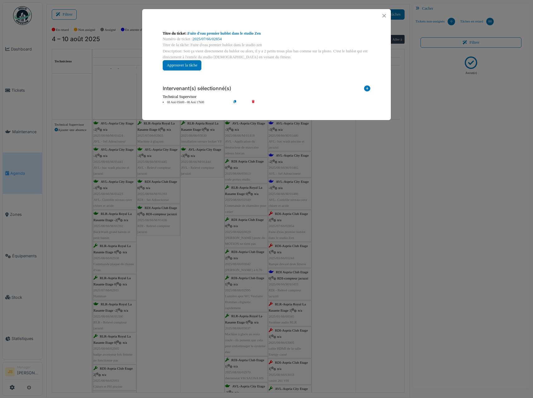
click at [198, 104] on li "08 Aoû 05h00 - 08 Aoû 17h00" at bounding box center [195, 102] width 71 height 5
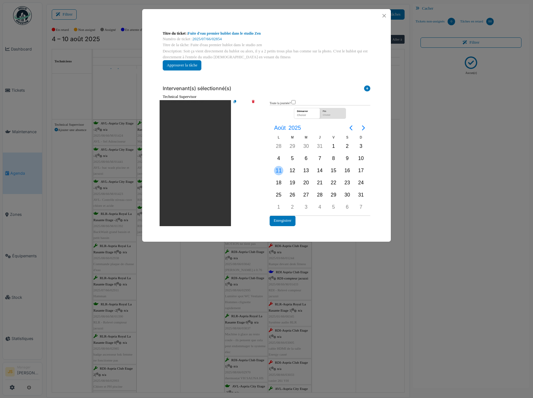
click at [277, 170] on div "11" at bounding box center [278, 170] width 9 height 9
click at [278, 170] on div "11" at bounding box center [278, 170] width 9 height 9
click at [282, 218] on button "Enregistrer" at bounding box center [283, 220] width 26 height 10
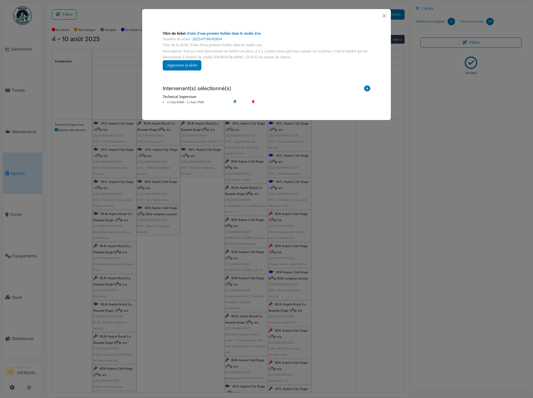
click at [337, 256] on div "**********" at bounding box center [266, 199] width 533 height 398
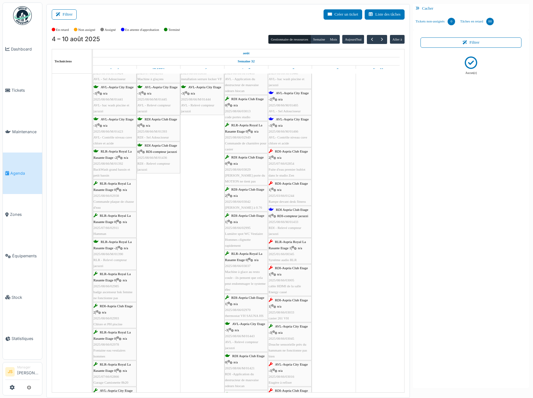
click at [291, 199] on div "RDI-Aspria Club Etage 1 | n/a 2025/03/66/01244 Rampe devant desk fitness" at bounding box center [290, 192] width 42 height 24
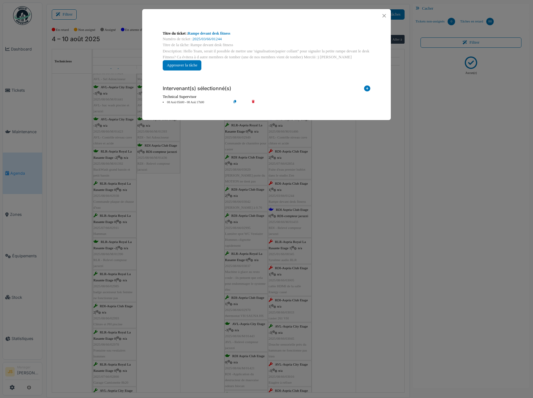
click at [190, 103] on li "08 Aoû 05h00 - 08 Aoû 17h00" at bounding box center [195, 102] width 71 height 5
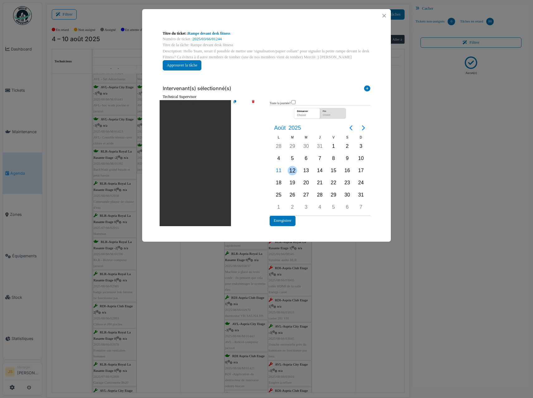
click at [295, 171] on div "12" at bounding box center [292, 170] width 9 height 9
click at [286, 223] on button "Enregistrer" at bounding box center [283, 220] width 26 height 10
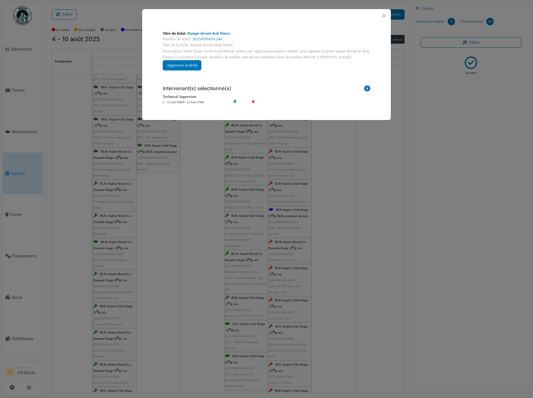
click at [339, 262] on div "**********" at bounding box center [266, 199] width 533 height 398
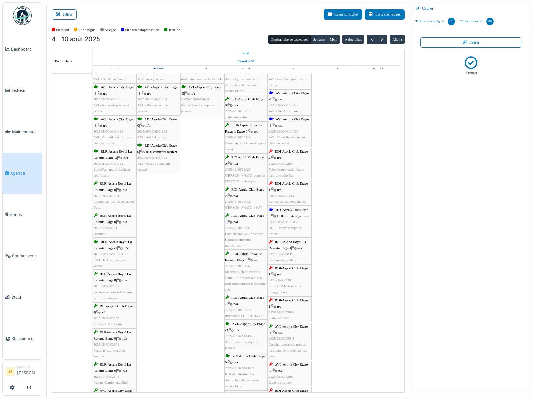
click at [286, 249] on span "RLR-Aspria Royal La Rasante Etage 1" at bounding box center [287, 245] width 37 height 10
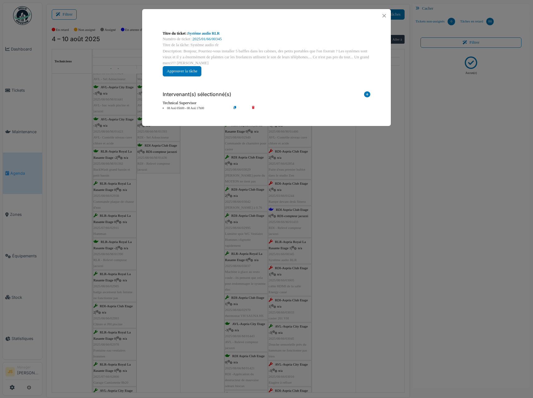
click at [189, 108] on li "08 Aoû 05h00 - 08 Aoû 17h00" at bounding box center [195, 108] width 71 height 5
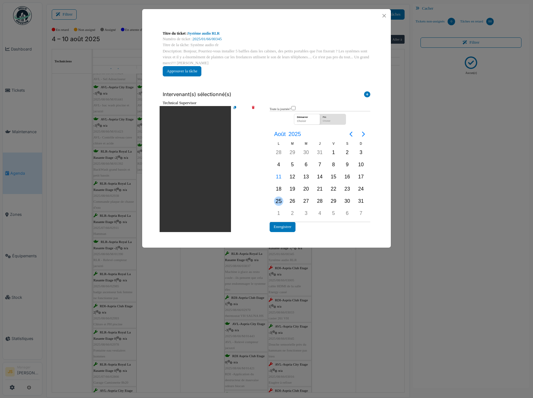
click at [277, 201] on div "25" at bounding box center [278, 200] width 9 height 9
click at [289, 227] on button "Enregistrer" at bounding box center [283, 227] width 26 height 10
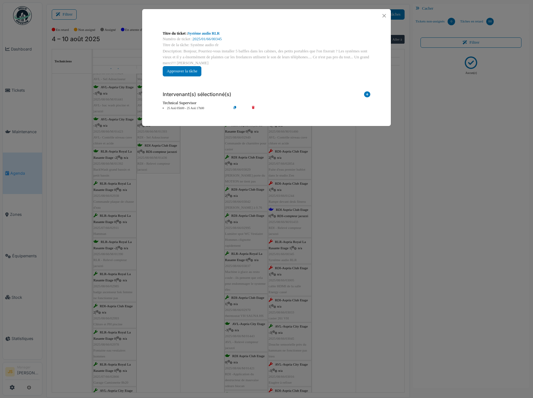
click at [334, 228] on div "**********" at bounding box center [266, 199] width 533 height 398
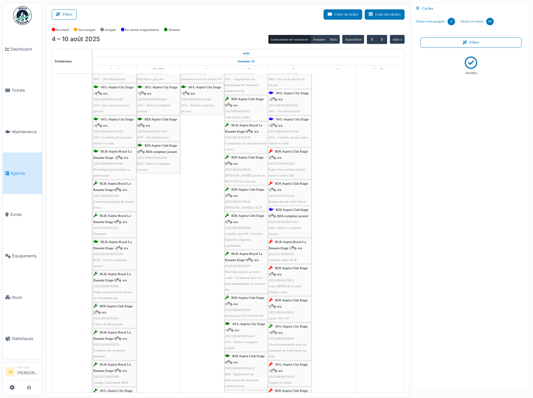
click at [290, 282] on span "2025/08/66/03005" at bounding box center [282, 280] width 26 height 4
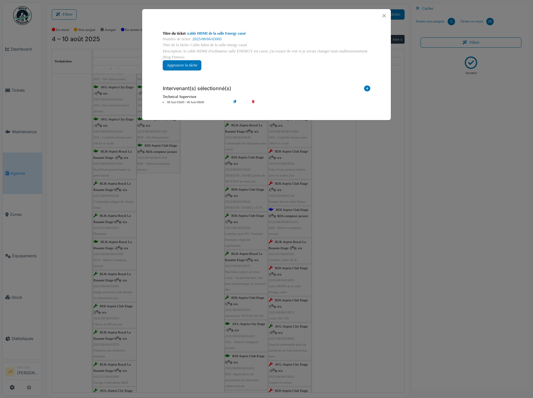
click at [191, 101] on li "08 Aoû 05h00 - 08 Aoû 06h00" at bounding box center [195, 102] width 71 height 5
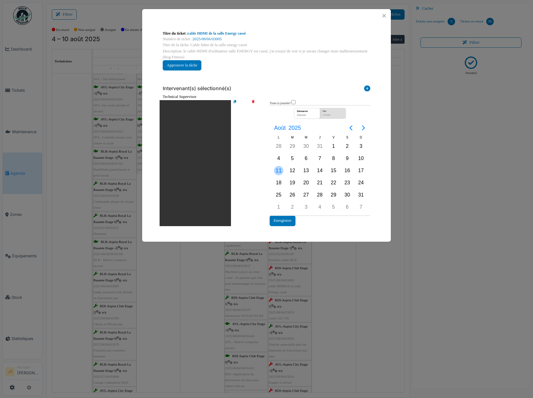
click at [278, 171] on div "11" at bounding box center [278, 170] width 9 height 9
click at [291, 222] on button "Enregistrer" at bounding box center [283, 220] width 26 height 10
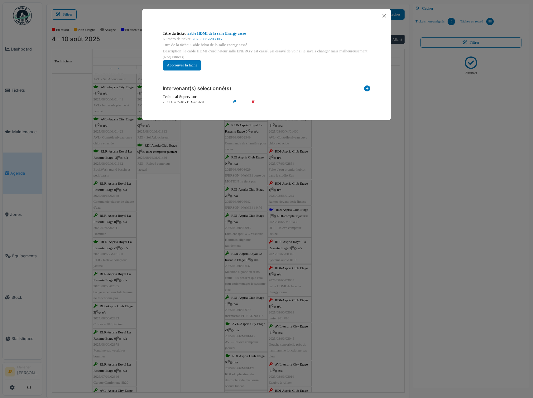
click at [333, 260] on div "**********" at bounding box center [266, 199] width 533 height 398
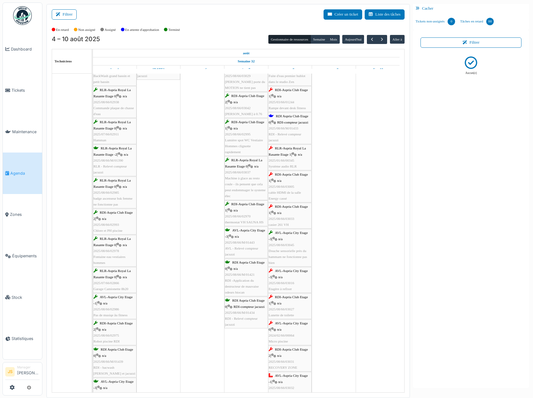
click at [285, 213] on div "RDI-Aspria Club Etage 1 | n/a 2025/08/66/03033 casier 261 VH" at bounding box center [290, 216] width 42 height 24
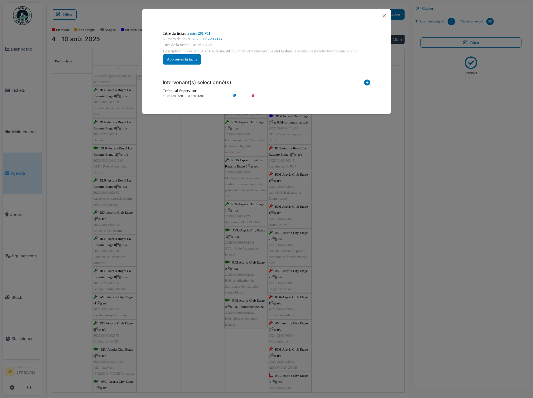
click at [184, 94] on li "08 Aoû 05h00 - 08 Aoû 06h00" at bounding box center [195, 96] width 71 height 5
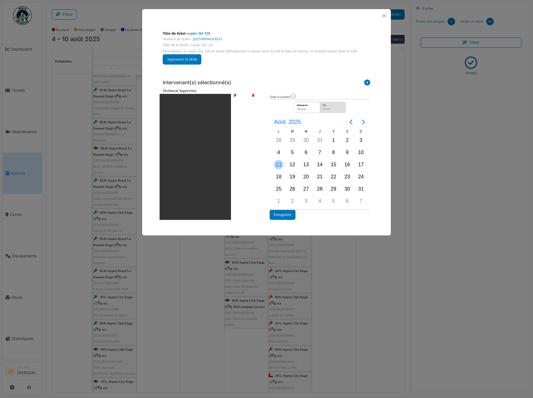
click at [280, 165] on div "11" at bounding box center [278, 164] width 9 height 9
click at [279, 165] on div "11" at bounding box center [278, 164] width 9 height 9
click at [286, 217] on button "Enregistrer" at bounding box center [283, 214] width 26 height 10
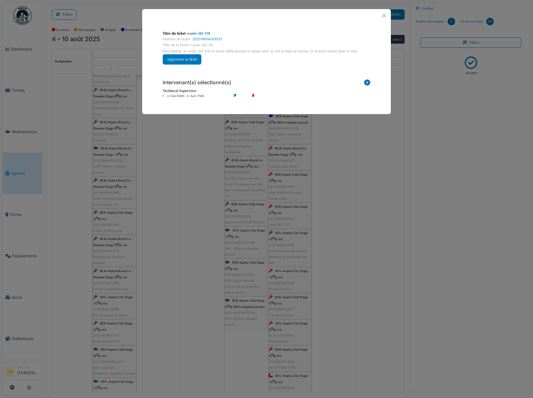
click at [341, 256] on div "**********" at bounding box center [266, 199] width 533 height 398
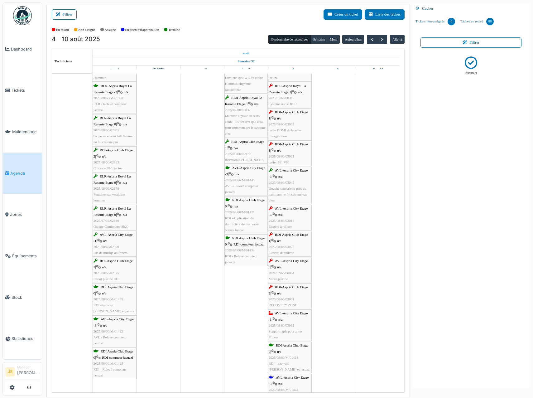
click at [282, 215] on span "n/a" at bounding box center [280, 215] width 4 height 4
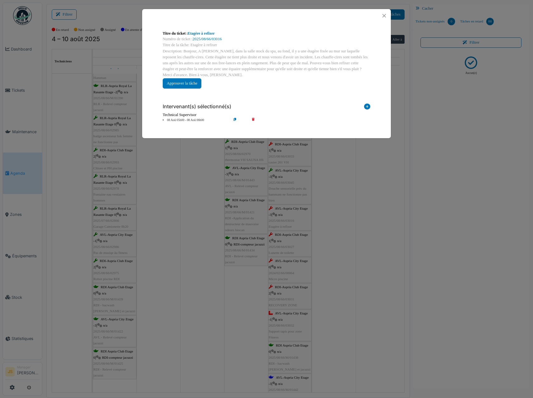
click at [188, 119] on li "08 Aoû 05h00 - 08 Aoû 06h00" at bounding box center [195, 120] width 71 height 5
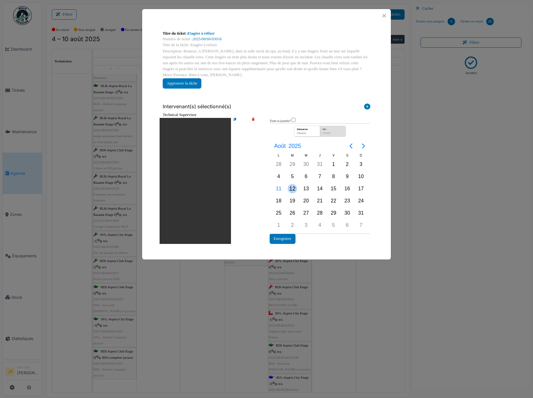
click at [291, 185] on div "12" at bounding box center [292, 188] width 9 height 9
click at [291, 186] on div "12" at bounding box center [292, 188] width 9 height 9
click at [284, 239] on button "Enregistrer" at bounding box center [283, 238] width 26 height 10
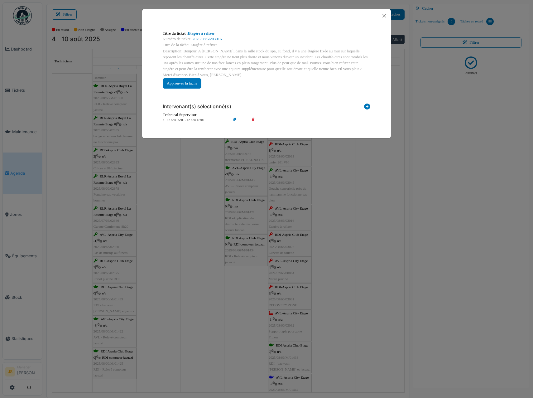
click at [354, 249] on div "Titre du ticket : Etagère à refixer Numéro de ticket : 2025/08/66/03016 Titre d…" at bounding box center [266, 199] width 533 height 398
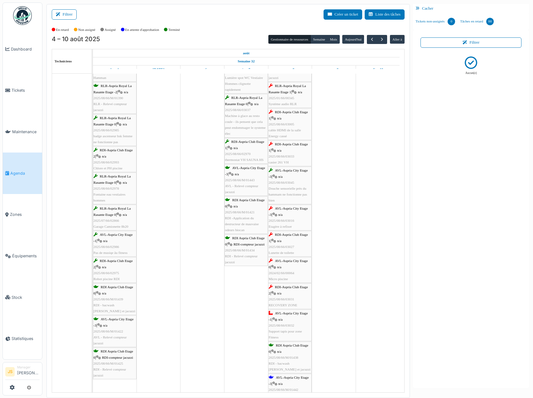
click at [286, 244] on div "RDI-Aspria Club Etage 1 | n/a 2025/08/66/03027 Lunette de toilette" at bounding box center [290, 244] width 42 height 24
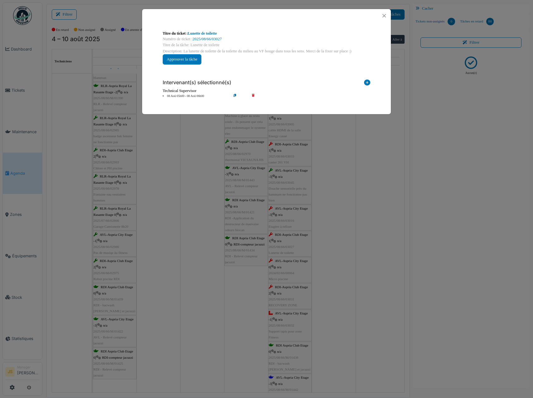
click at [190, 96] on li "08 Aoû 05h00 - 08 Aoû 06h00" at bounding box center [195, 96] width 71 height 5
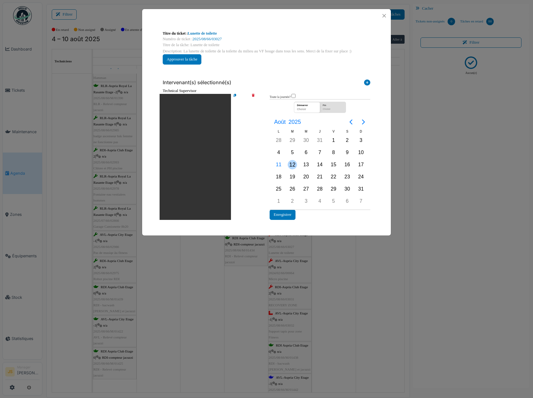
click at [291, 164] on div "12" at bounding box center [292, 164] width 9 height 9
click at [284, 214] on button "Enregistrer" at bounding box center [283, 214] width 26 height 10
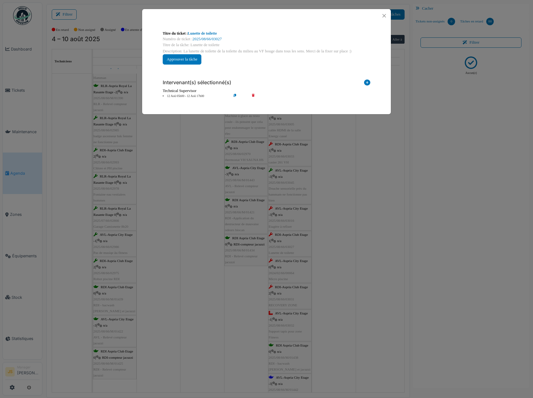
click at [337, 216] on div "**********" at bounding box center [266, 199] width 533 height 398
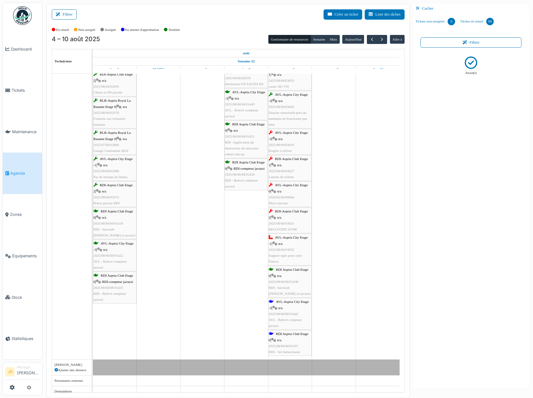
scroll to position [1140, 0]
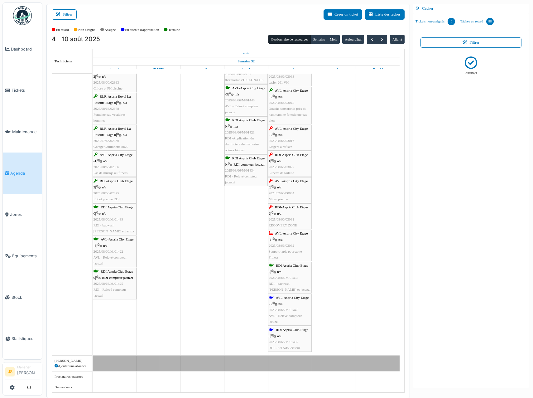
click at [291, 193] on span "2024/02/66/00064" at bounding box center [282, 193] width 26 height 4
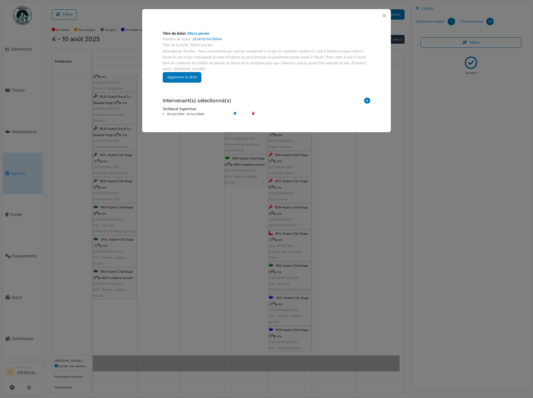
click at [189, 114] on li "08 Aoû 05h00 - 08 Aoû 06h00" at bounding box center [195, 114] width 71 height 5
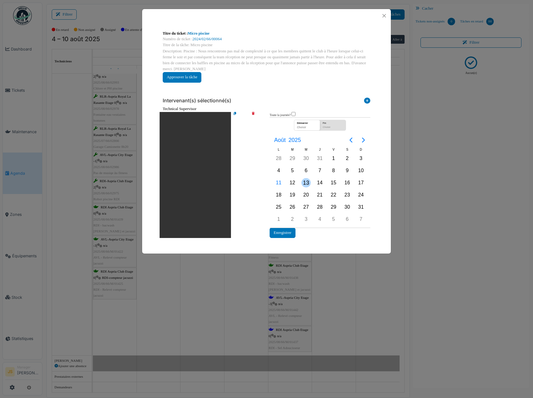
click at [304, 182] on div "13" at bounding box center [305, 182] width 9 height 9
click at [305, 182] on div "13" at bounding box center [305, 182] width 9 height 9
click at [287, 237] on button "Enregistrer" at bounding box center [283, 233] width 26 height 10
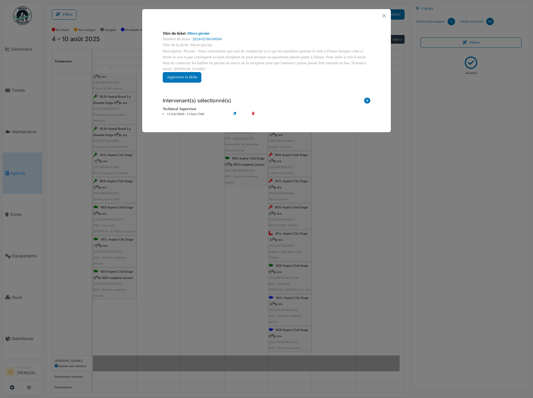
click at [333, 253] on div "**********" at bounding box center [266, 199] width 533 height 398
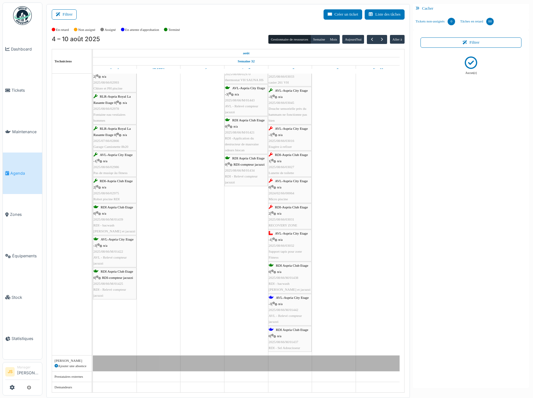
click at [283, 222] on div "RDI-Aspria Club Etage 2 | n/a 2025/08/66/03031 RECOVERY ZONE" at bounding box center [290, 216] width 42 height 24
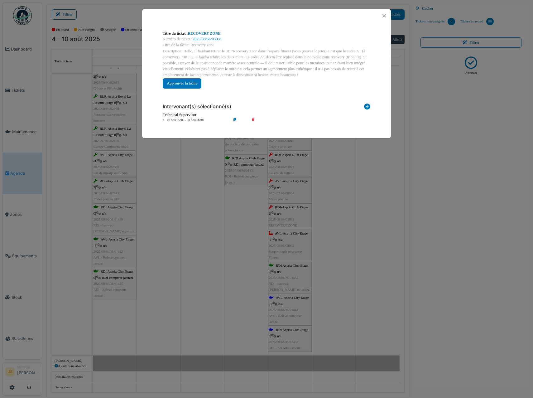
click at [198, 119] on li "08 Aoû 05h00 - 08 Aoû 06h00" at bounding box center [195, 120] width 71 height 5
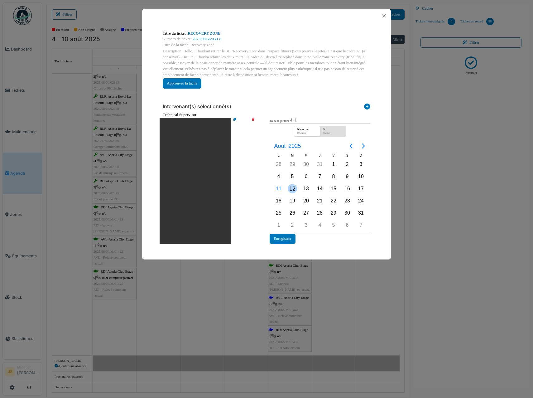
click at [292, 187] on div "12" at bounding box center [292, 188] width 9 height 9
click at [253, 119] on icon at bounding box center [258, 181] width 18 height 126
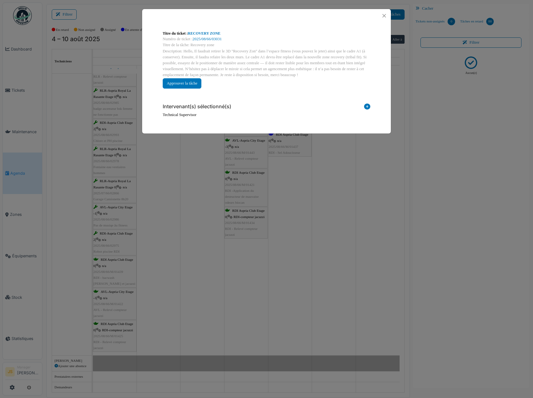
scroll to position [1087, 0]
click at [365, 106] on icon at bounding box center [367, 107] width 6 height 8
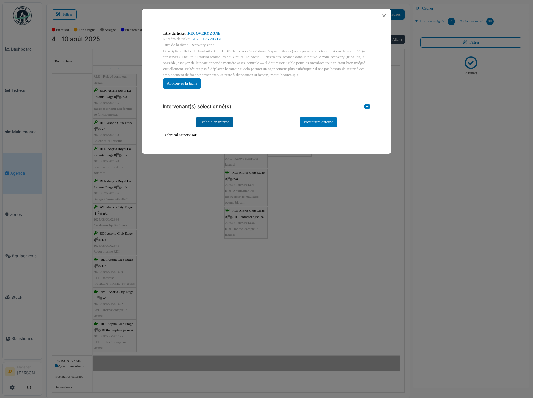
click at [212, 121] on div "Technicien interne" at bounding box center [215, 122] width 38 height 10
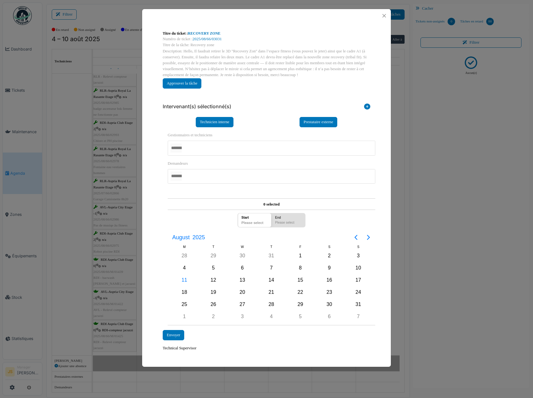
click at [205, 146] on div at bounding box center [272, 148] width 208 height 15
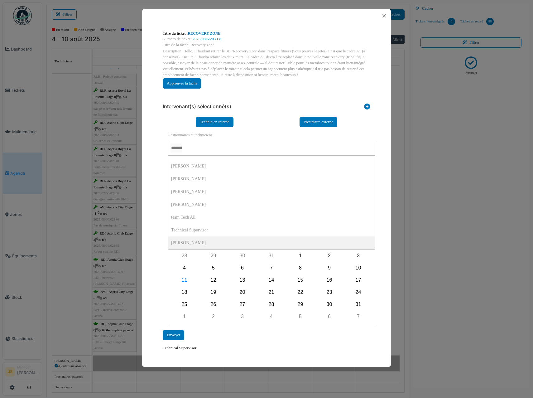
scroll to position [0, 0]
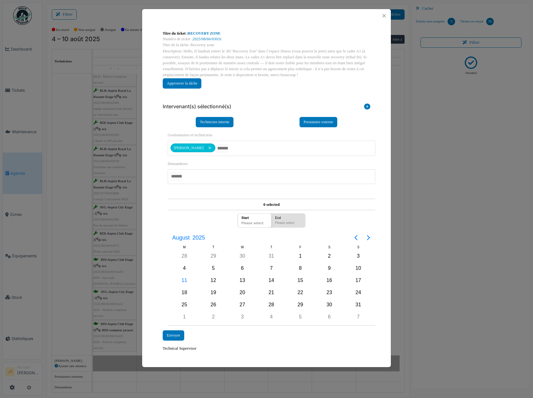
click at [152, 227] on div "Titre du ticket : RECOVERY ZONE Numéro de ticket : 2025/08/66/03031 Titre de la…" at bounding box center [266, 190] width 249 height 337
click at [212, 279] on div "12" at bounding box center [213, 280] width 9 height 9
click at [213, 279] on div "12" at bounding box center [213, 280] width 9 height 9
click at [176, 334] on div "Envoyer" at bounding box center [174, 335] width 22 height 10
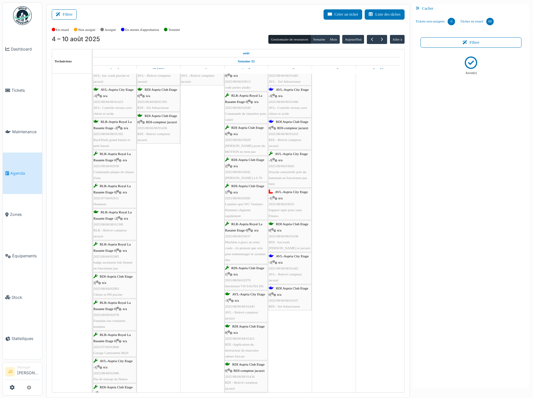
scroll to position [934, 0]
click at [281, 209] on div "AVL-Aspria City Etage -1 | n/a 2025/08/66/03032 Support tapis pour zone Fitness" at bounding box center [290, 206] width 42 height 30
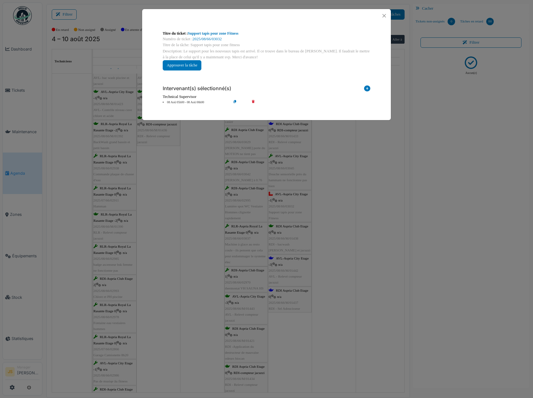
click at [197, 101] on li "08 Aoû 05h00 - 08 Aoû 06h00" at bounding box center [195, 102] width 71 height 5
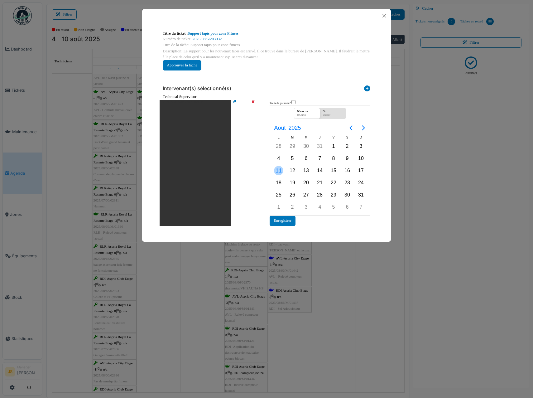
click at [282, 171] on div "11" at bounding box center [278, 170] width 9 height 9
click at [281, 170] on div "11" at bounding box center [278, 170] width 9 height 9
click at [288, 219] on button "Enregistrer" at bounding box center [283, 220] width 26 height 10
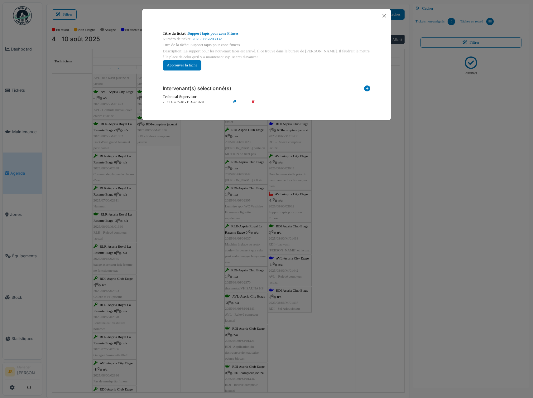
click at [333, 231] on div "**********" at bounding box center [266, 199] width 533 height 398
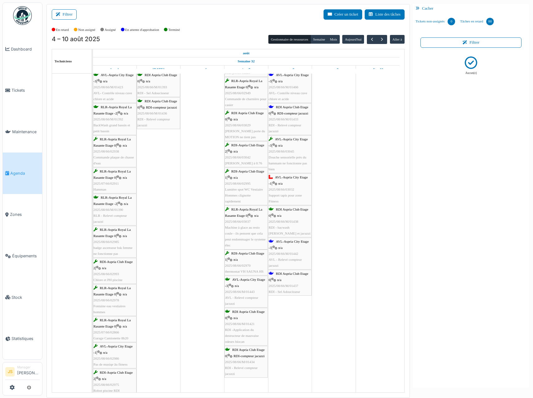
scroll to position [1087, 0]
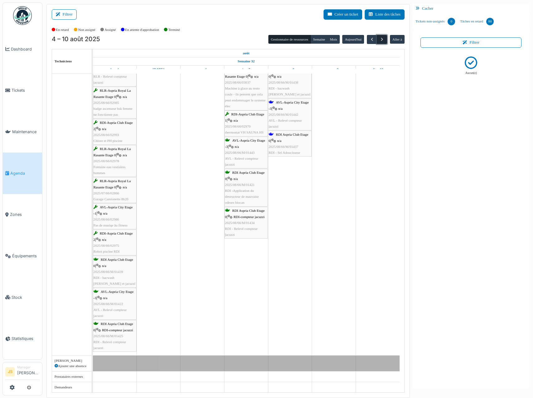
click at [383, 38] on span "button" at bounding box center [381, 39] width 5 height 5
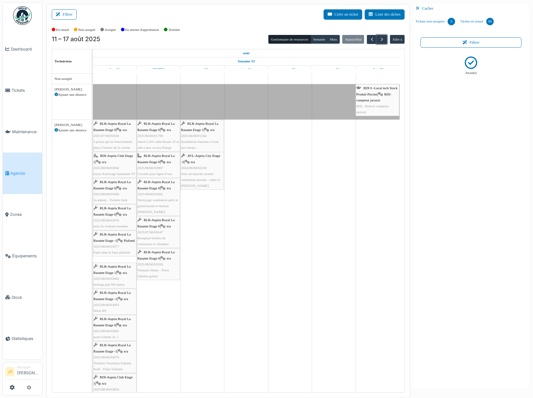
scroll to position [12, 0]
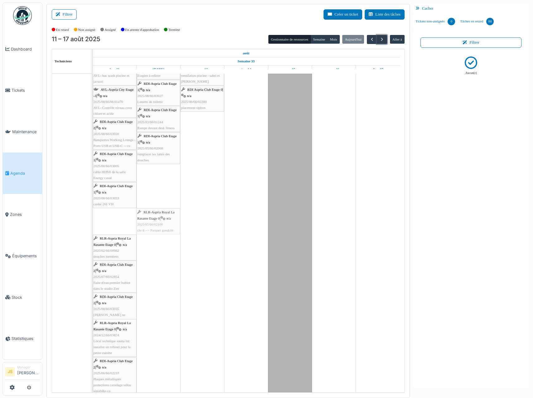
drag, startPoint x: 121, startPoint y: 226, endPoint x: 151, endPoint y: 225, distance: 30.6
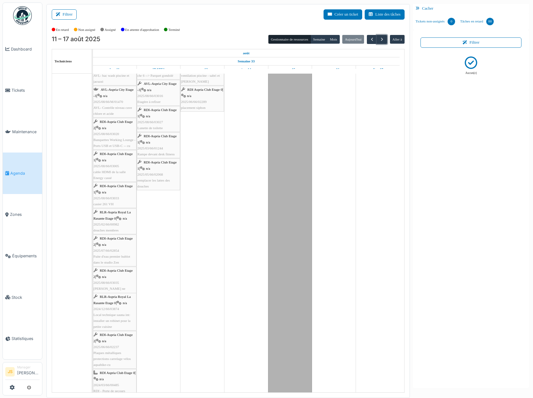
click at [105, 226] on span "2025/02/66/00982" at bounding box center [107, 224] width 26 height 4
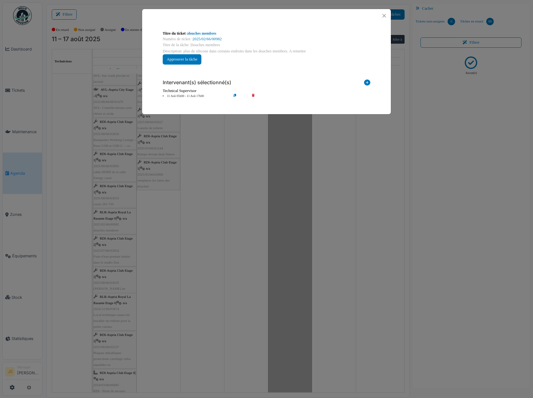
click at [148, 229] on div "**********" at bounding box center [266, 199] width 533 height 398
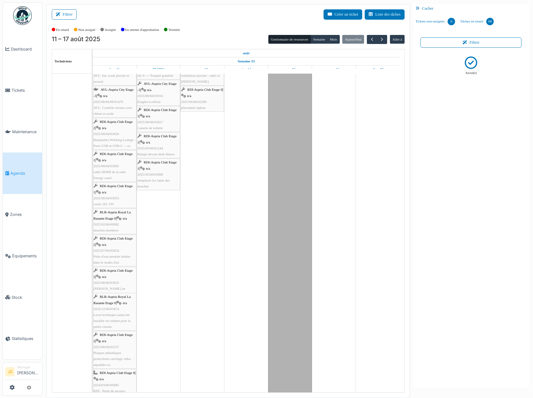
click at [120, 229] on div "RLR-Aspria Royal La Rasante Etage 0 | n/a 2025/02/66/00982 douches membres" at bounding box center [115, 221] width 42 height 24
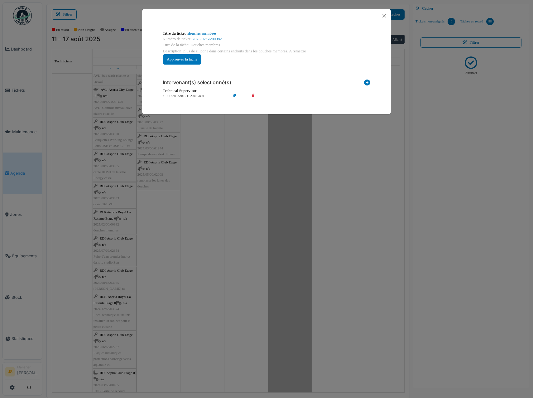
click at [253, 94] on icon at bounding box center [258, 96] width 18 height 5
click at [367, 83] on icon at bounding box center [367, 83] width 6 height 8
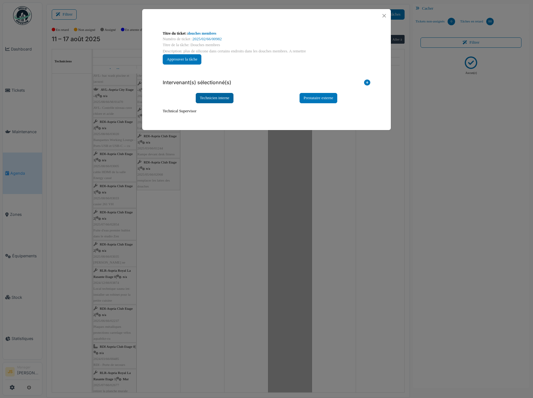
click at [222, 96] on div "Technicien interne" at bounding box center [215, 98] width 38 height 10
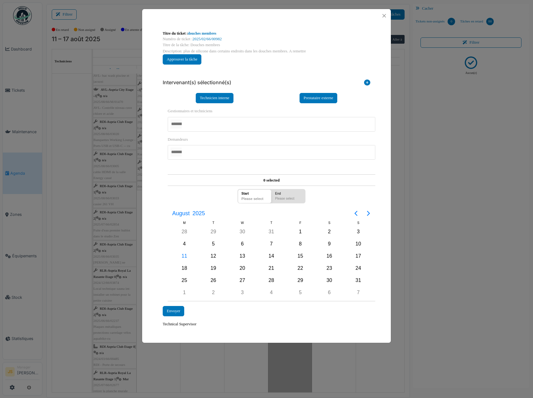
click at [195, 127] on div at bounding box center [272, 124] width 208 height 15
click at [150, 204] on div "**********" at bounding box center [266, 178] width 249 height 313
click at [241, 255] on div "13" at bounding box center [242, 256] width 9 height 9
click at [181, 312] on div "Envoyer" at bounding box center [174, 311] width 22 height 10
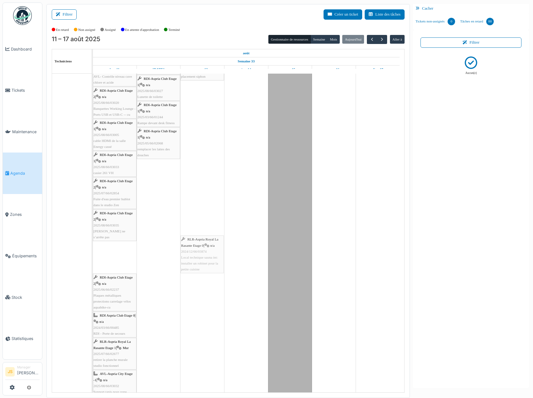
drag, startPoint x: 117, startPoint y: 262, endPoint x: 197, endPoint y: 259, distance: 80.5
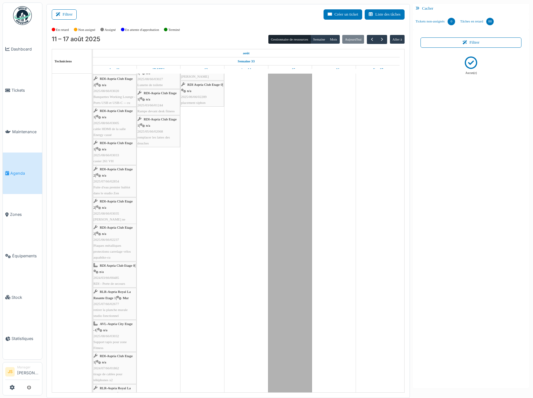
scroll to position [902, 0]
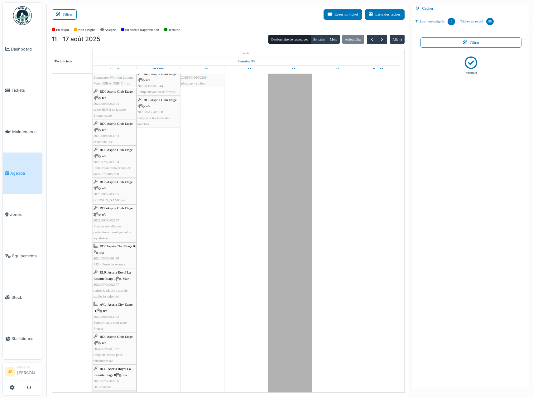
click at [121, 227] on span "Plaques métalliques protections carrelage vélos aquabike-cu" at bounding box center [112, 232] width 37 height 16
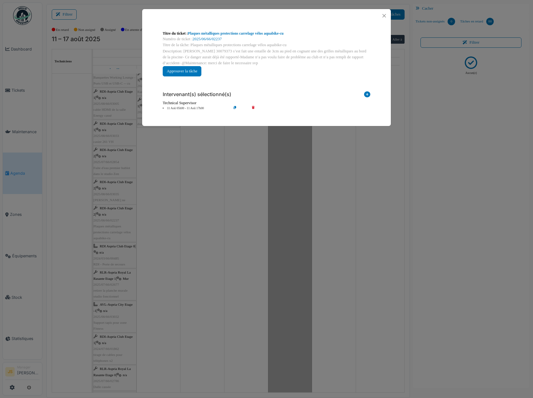
click at [253, 107] on icon at bounding box center [258, 108] width 18 height 5
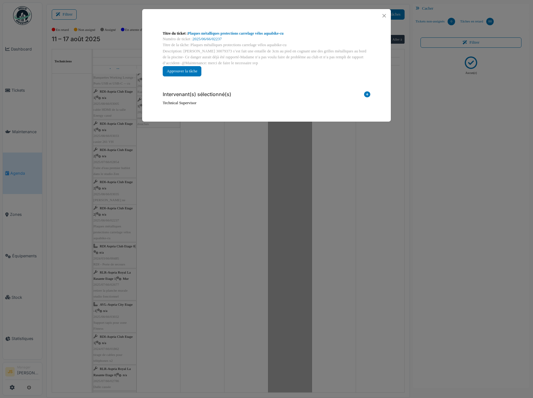
click at [369, 94] on icon at bounding box center [367, 95] width 6 height 8
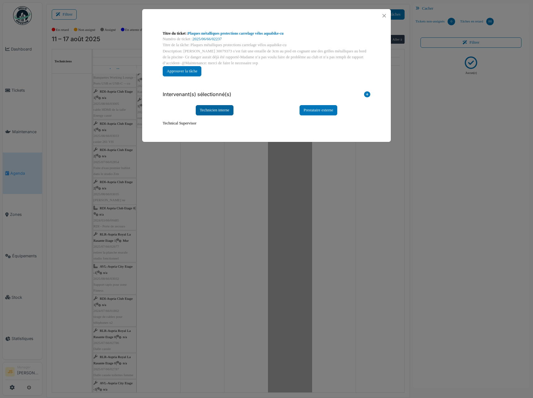
click at [217, 110] on div "Technicien interne" at bounding box center [215, 110] width 38 height 10
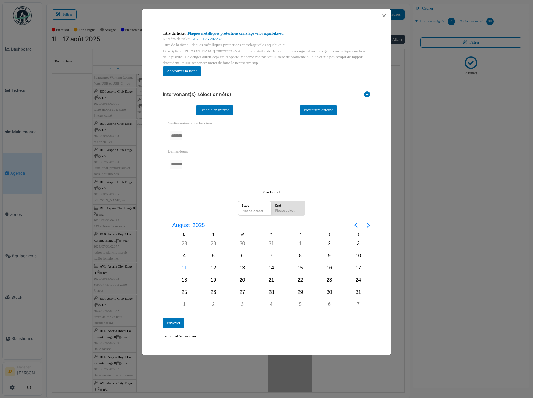
click at [206, 137] on div at bounding box center [272, 136] width 208 height 15
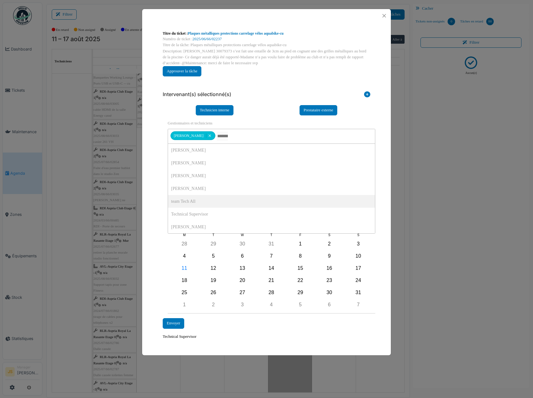
click at [152, 196] on div "**********" at bounding box center [266, 184] width 249 height 325
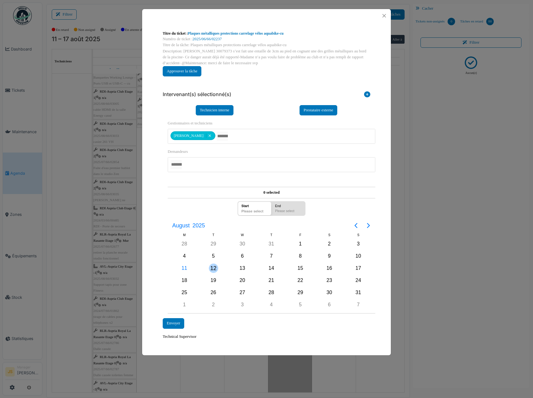
click at [212, 267] on div "12" at bounding box center [213, 267] width 9 height 9
click at [213, 267] on div "12" at bounding box center [213, 267] width 9 height 9
click at [174, 323] on div "Envoyer" at bounding box center [174, 323] width 22 height 10
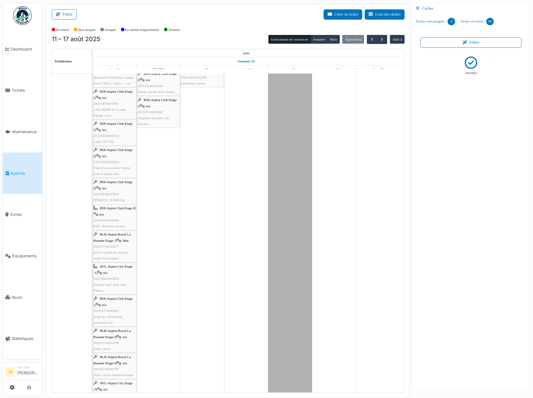
click at [114, 253] on span "retirer la planche murale studio fonctionnel" at bounding box center [111, 255] width 34 height 10
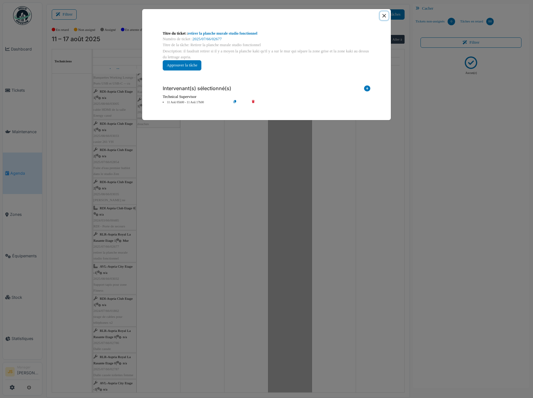
click at [384, 16] on button "Close" at bounding box center [384, 16] width 8 height 8
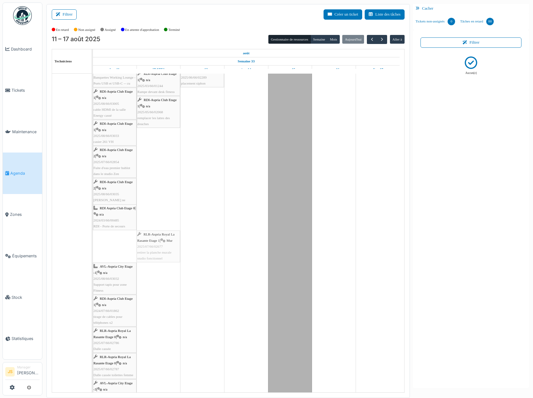
drag, startPoint x: 122, startPoint y: 245, endPoint x: 146, endPoint y: 245, distance: 24.3
click at [93, 245] on div "RLR-Aspria Royal La Rasante Etage -2 | n/a 2025/08/66/M/01487 BackWash grand ba…" at bounding box center [93, 354] width 0 height 843
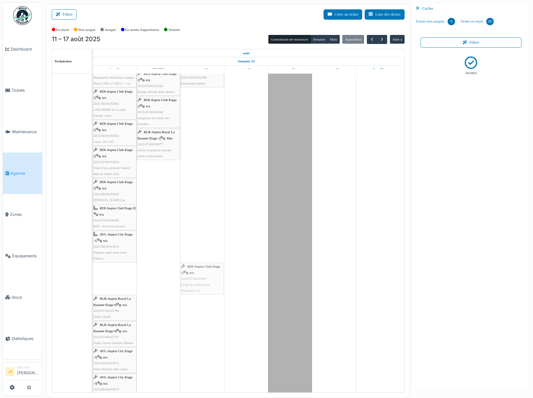
drag, startPoint x: 118, startPoint y: 280, endPoint x: 184, endPoint y: 281, distance: 66.7
click at [93, 280] on div "RLR-Aspria Royal La Rasante Etage -2 | n/a 2025/08/66/M/01487 BackWash grand ba…" at bounding box center [93, 338] width 0 height 811
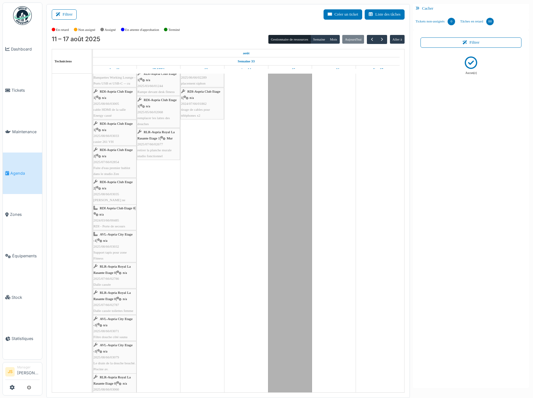
click at [122, 283] on div "RLR-Aspria Royal La Rasante Etage 0 | n/a 2025/07/66/02786 Dalle cassée" at bounding box center [115, 275] width 42 height 24
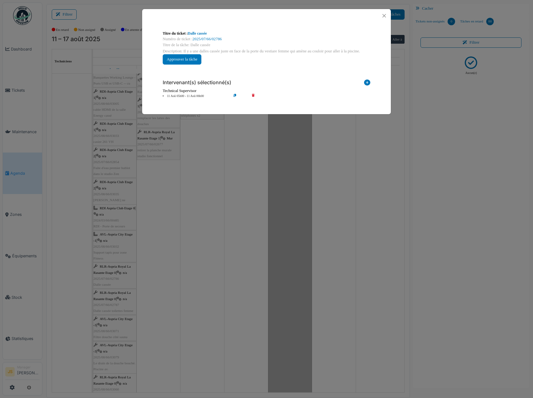
click at [253, 94] on icon at bounding box center [258, 96] width 18 height 5
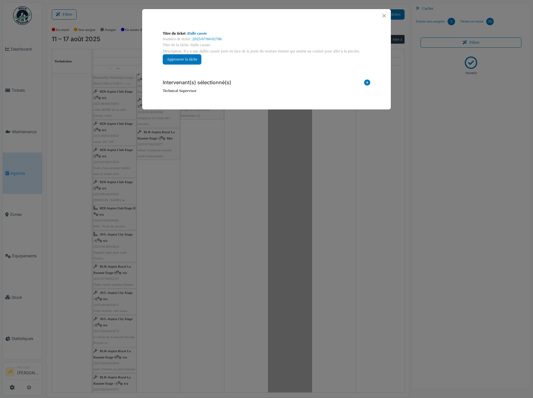
click at [367, 81] on icon at bounding box center [367, 83] width 6 height 8
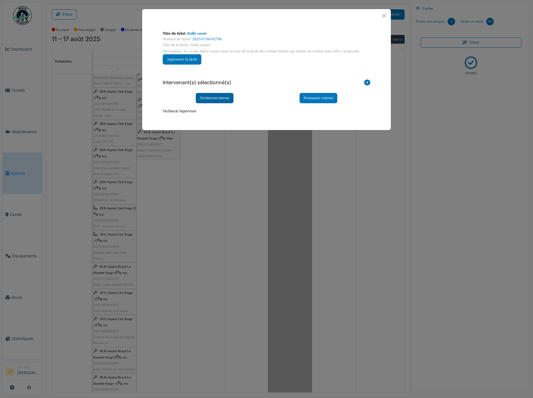
click at [221, 98] on div "Technicien interne" at bounding box center [215, 98] width 38 height 10
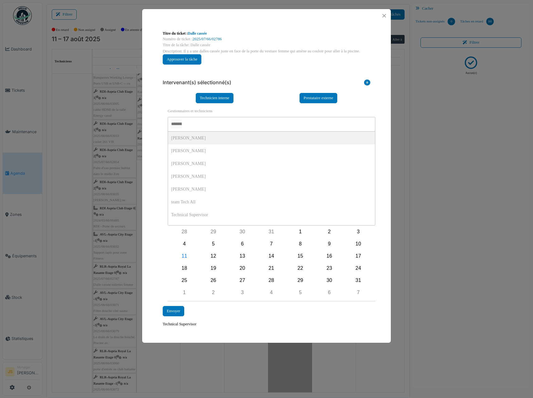
click at [182, 123] on input "AUCUN(E)" at bounding box center [176, 123] width 11 height 9
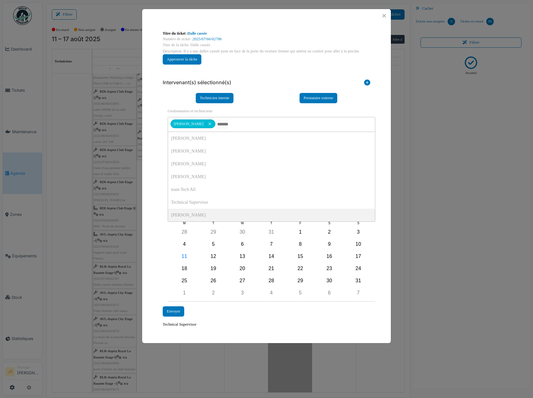
click at [166, 242] on div "0 selected Start Please select End Please select August 2025 M T W T F S S 30 J…" at bounding box center [272, 238] width 214 height 126
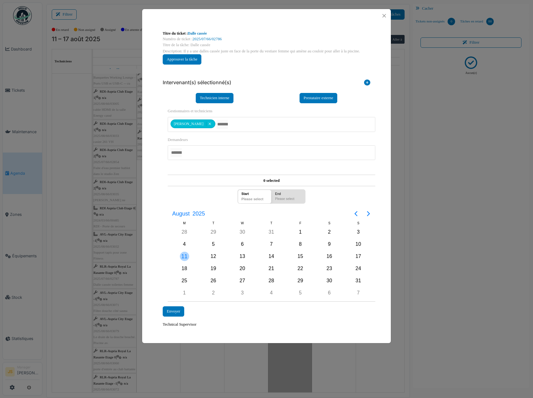
click at [185, 256] on div "11" at bounding box center [184, 256] width 9 height 9
click at [177, 314] on div "Envoyer" at bounding box center [174, 311] width 22 height 10
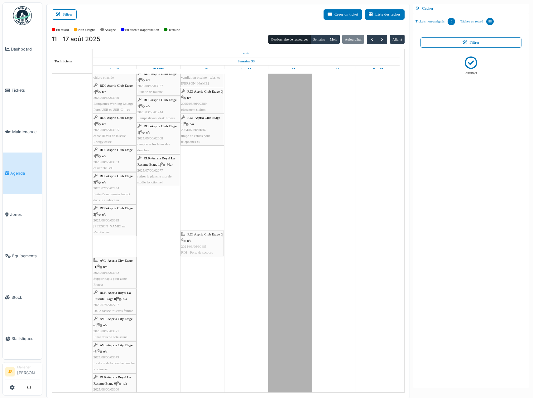
drag, startPoint x: 111, startPoint y: 251, endPoint x: 219, endPoint y: 241, distance: 108.0
click at [93, 241] on div "RLR-Aspria Royal La Rasante Etage -2 | n/a 2025/08/66/M/01487 BackWash grand ba…" at bounding box center [93, 335] width 0 height 753
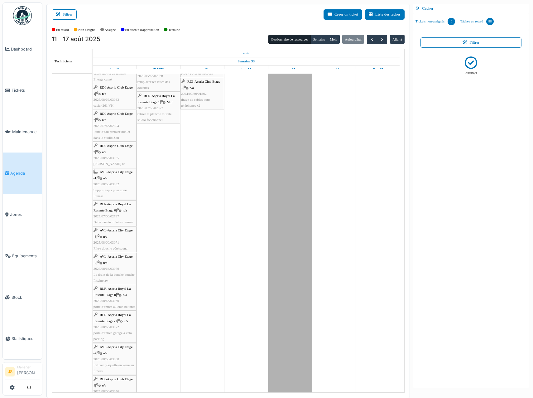
scroll to position [966, 0]
click at [117, 218] on div "RLR-Aspria Royal La Rasante Etage 0 | n/a 2025/07/66/02787 Dalle cassée toilett…" at bounding box center [115, 213] width 42 height 24
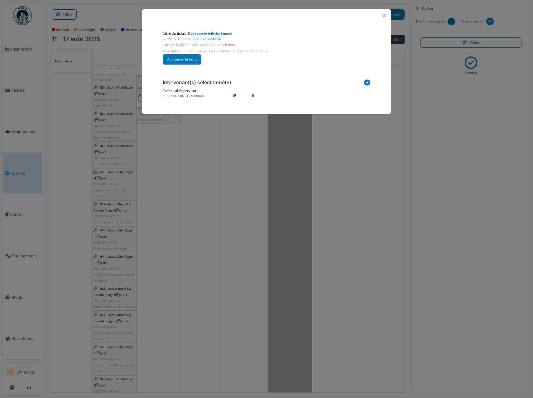
click at [253, 96] on icon at bounding box center [258, 96] width 18 height 5
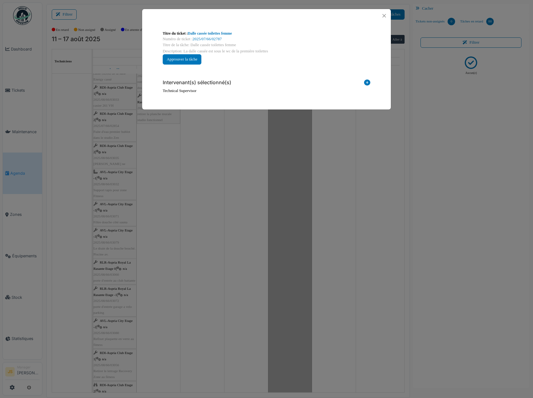
click at [365, 81] on icon at bounding box center [367, 83] width 6 height 8
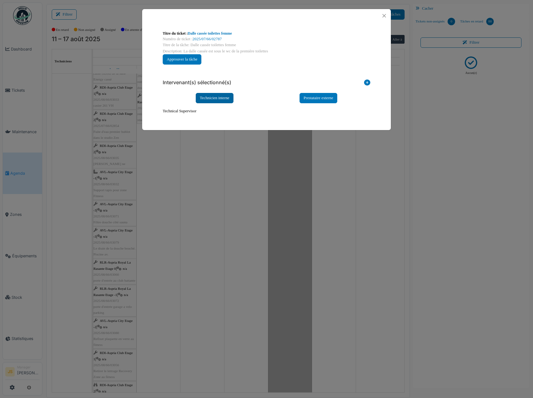
click at [224, 97] on div "Technicien interne" at bounding box center [215, 98] width 38 height 10
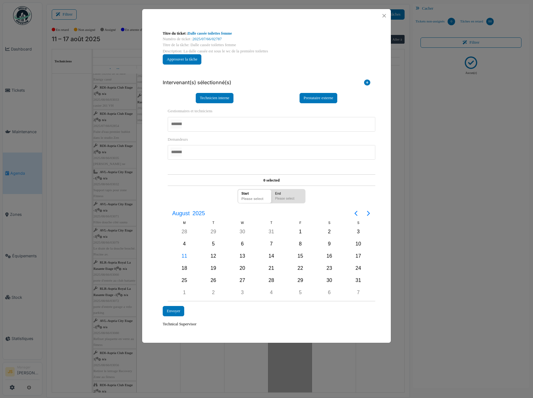
click at [201, 120] on div at bounding box center [272, 124] width 208 height 15
click at [158, 160] on div "**********" at bounding box center [267, 201] width 218 height 263
click at [183, 256] on div "11" at bounding box center [184, 256] width 9 height 9
click at [184, 255] on div "11" at bounding box center [184, 256] width 9 height 9
click at [179, 314] on div "Envoyer" at bounding box center [174, 311] width 22 height 10
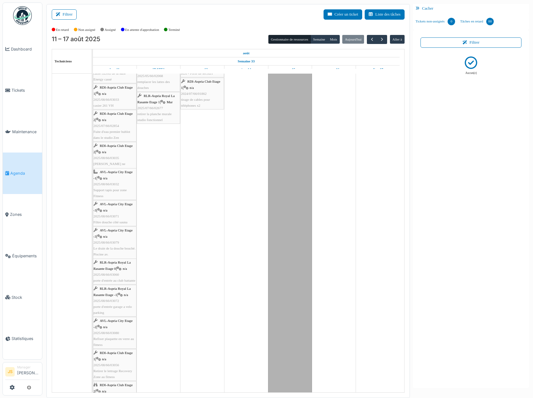
click at [187, 302] on td at bounding box center [202, 73] width 44 height 1932
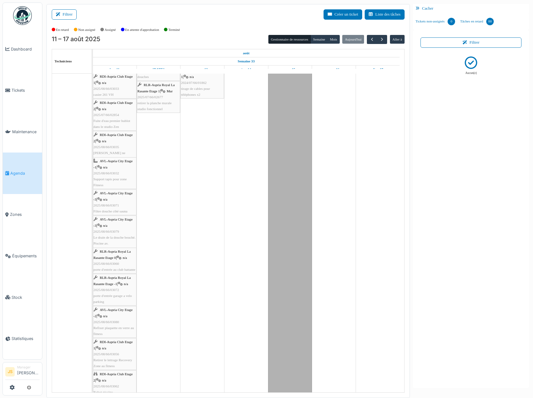
scroll to position [1029, 0]
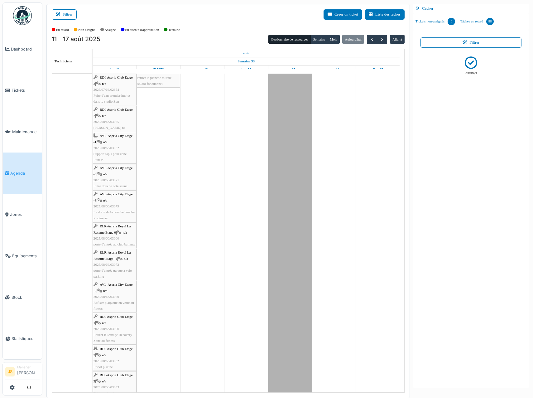
click at [114, 181] on span "2025/08/66/03071" at bounding box center [107, 180] width 26 height 4
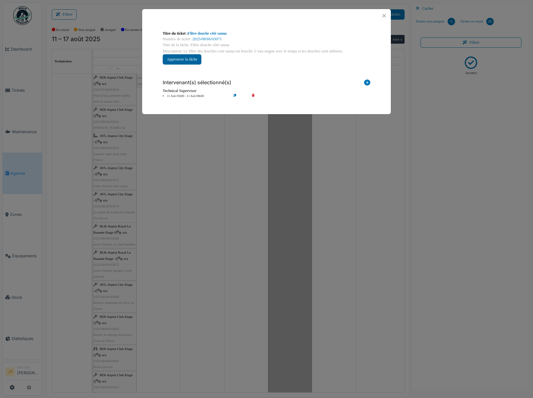
click at [195, 60] on button "Approuver la tâche" at bounding box center [182, 59] width 39 height 10
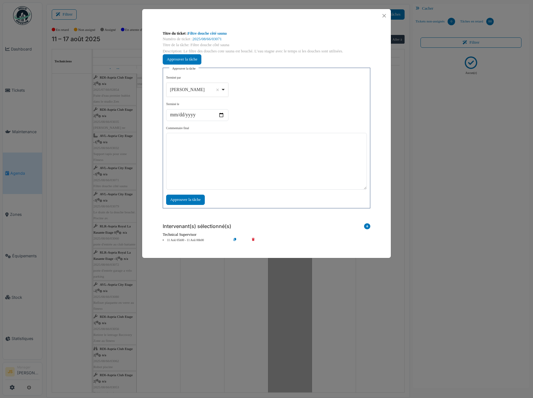
click at [224, 90] on div "Alexandre Michailidis Remove item" at bounding box center [197, 89] width 57 height 9
select select "****"
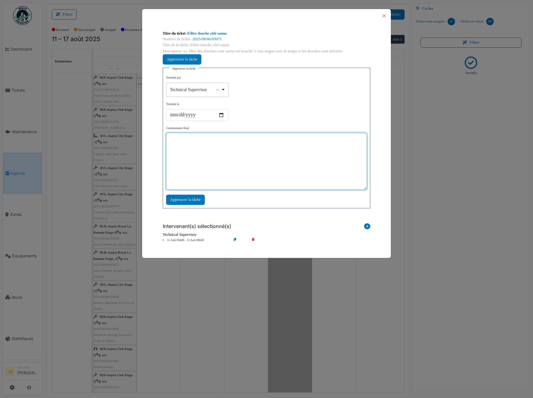
click at [205, 166] on textarea at bounding box center [266, 161] width 201 height 57
type textarea "*******"
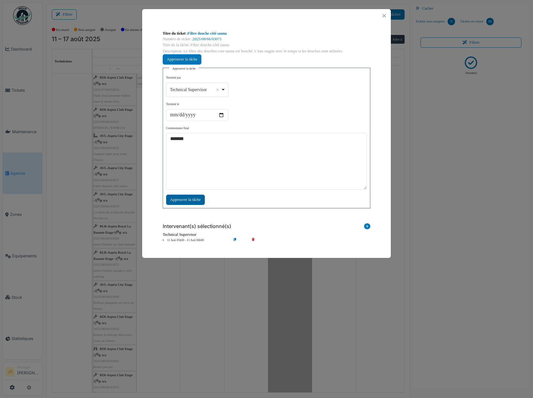
click at [184, 199] on div "Approuver la tâche" at bounding box center [185, 200] width 39 height 10
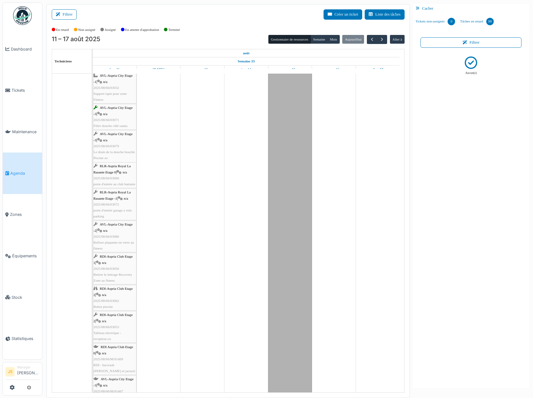
scroll to position [1091, 0]
click at [119, 274] on span "Retirer le lettrage Recovery Zone au fitness" at bounding box center [113, 275] width 39 height 10
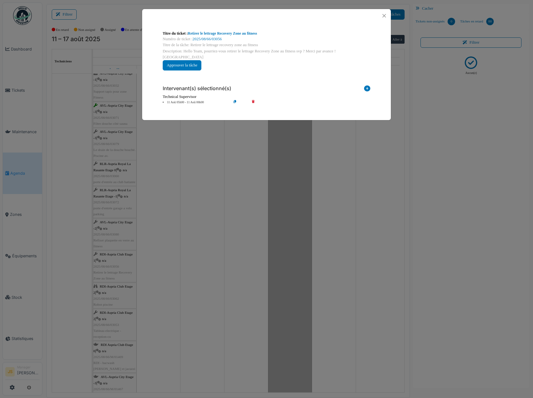
click at [253, 100] on icon at bounding box center [258, 102] width 18 height 5
click at [368, 85] on icon at bounding box center [367, 89] width 6 height 8
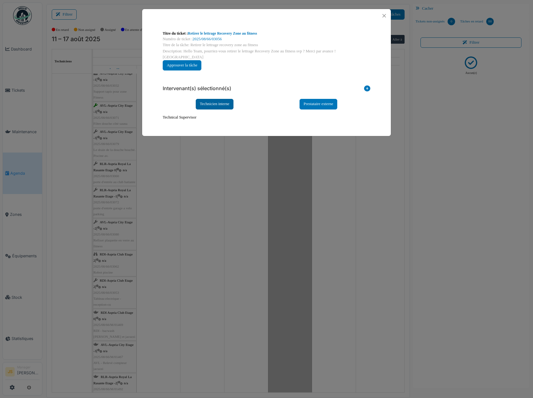
click at [225, 99] on div "Technicien interne" at bounding box center [215, 104] width 38 height 10
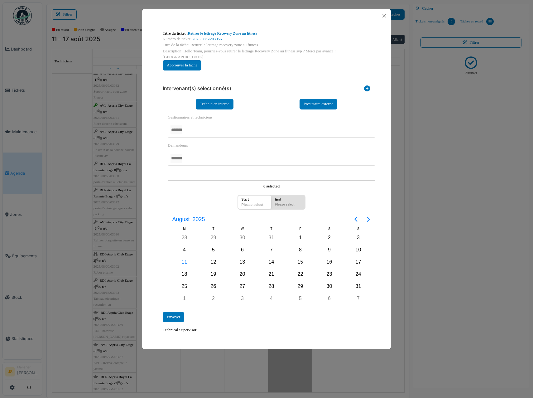
click at [205, 123] on div at bounding box center [272, 130] width 208 height 15
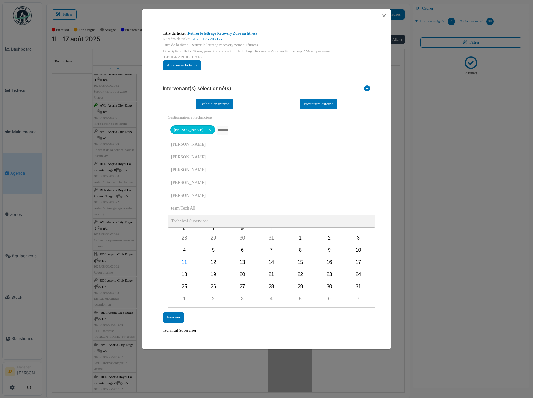
scroll to position [0, 0]
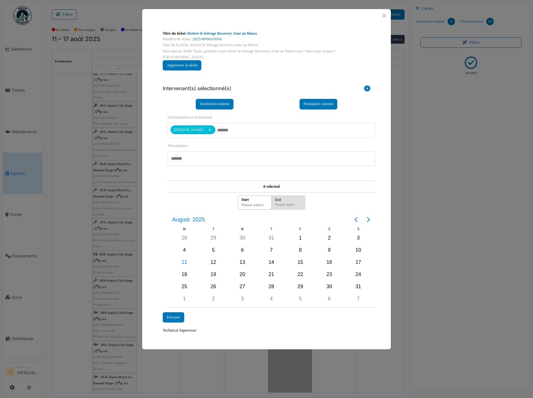
click at [156, 210] on div "**********" at bounding box center [266, 181] width 249 height 319
click at [214, 257] on div "12" at bounding box center [213, 261] width 9 height 9
click at [176, 312] on div "Envoyer" at bounding box center [174, 317] width 22 height 10
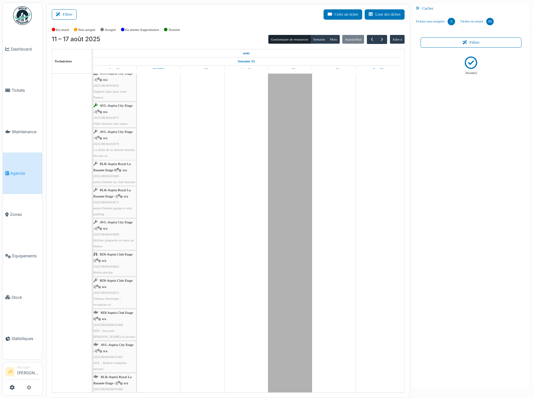
click at [124, 272] on div "RDI-Aspria Club Etage 2 | n/a 2025/08/66/03062 Robot piscine" at bounding box center [115, 263] width 42 height 24
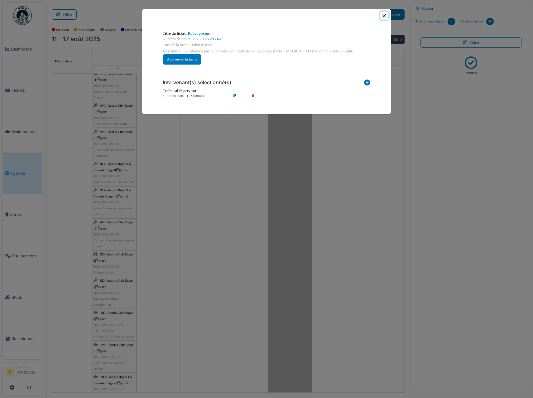
click at [384, 14] on button "Close" at bounding box center [384, 16] width 8 height 8
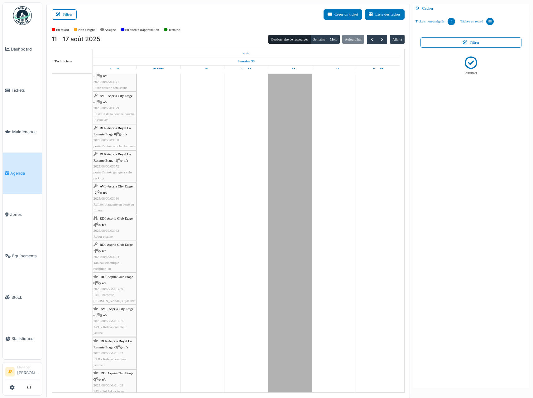
scroll to position [1153, 0]
click at [122, 235] on div "RDI-Aspria Club Etage 2 | n/a 2025/08/66/03053 Tableau electrique - reception-cu" at bounding box center [115, 230] width 42 height 30
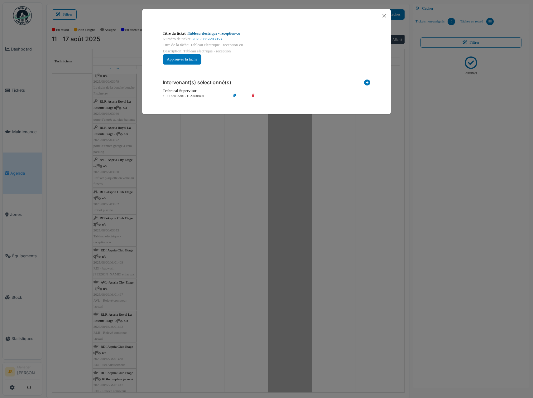
click at [206, 33] on link "Tableau electrique - reception-cu" at bounding box center [214, 33] width 52 height 4
click at [242, 154] on div "**********" at bounding box center [266, 199] width 533 height 398
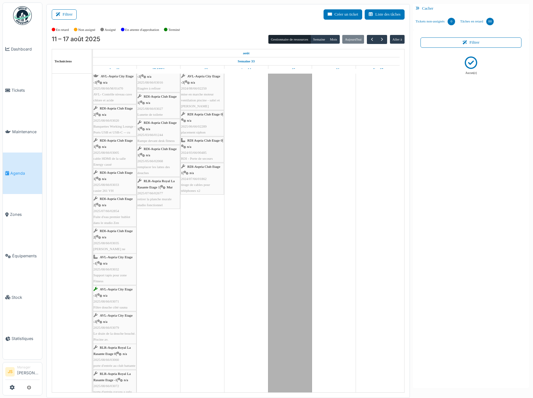
scroll to position [904, 0]
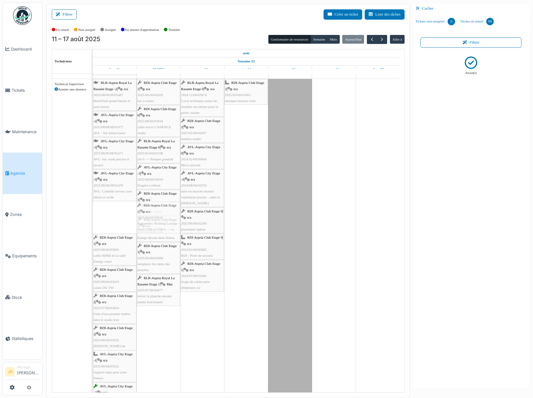
drag, startPoint x: 113, startPoint y: 221, endPoint x: 161, endPoint y: 219, distance: 47.7
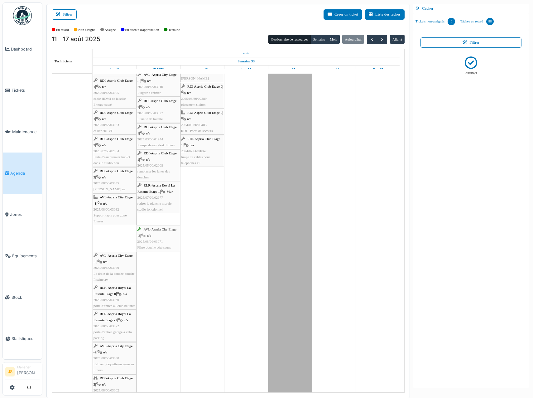
drag, startPoint x: 115, startPoint y: 236, endPoint x: 138, endPoint y: 236, distance: 23.4
click at [93, 236] on div "RLR-Aspria Royal La Rasante Etage -2 | n/a 2025/08/66/M/01487 BackWash grand ba…" at bounding box center [93, 272] width 0 height 636
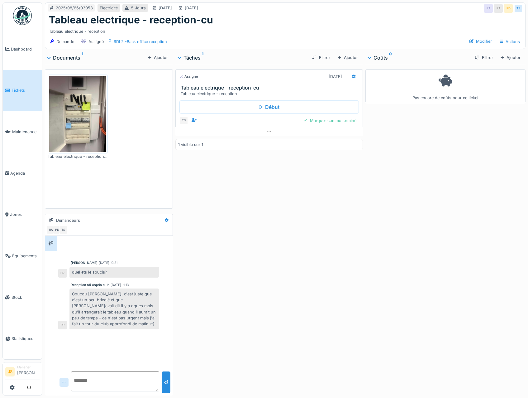
click at [85, 110] on img at bounding box center [77, 114] width 57 height 76
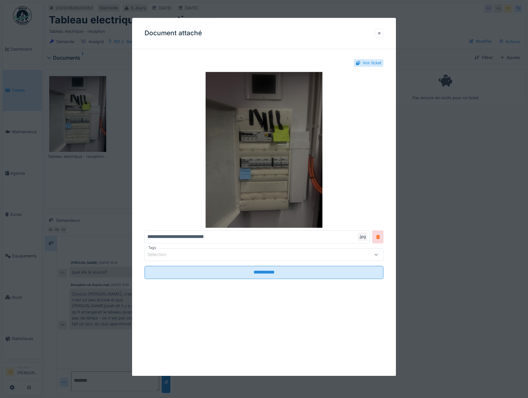
click at [275, 127] on img at bounding box center [264, 150] width 239 height 156
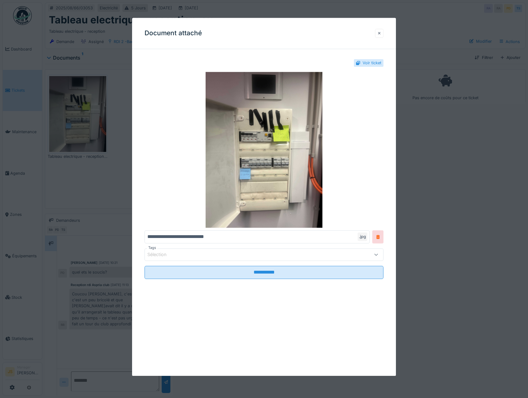
click at [380, 32] on div at bounding box center [379, 33] width 9 height 9
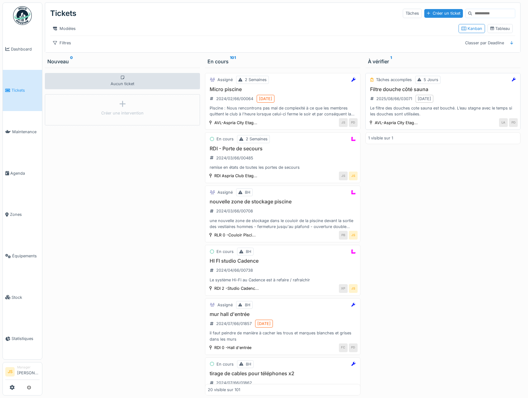
click at [401, 92] on h3 "Filtre douche côté sauna" at bounding box center [443, 89] width 150 height 6
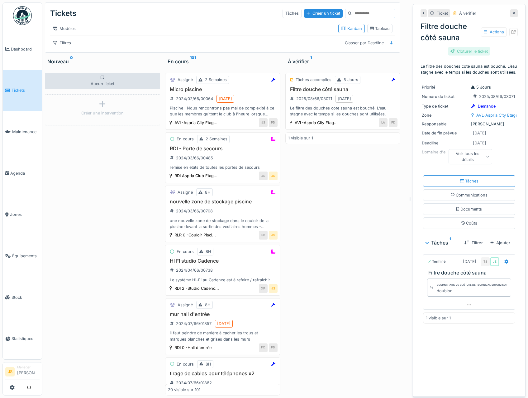
click at [458, 51] on div "Clôturer le ticket" at bounding box center [469, 51] width 42 height 8
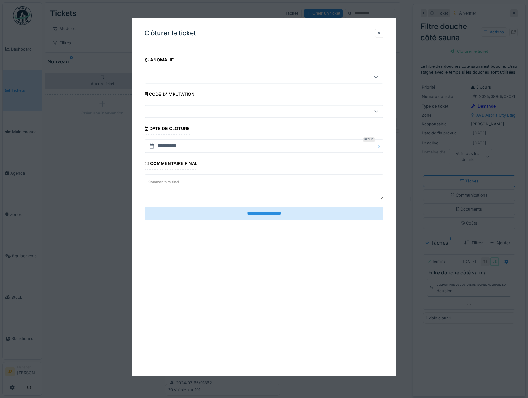
click at [210, 185] on textarea "Commentaire final" at bounding box center [264, 188] width 239 height 26
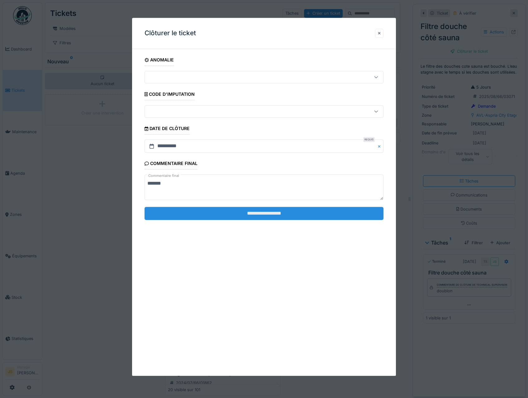
type textarea "*******"
click at [250, 209] on input "**********" at bounding box center [264, 213] width 239 height 13
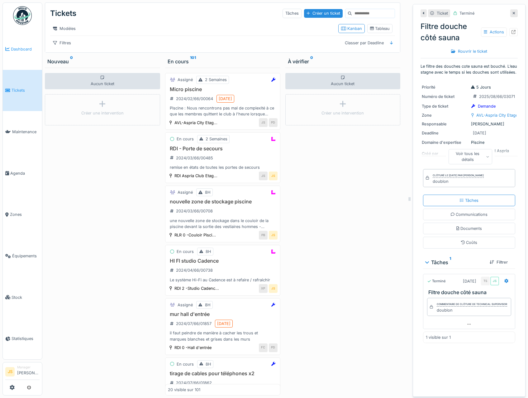
click at [26, 52] on link "Dashboard" at bounding box center [22, 48] width 39 height 41
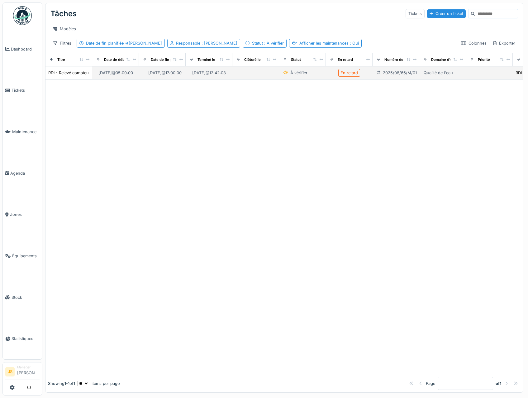
click at [79, 76] on div "RDI - Relevé compteur jacuzzi" at bounding box center [76, 73] width 56 height 6
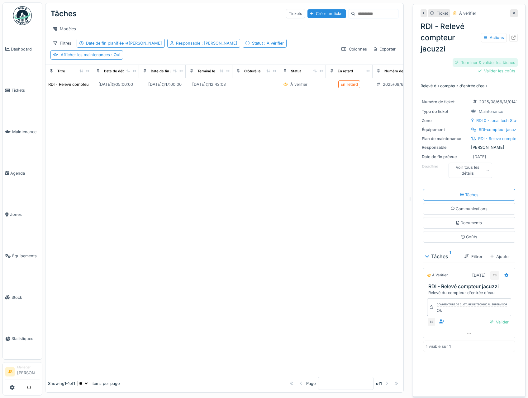
click at [483, 60] on div "Terminer & valider les tâches" at bounding box center [485, 62] width 65 height 8
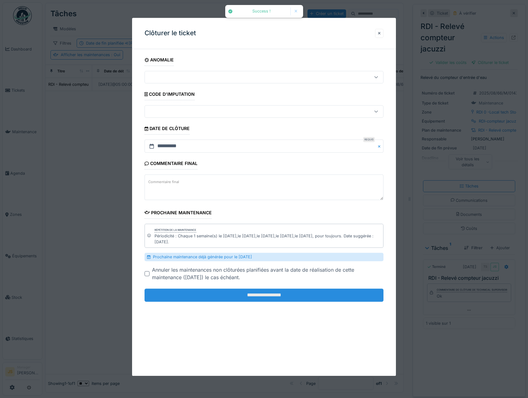
click at [253, 297] on input "**********" at bounding box center [264, 295] width 239 height 13
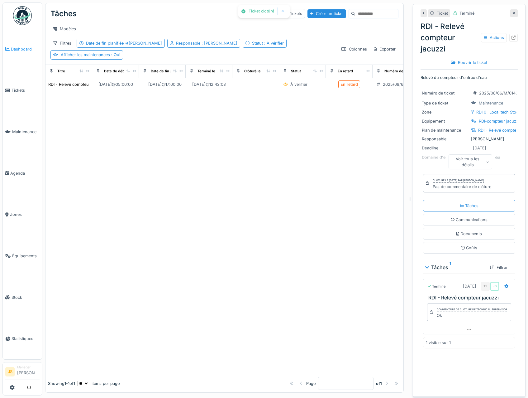
click at [23, 48] on span "Dashboard" at bounding box center [25, 49] width 29 height 6
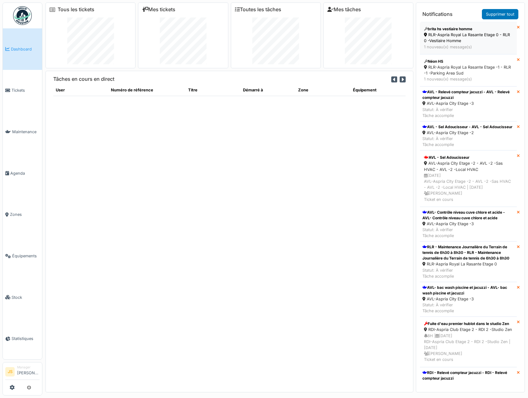
click at [460, 31] on div "brita hs vestiaire homme" at bounding box center [468, 29] width 89 height 6
click at [505, 13] on link "Supprimer tout" at bounding box center [500, 14] width 36 height 10
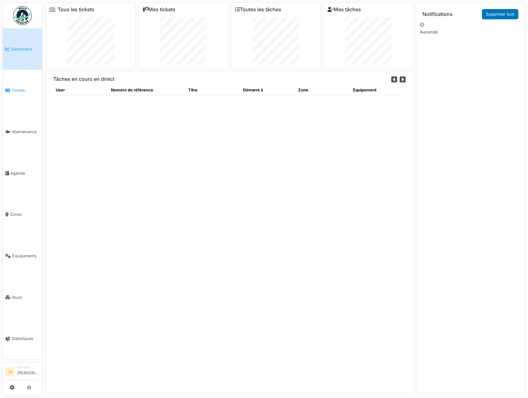
click at [20, 89] on span "Tickets" at bounding box center [26, 90] width 28 height 6
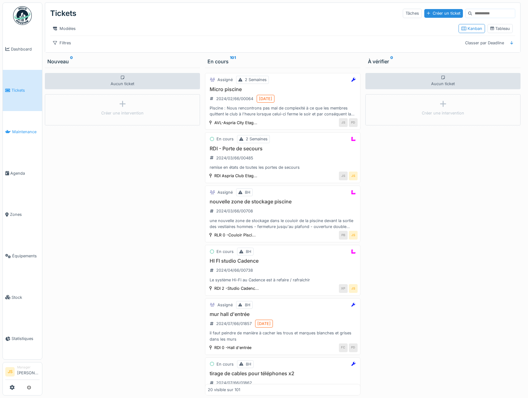
click at [26, 129] on span "Maintenance" at bounding box center [25, 132] width 27 height 6
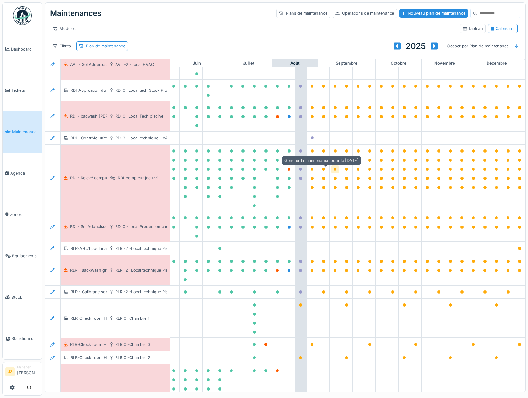
scroll to position [0, 270]
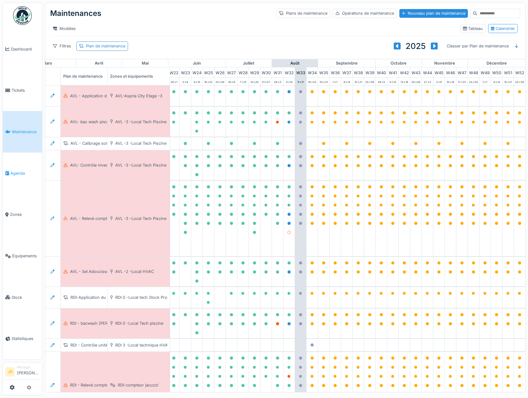
click at [21, 173] on span "Agenda" at bounding box center [24, 173] width 29 height 6
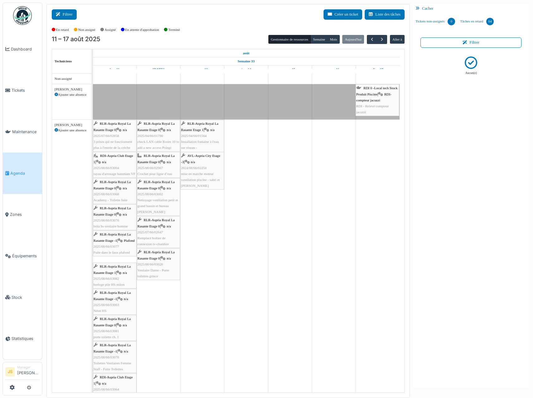
click at [69, 16] on button "Filtrer" at bounding box center [64, 14] width 25 height 10
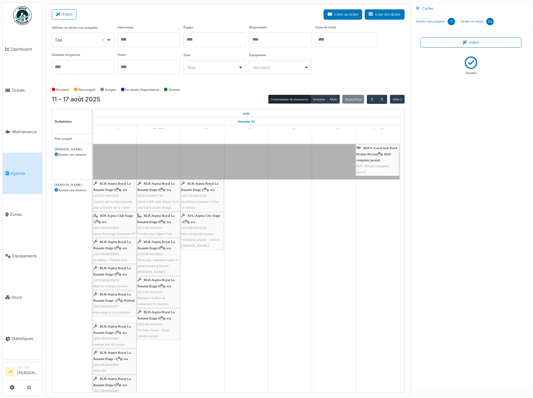
click at [152, 38] on div at bounding box center [149, 39] width 62 height 15
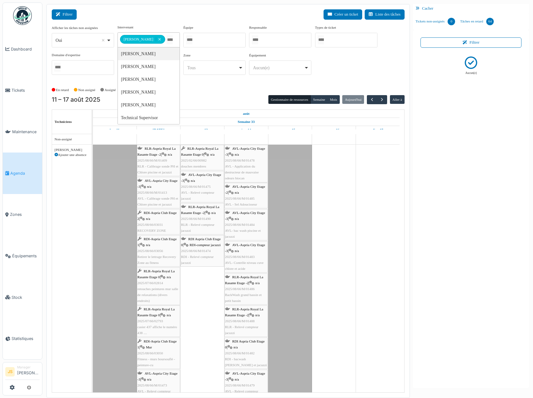
click at [68, 15] on button "Filtrer" at bounding box center [64, 14] width 25 height 10
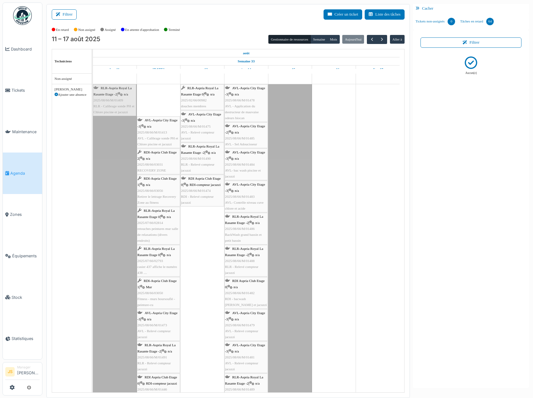
drag, startPoint x: 163, startPoint y: 102, endPoint x: 123, endPoint y: 102, distance: 40.2
click at [93, 102] on div "RLR-Aspria Royal La Rasante Etage -2 | n/a 2025/08/66/M/01409 RLR - Calibrage s…" at bounding box center [93, 294] width 0 height 421
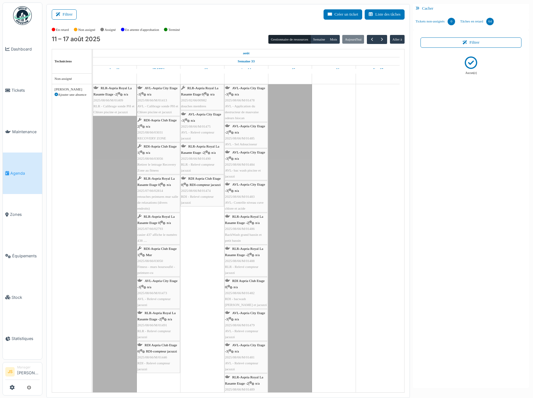
click at [165, 105] on span "AVL - Calibrage sonde PH et Chlore piscine et jacuzzi" at bounding box center [157, 109] width 41 height 10
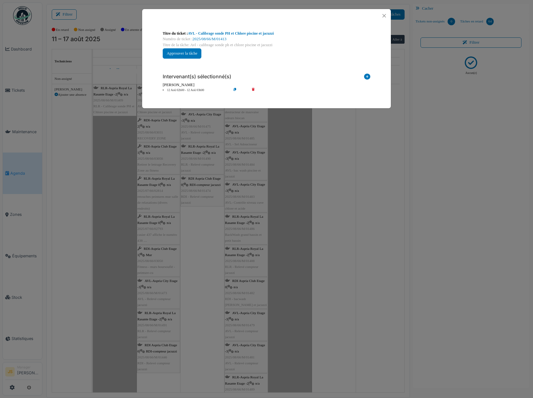
click at [252, 90] on icon at bounding box center [258, 90] width 18 height 5
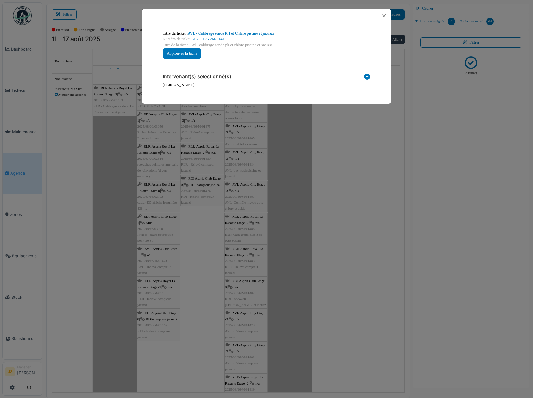
click at [369, 74] on icon at bounding box center [367, 78] width 6 height 8
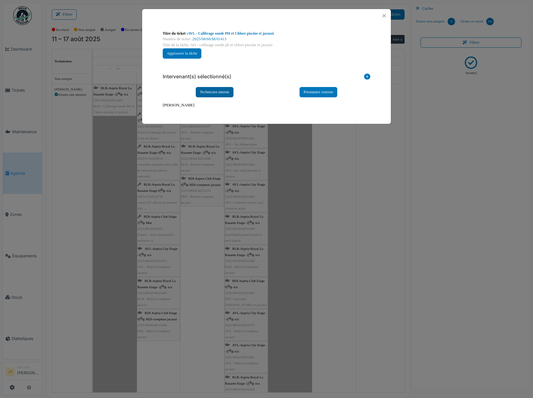
click at [224, 92] on div "Technicien interne" at bounding box center [215, 92] width 38 height 10
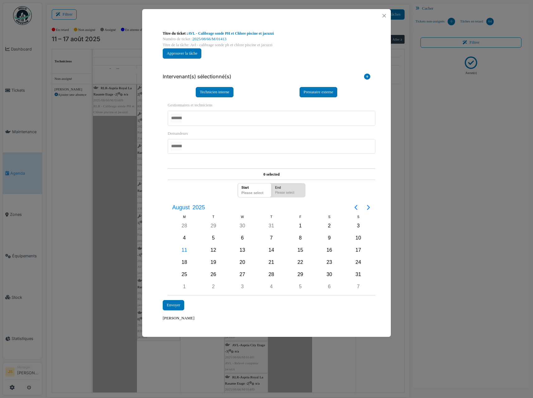
click at [220, 113] on div at bounding box center [272, 118] width 208 height 15
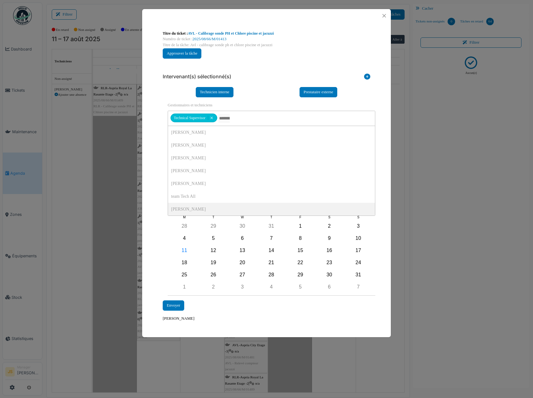
click at [161, 201] on div "**********" at bounding box center [267, 198] width 214 height 203
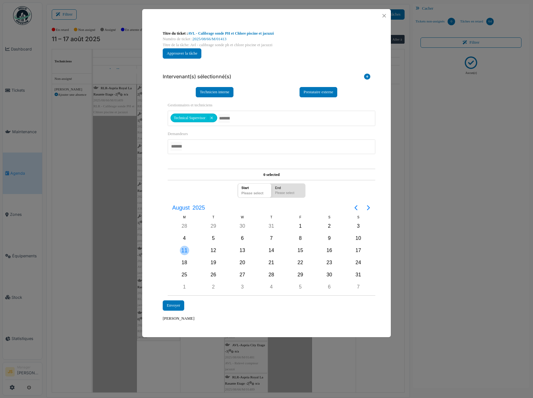
click at [184, 253] on div "11" at bounding box center [184, 250] width 9 height 9
click at [186, 250] on div "11" at bounding box center [184, 250] width 9 height 9
click at [177, 304] on div "Envoyer" at bounding box center [174, 305] width 22 height 10
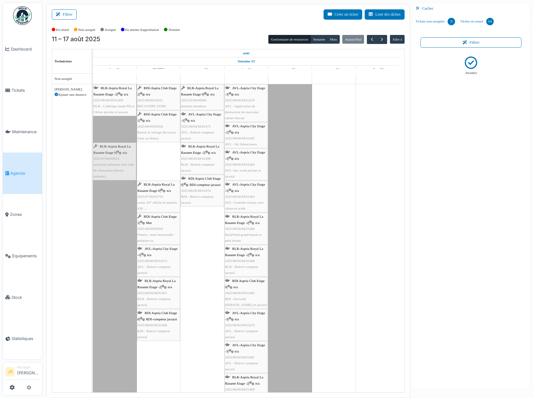
drag, startPoint x: 153, startPoint y: 159, endPoint x: 131, endPoint y: 160, distance: 21.8
click at [93, 160] on div "RLR-Aspria Royal La Rasante Etage -2 | n/a 2025/08/66/M/01409 RLR - Calibrage s…" at bounding box center [93, 294] width 0 height 421
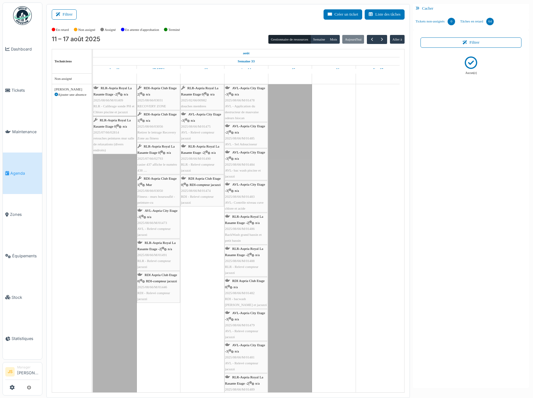
click at [161, 257] on div "RLR-Aspria Royal La Rasante Etage -2 | n/a 2025/08/66/M/01491 RLR - Relevé comp…" at bounding box center [158, 255] width 42 height 30
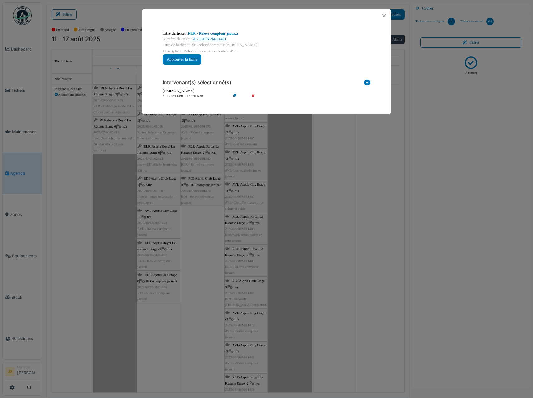
click at [209, 277] on div "**********" at bounding box center [266, 199] width 533 height 398
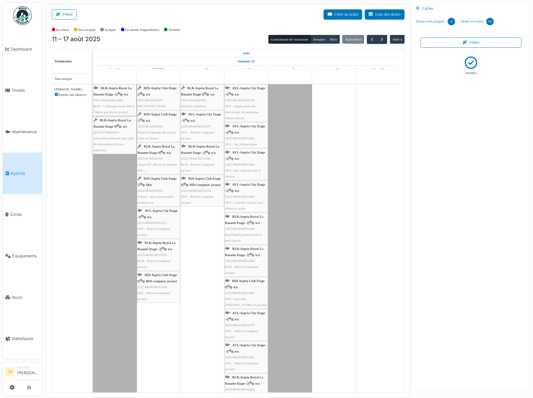
click at [159, 262] on span "RLR - Relevé compteur jacuzzi" at bounding box center [153, 264] width 33 height 10
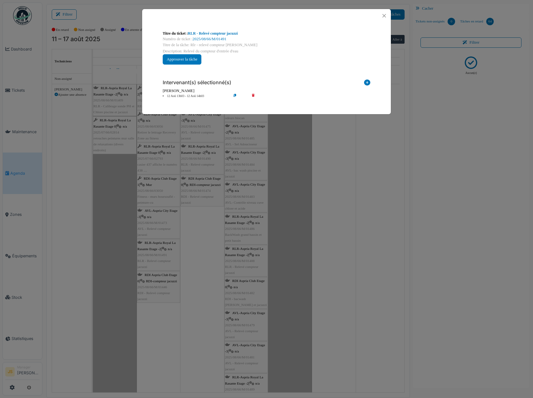
click at [181, 97] on li "12 Aoû 13h03 - 12 Aoû 14h03" at bounding box center [195, 96] width 71 height 5
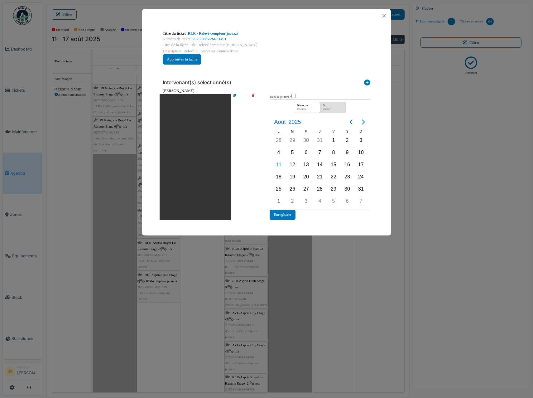
click at [275, 76] on div "Intervenant(s) sélectionné(s)" at bounding box center [267, 81] width 208 height 13
click at [255, 95] on icon at bounding box center [258, 157] width 18 height 126
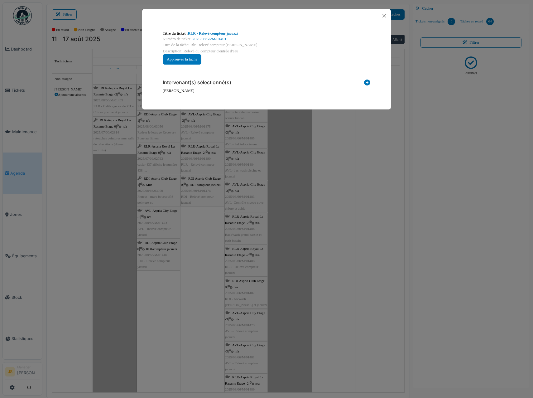
click at [367, 81] on icon at bounding box center [367, 83] width 6 height 8
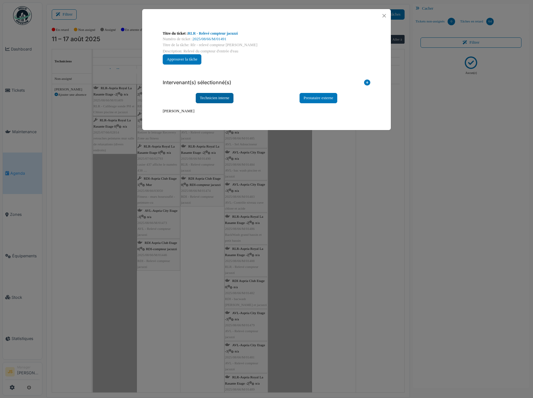
click at [225, 97] on div "Technicien interne" at bounding box center [215, 98] width 38 height 10
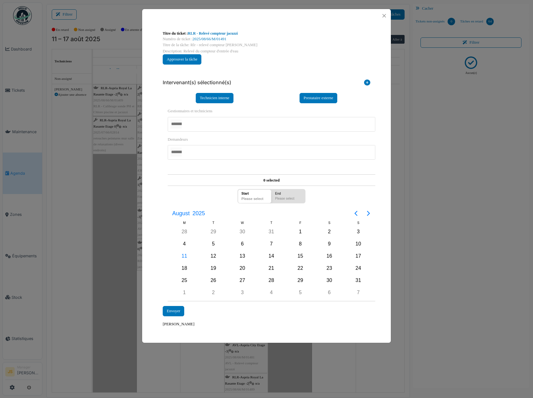
click at [211, 121] on div at bounding box center [272, 124] width 208 height 15
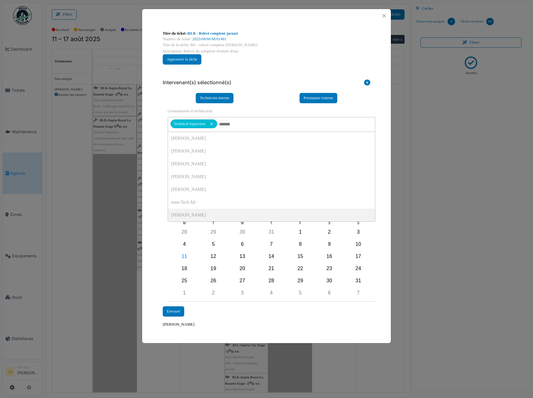
click at [147, 214] on div "**********" at bounding box center [266, 178] width 249 height 313
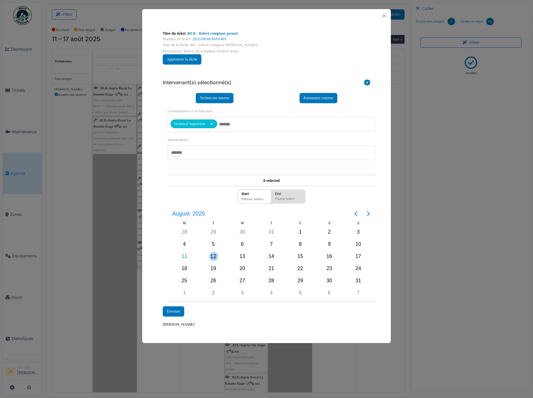
click at [214, 256] on div "12" at bounding box center [213, 256] width 9 height 9
click at [173, 311] on div "Envoyer" at bounding box center [174, 311] width 22 height 10
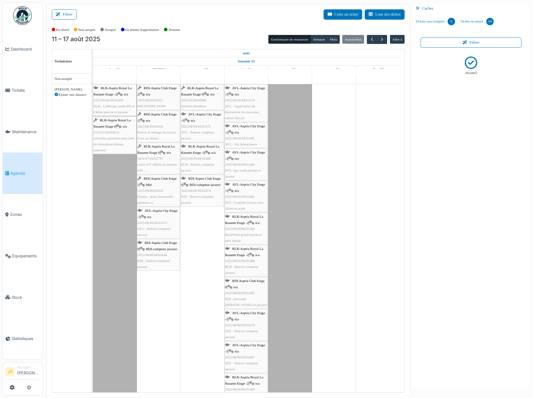
click at [180, 302] on td at bounding box center [159, 289] width 44 height 431
click at [162, 223] on span "2025/08/66/M/01473" at bounding box center [152, 223] width 30 height 4
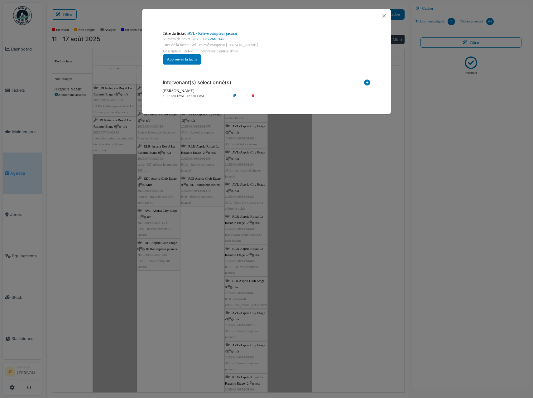
click at [253, 95] on icon at bounding box center [258, 96] width 18 height 5
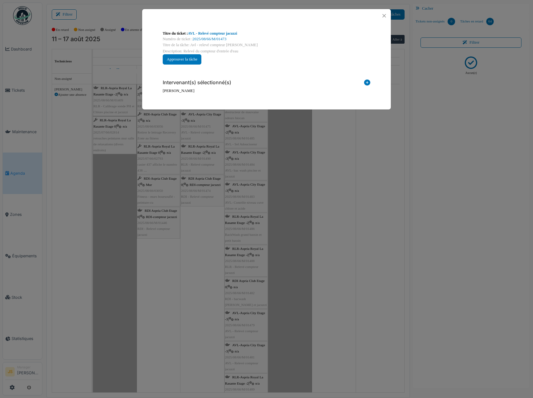
click at [366, 82] on icon at bounding box center [367, 83] width 6 height 8
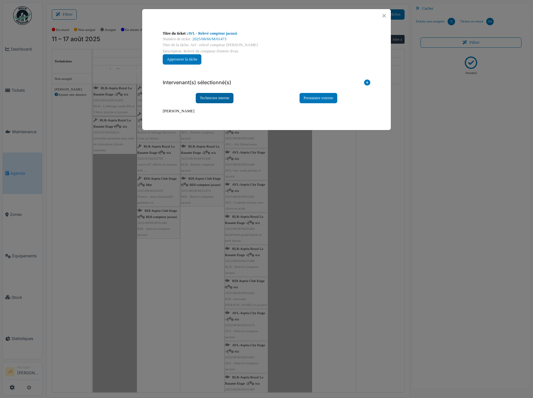
click at [221, 97] on div "Technicien interne" at bounding box center [215, 98] width 38 height 10
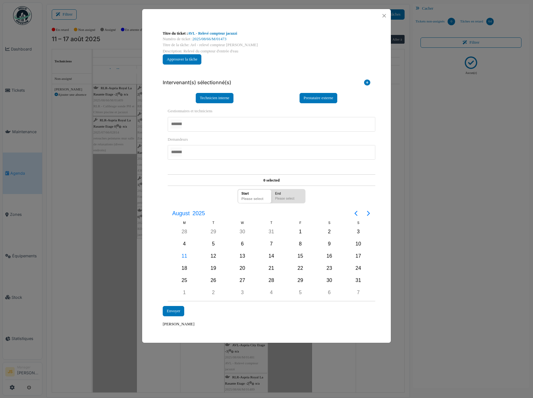
click at [195, 126] on div at bounding box center [272, 124] width 208 height 15
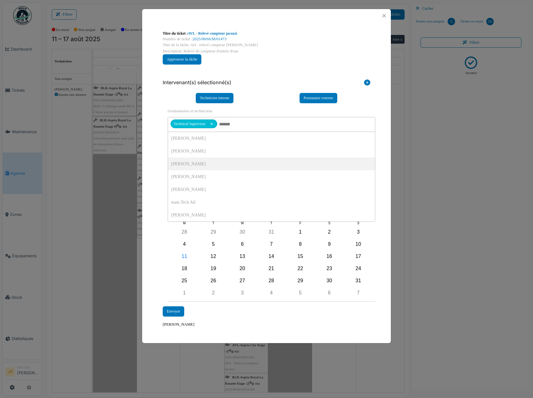
click at [152, 176] on div "**********" at bounding box center [266, 178] width 249 height 313
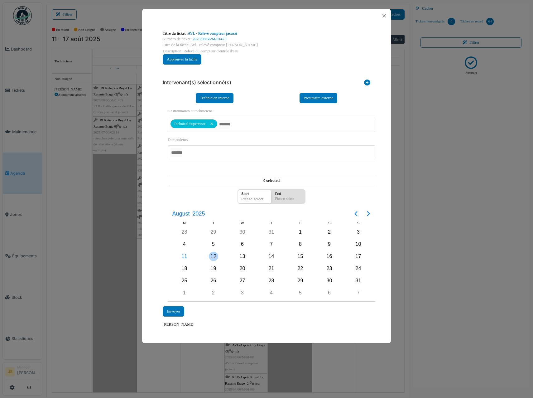
click at [212, 256] on div "12" at bounding box center [213, 256] width 9 height 9
click at [213, 255] on div "12" at bounding box center [213, 256] width 9 height 9
click at [178, 310] on div "Envoyer" at bounding box center [174, 311] width 22 height 10
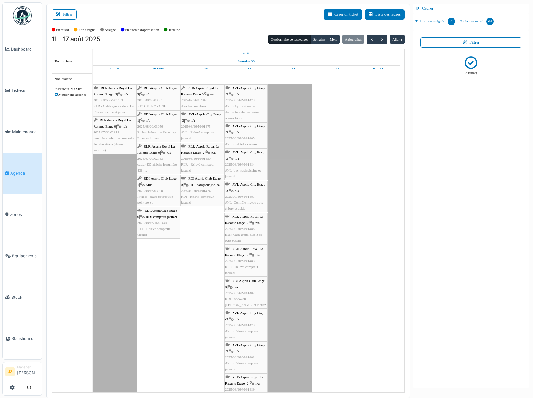
click at [176, 307] on td at bounding box center [159, 289] width 44 height 431
drag, startPoint x: 159, startPoint y: 96, endPoint x: 119, endPoint y: 170, distance: 83.7
click at [119, 170] on div "Congé Congé RLR-Aspria Royal La Rasante Etage -2 | n/a 2025/08/66/M/01409 RLR -…" at bounding box center [246, 294] width 307 height 421
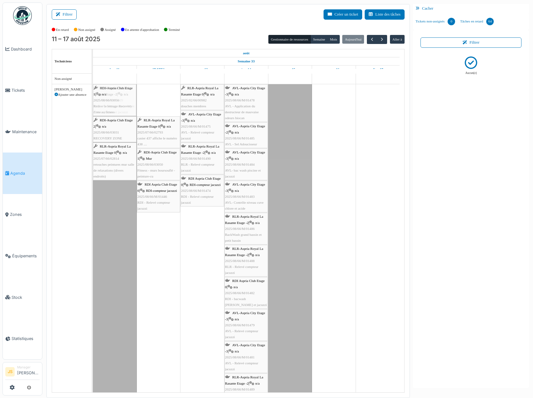
drag, startPoint x: 162, startPoint y: 101, endPoint x: 110, endPoint y: 161, distance: 79.7
click at [93, 161] on div "RLR-Aspria Royal La Rasante Etage -2 | n/a 2025/08/66/M/01409 RLR - Calibrage s…" at bounding box center [93, 294] width 0 height 421
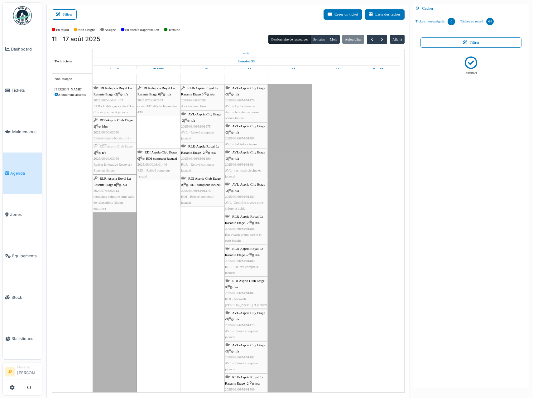
drag, startPoint x: 167, startPoint y: 135, endPoint x: 123, endPoint y: 134, distance: 43.7
click at [93, 134] on div "RLR-Aspria Royal La Rasante Etage -2 | n/a 2025/08/66/M/01409 RLR - Calibrage s…" at bounding box center [93, 294] width 0 height 421
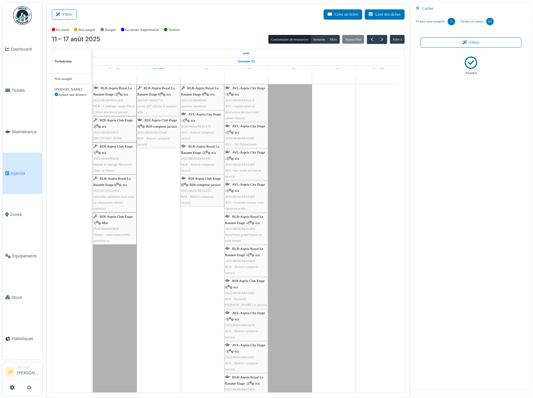
click at [171, 171] on td at bounding box center [159, 289] width 44 height 431
click at [70, 16] on button "Filtrer" at bounding box center [64, 14] width 25 height 10
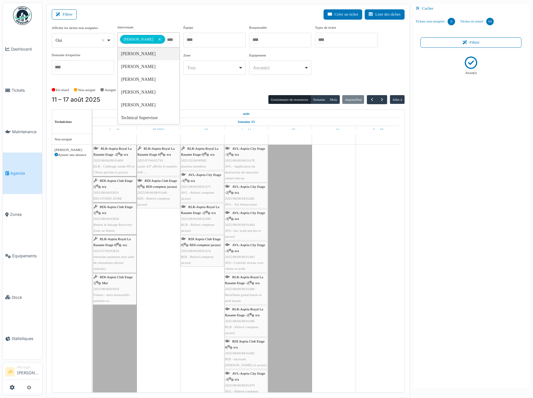
click at [173, 38] on input "Tous" at bounding box center [169, 39] width 6 height 9
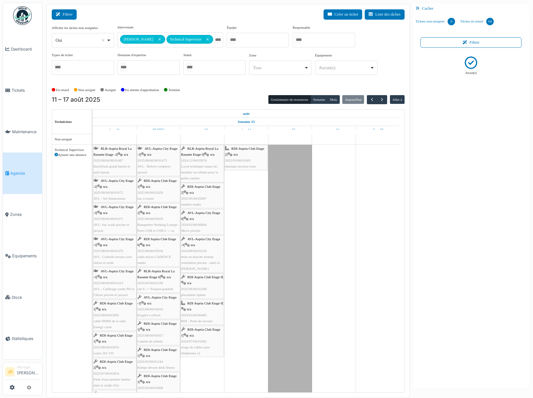
click at [64, 14] on button "Filtrer" at bounding box center [64, 14] width 25 height 10
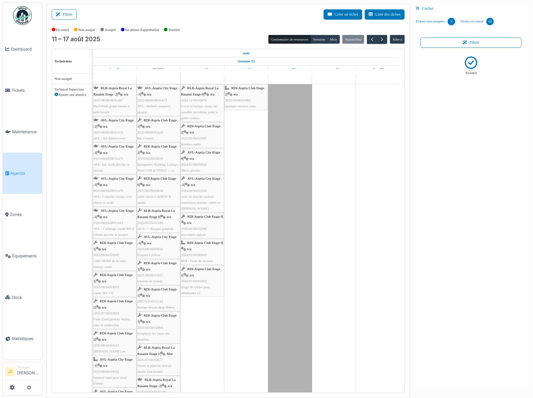
click at [120, 106] on span "BackWash grand bassin et petit bassin" at bounding box center [112, 109] width 36 height 10
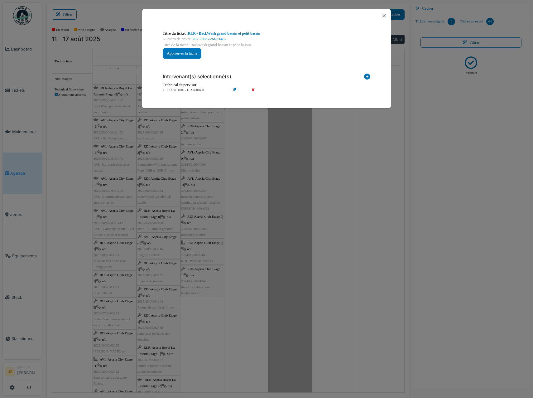
click at [253, 88] on icon at bounding box center [258, 90] width 18 height 5
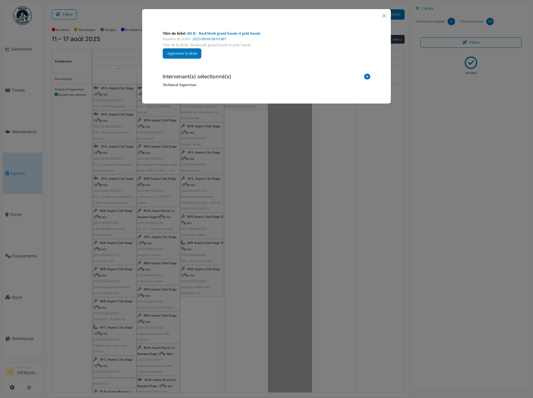
click at [368, 76] on icon at bounding box center [367, 78] width 6 height 8
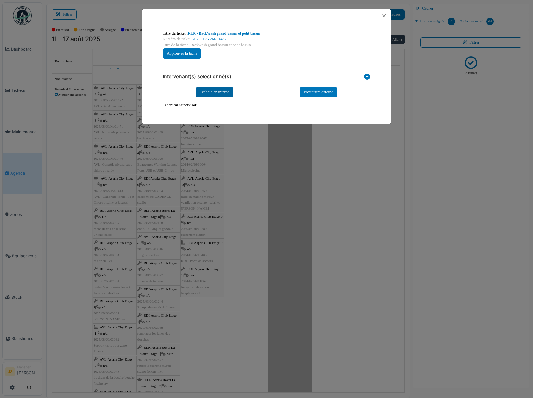
click at [224, 92] on div "Technicien interne" at bounding box center [215, 92] width 38 height 10
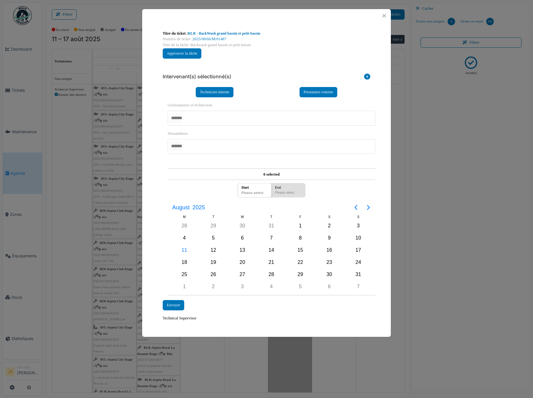
click at [202, 118] on div at bounding box center [272, 118] width 208 height 15
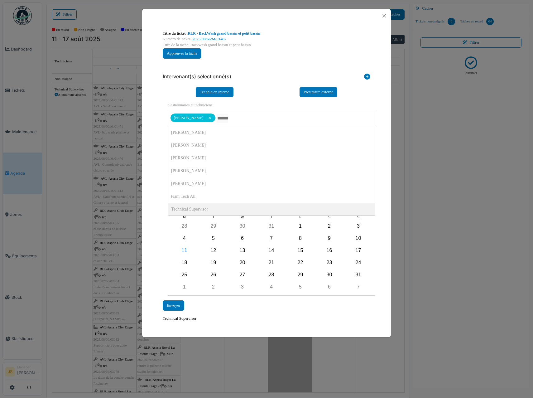
click at [150, 204] on div "**********" at bounding box center [266, 175] width 249 height 307
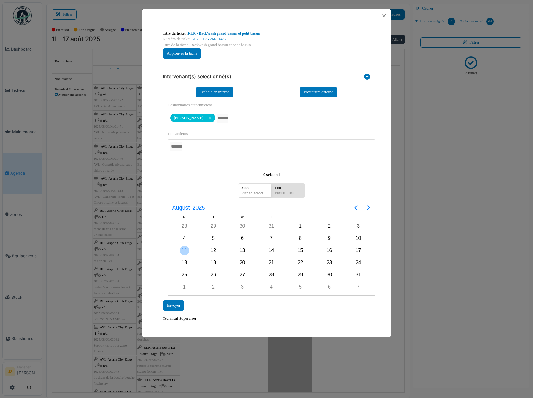
click at [187, 250] on div "11" at bounding box center [184, 250] width 9 height 9
click at [186, 249] on div "11" at bounding box center [184, 250] width 9 height 9
click at [175, 307] on div "Envoyer" at bounding box center [174, 305] width 22 height 10
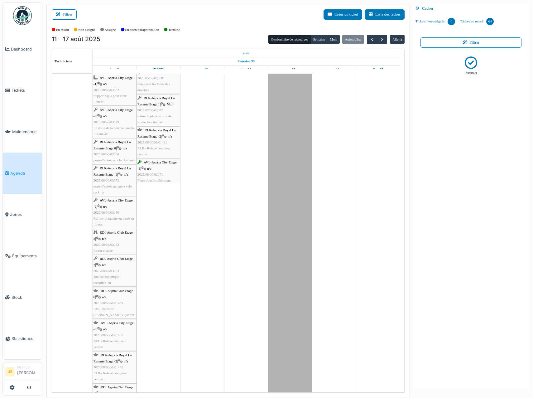
scroll to position [281, 0]
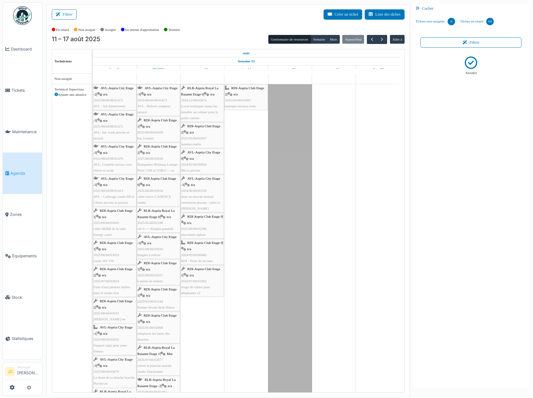
drag, startPoint x: 68, startPoint y: 12, endPoint x: 78, endPoint y: 25, distance: 15.8
click at [68, 10] on button "Filtrer" at bounding box center [64, 14] width 25 height 10
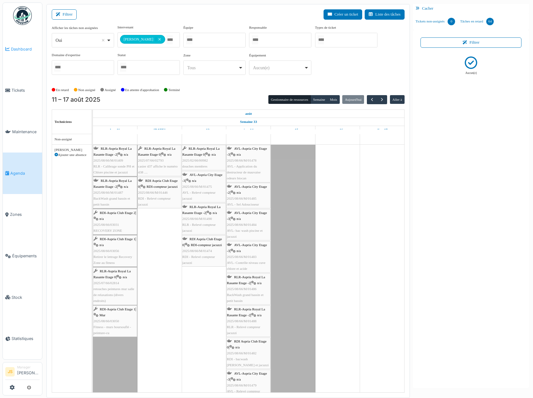
click at [18, 50] on span "Dashboard" at bounding box center [25, 49] width 29 height 6
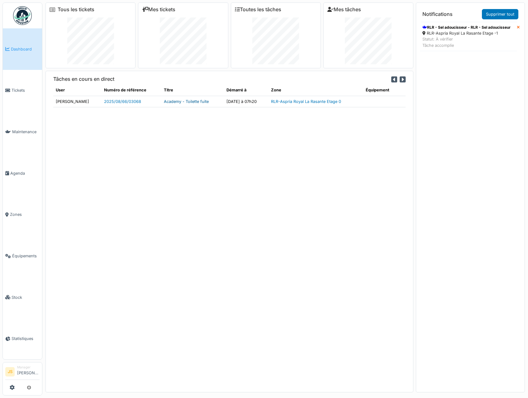
click at [180, 100] on link "Academy - Toilette fuite" at bounding box center [186, 101] width 45 height 5
